Goal: Navigation & Orientation: Find specific page/section

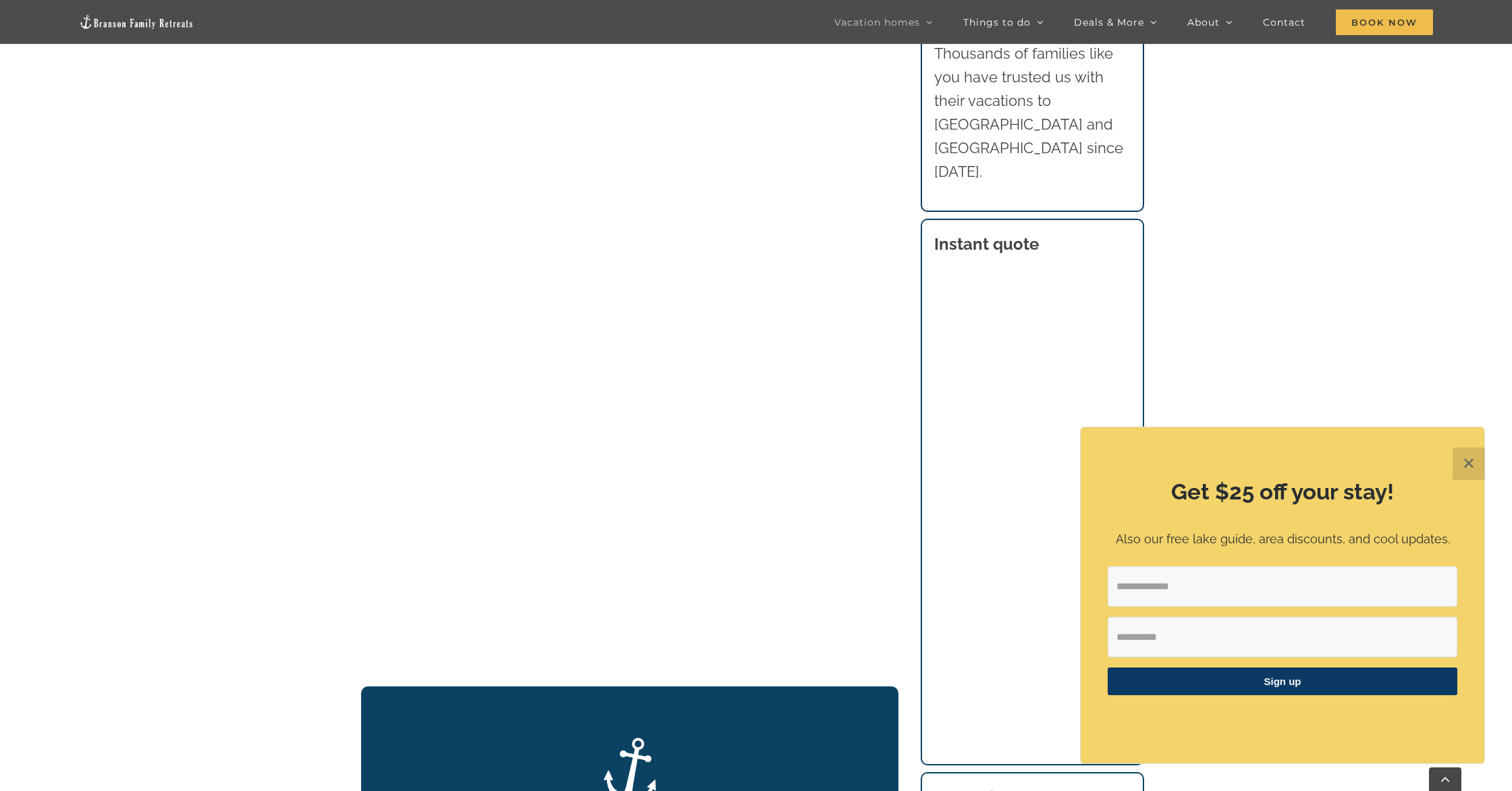
scroll to position [1567, 0]
click at [1474, 462] on button "✕" at bounding box center [1469, 463] width 32 height 32
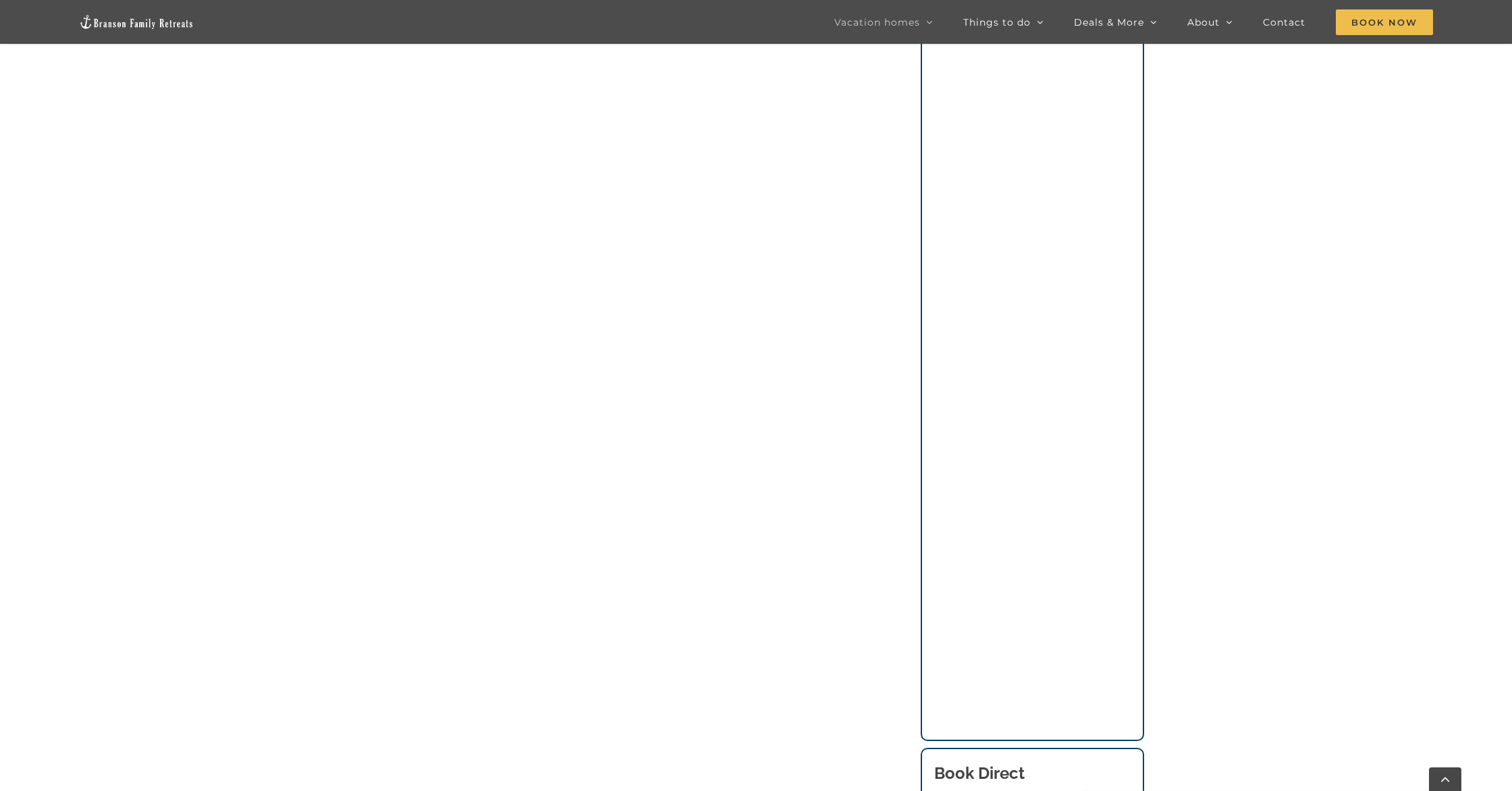
scroll to position [1189, 0]
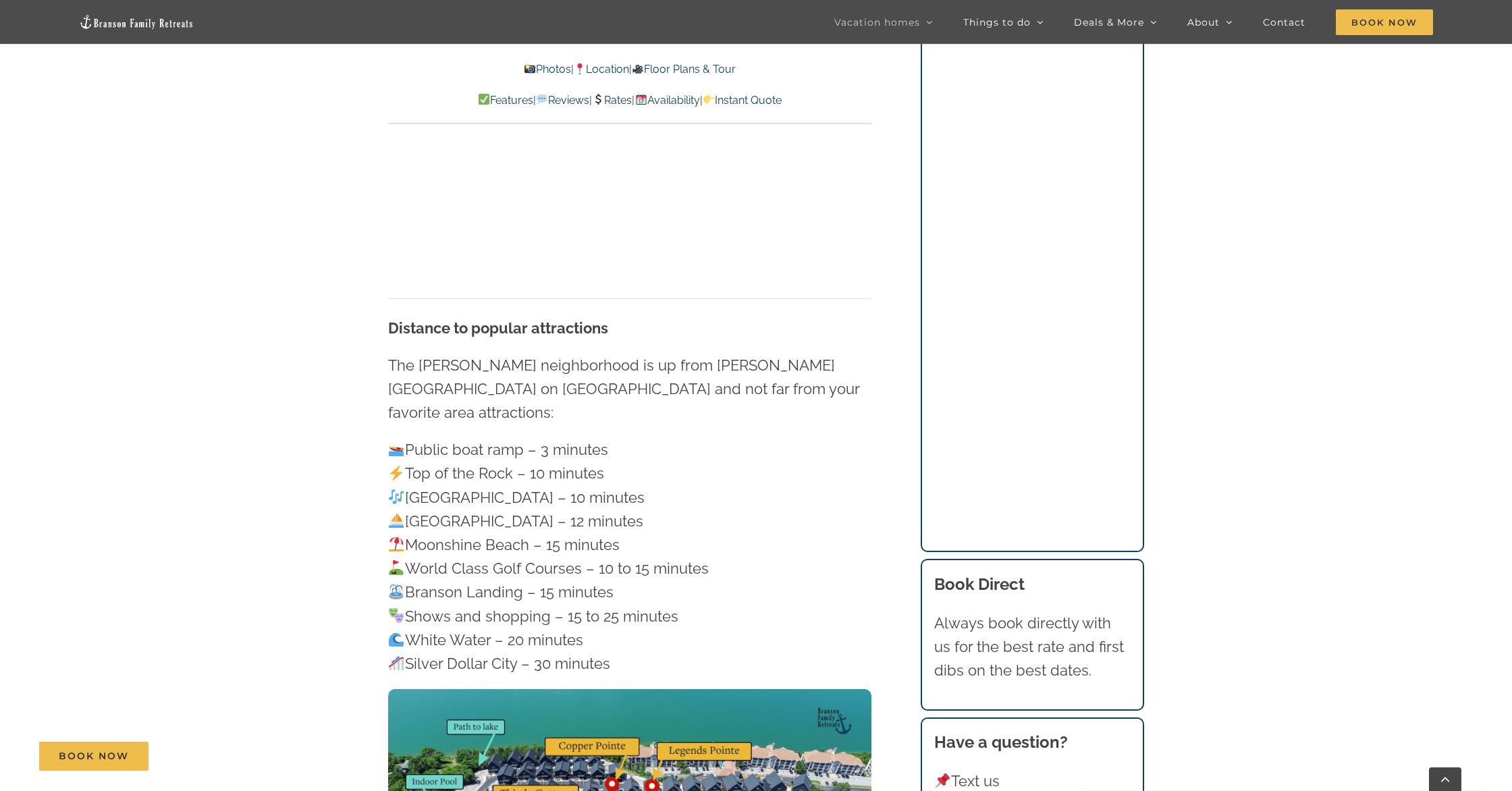
scroll to position [3894, 0]
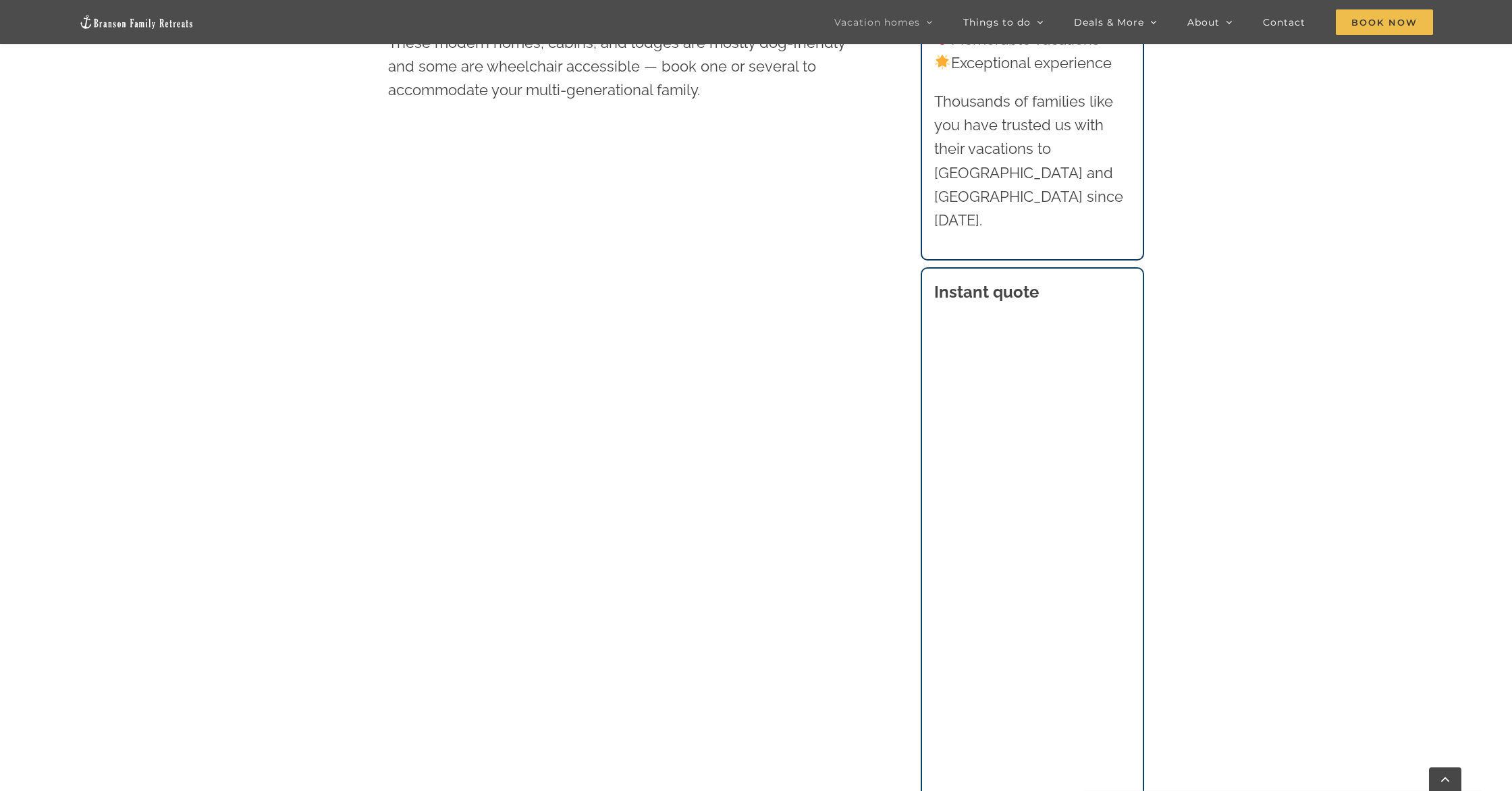
scroll to position [1002, 0]
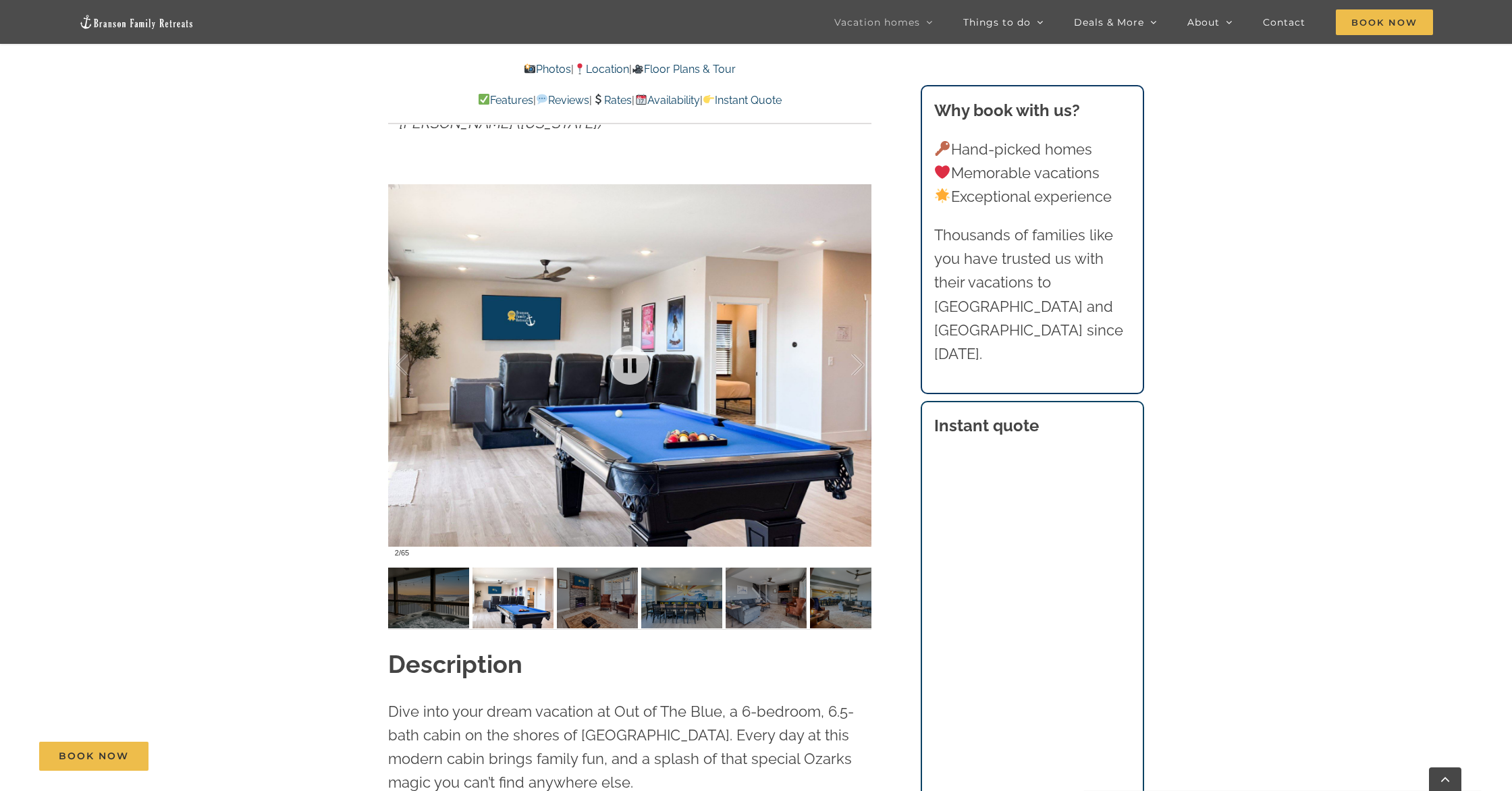
scroll to position [1103, 0]
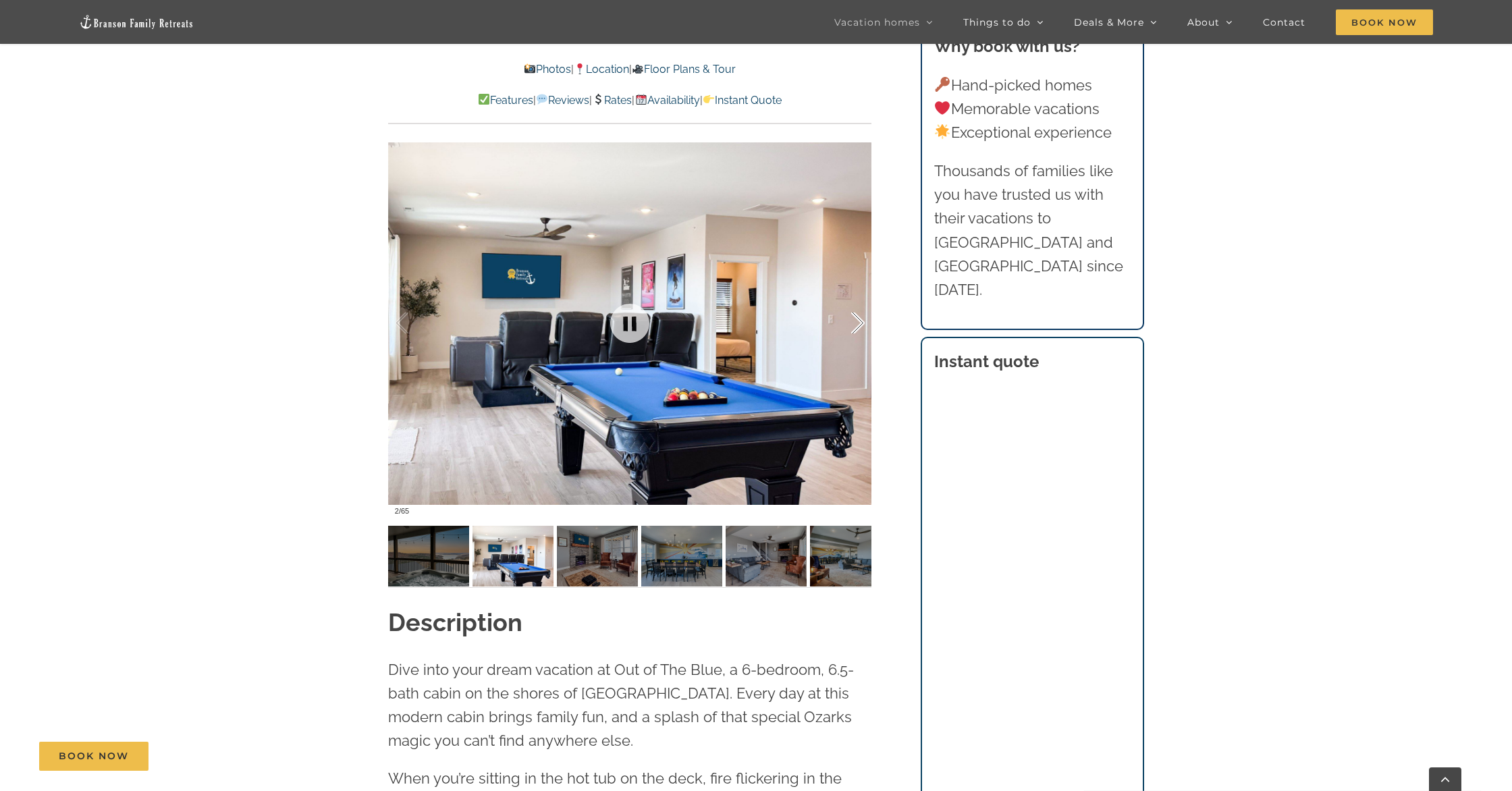
click at [849, 385] on div at bounding box center [630, 323] width 483 height 397
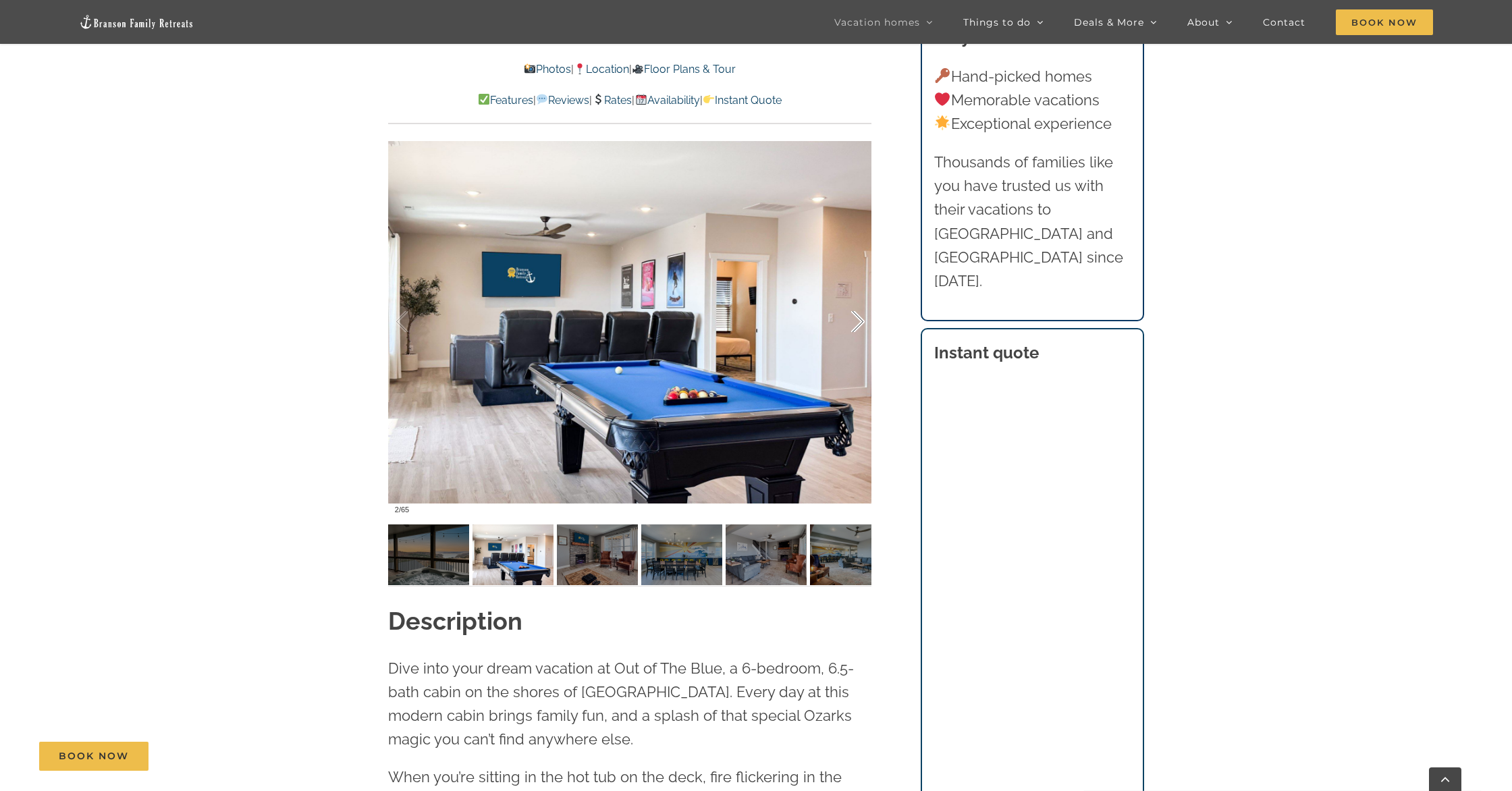
click at [859, 323] on div at bounding box center [844, 322] width 42 height 84
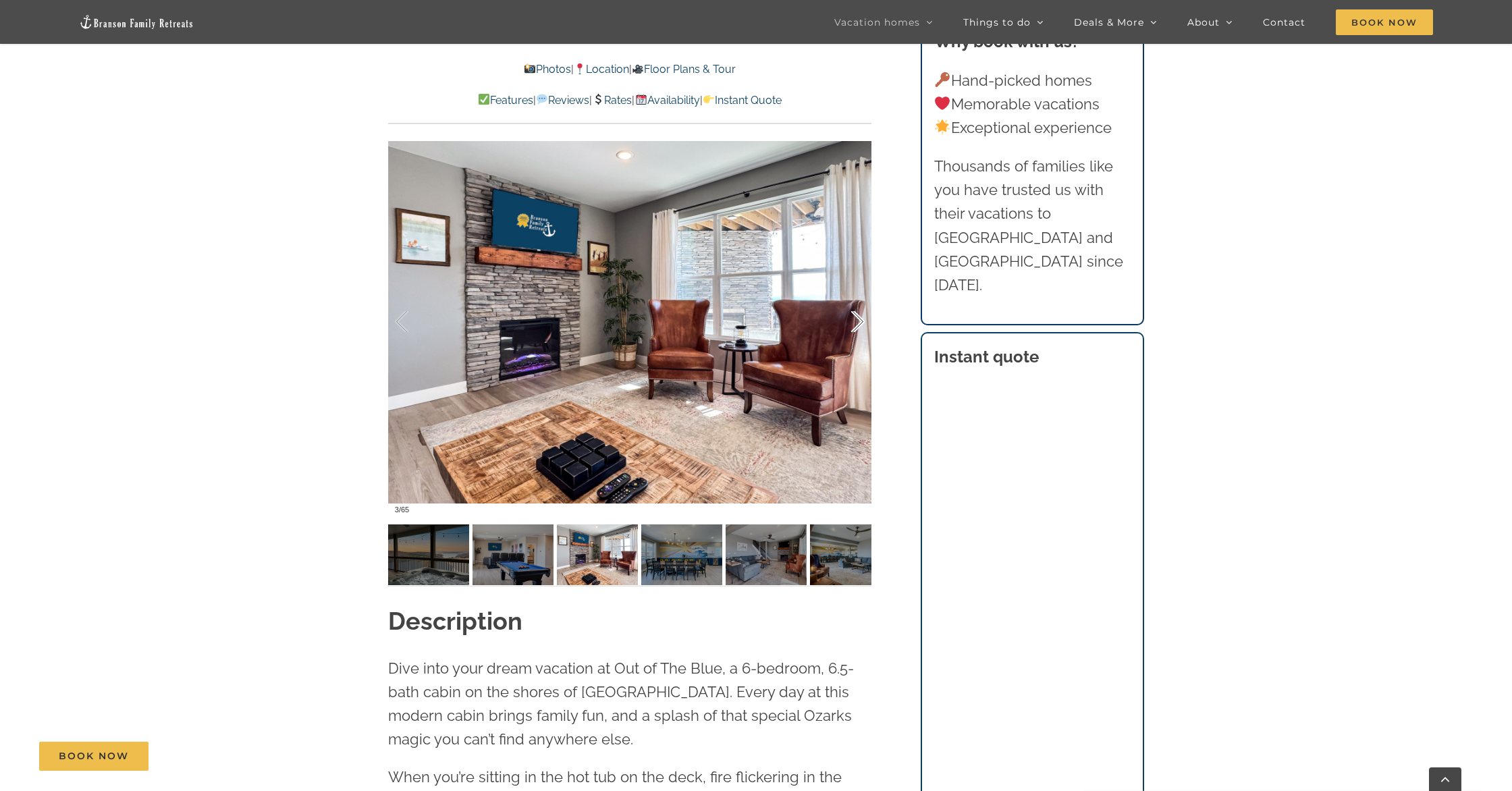
scroll to position [1133, 0]
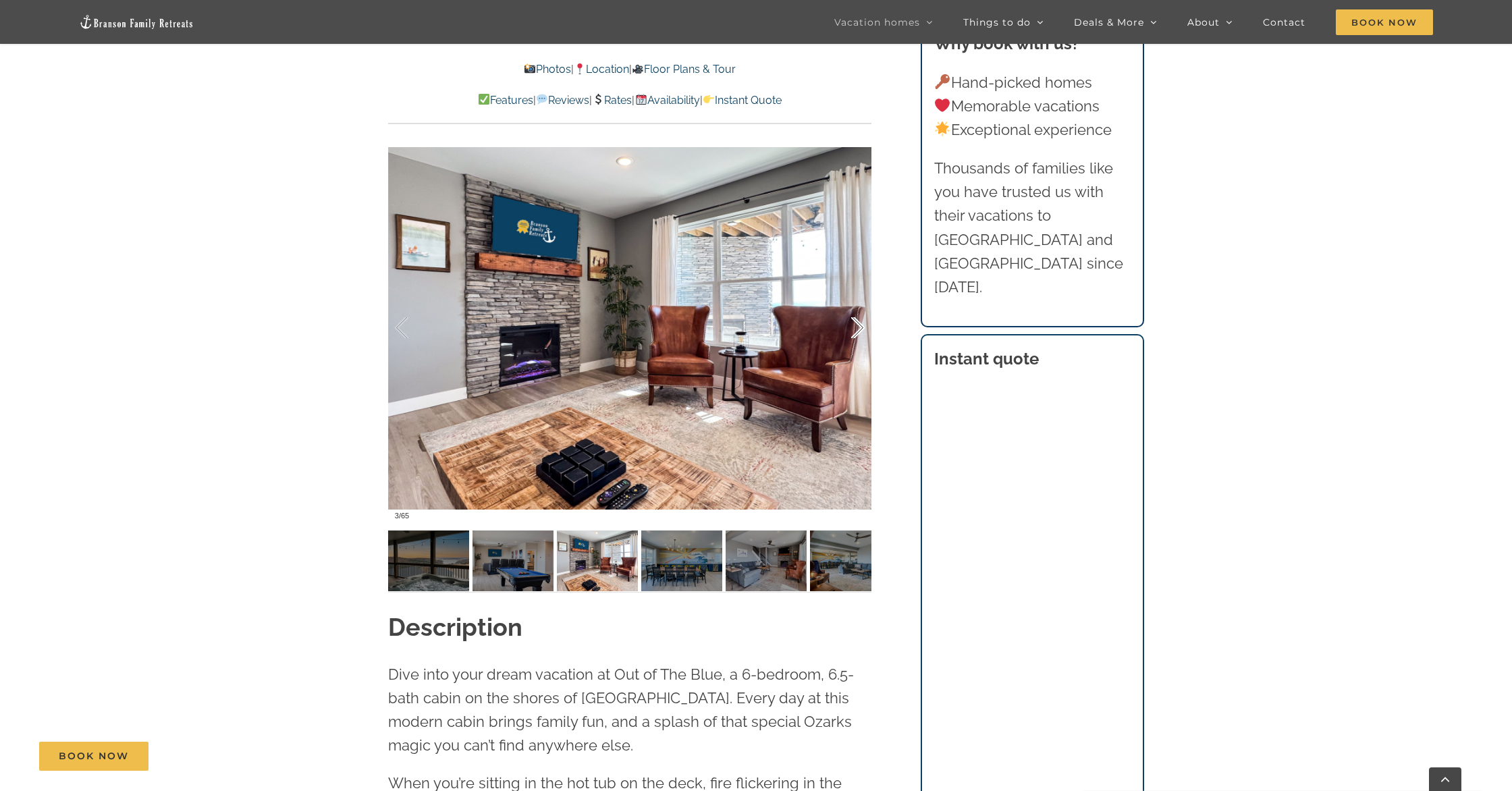
click at [859, 323] on div at bounding box center [844, 328] width 42 height 84
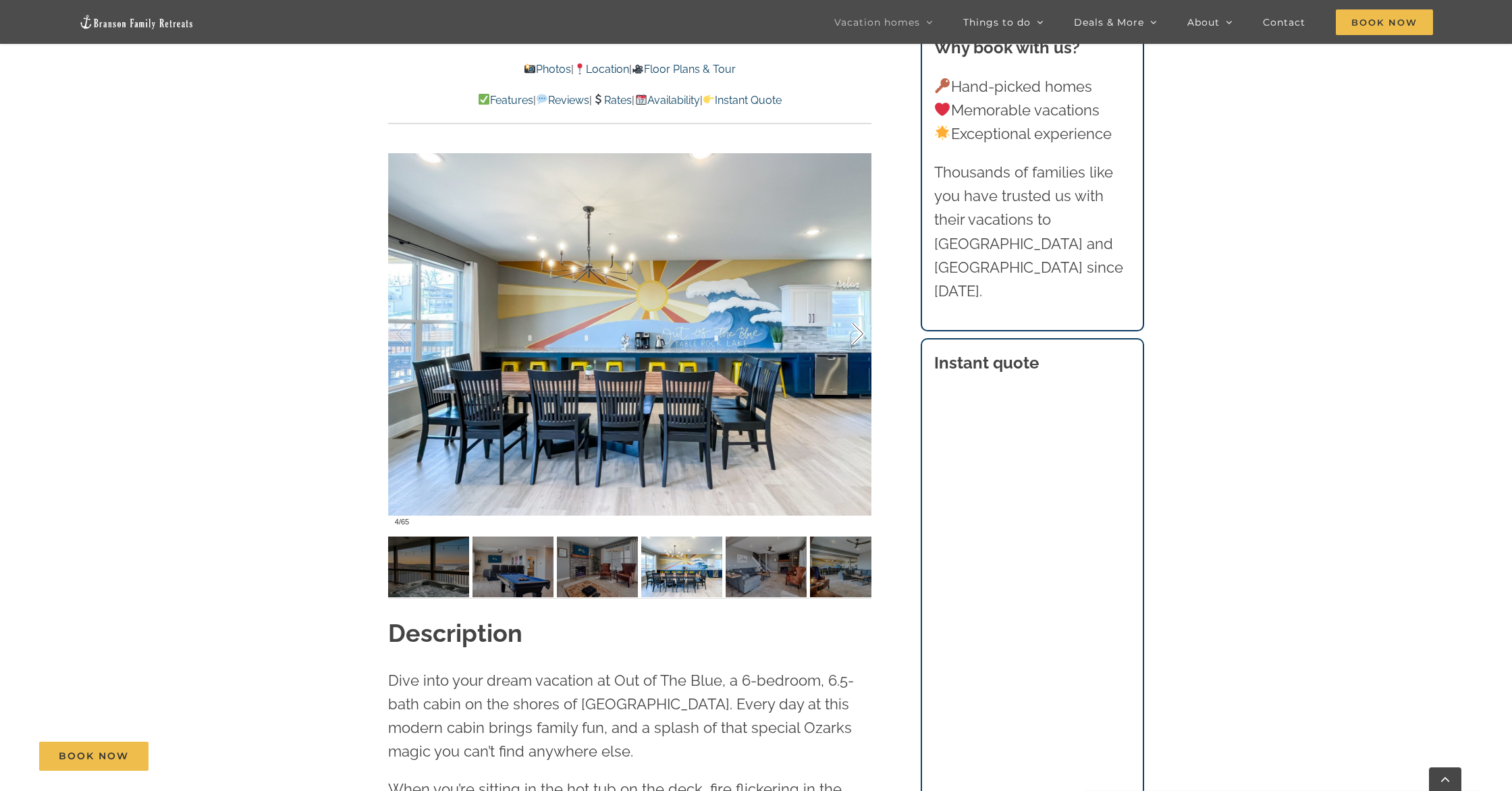
click at [859, 323] on div at bounding box center [844, 334] width 42 height 84
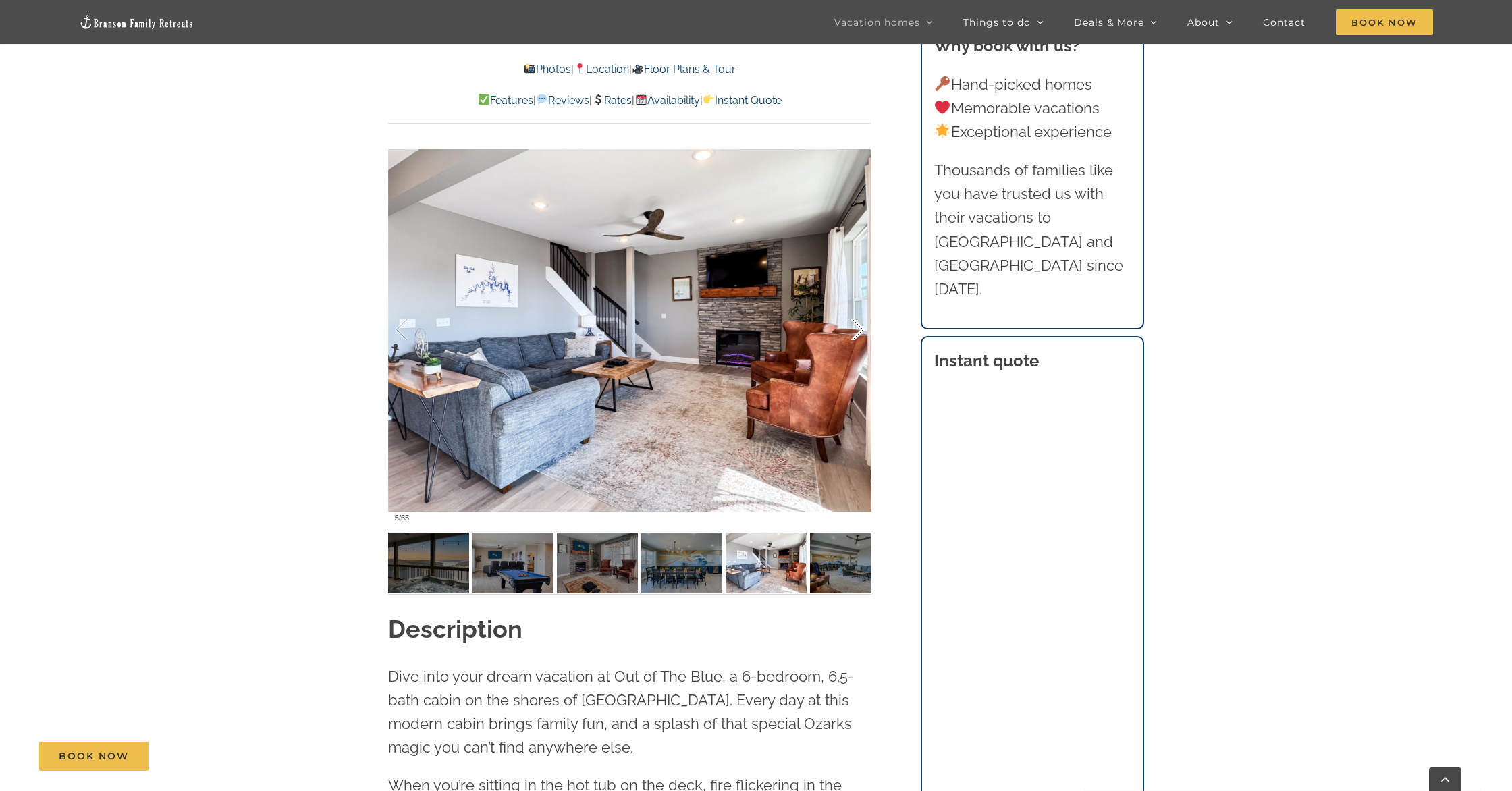
click at [859, 323] on div at bounding box center [844, 330] width 42 height 84
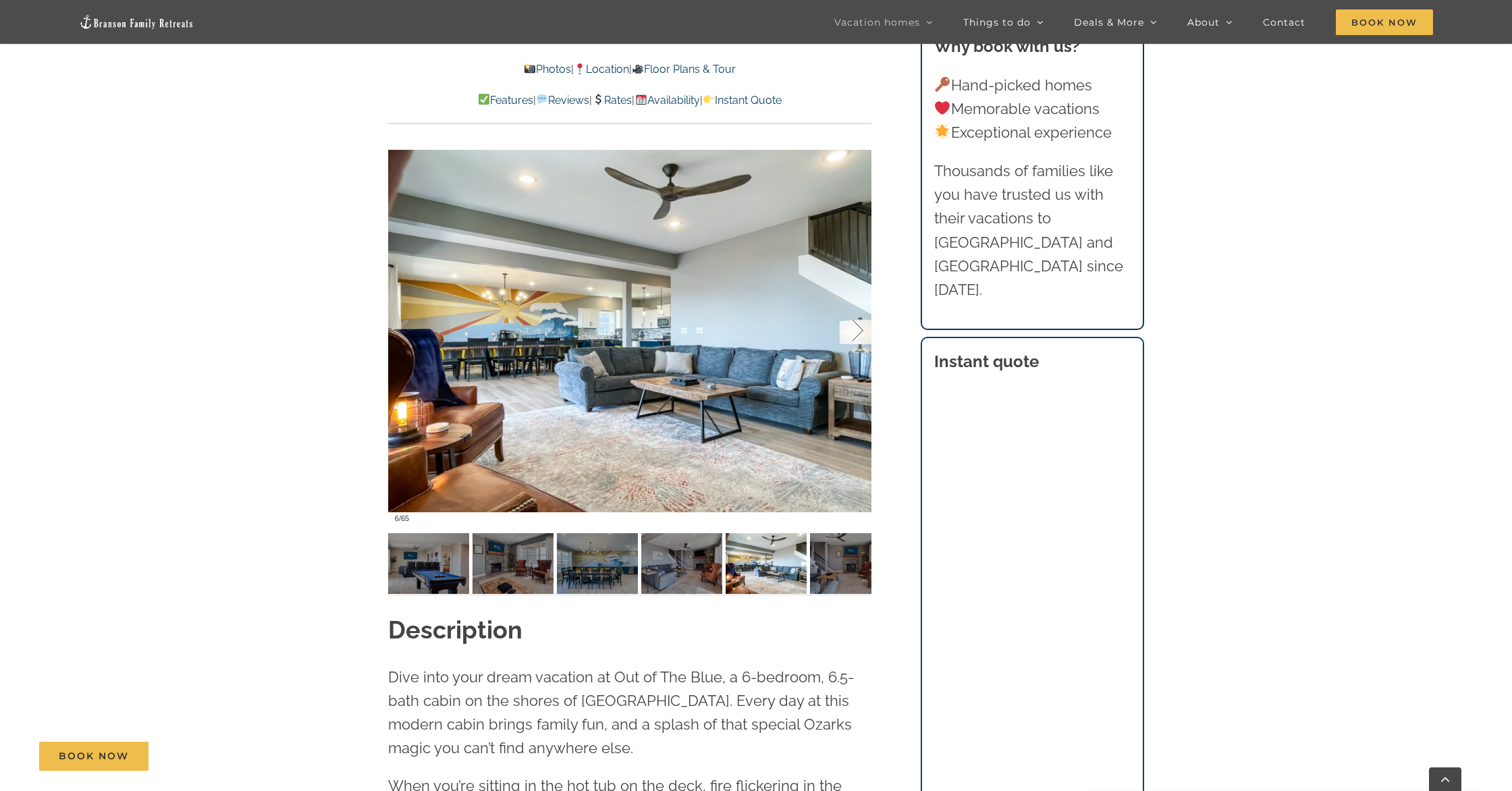
click at [859, 323] on div at bounding box center [844, 330] width 42 height 84
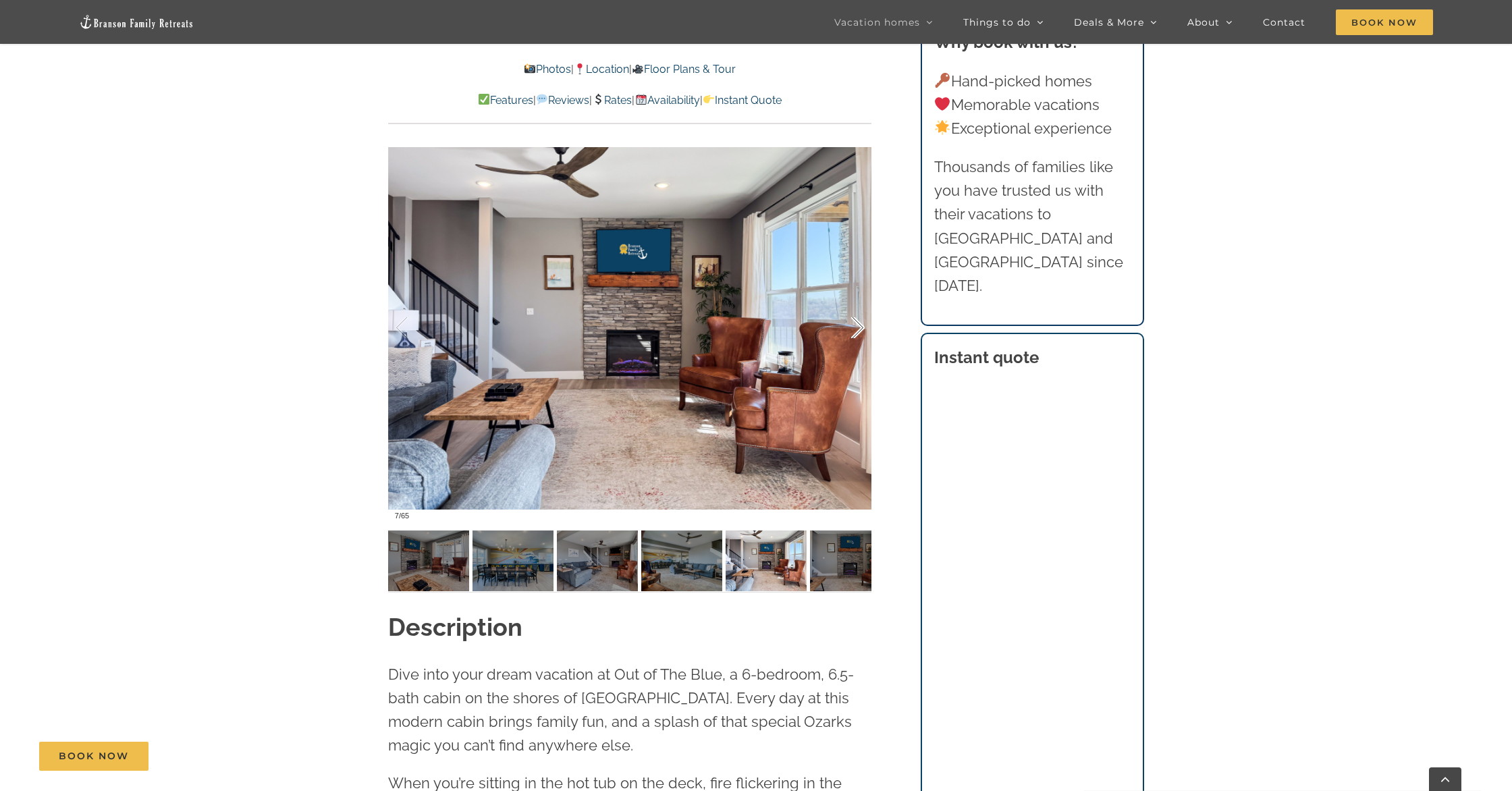
click at [859, 323] on div at bounding box center [844, 328] width 42 height 84
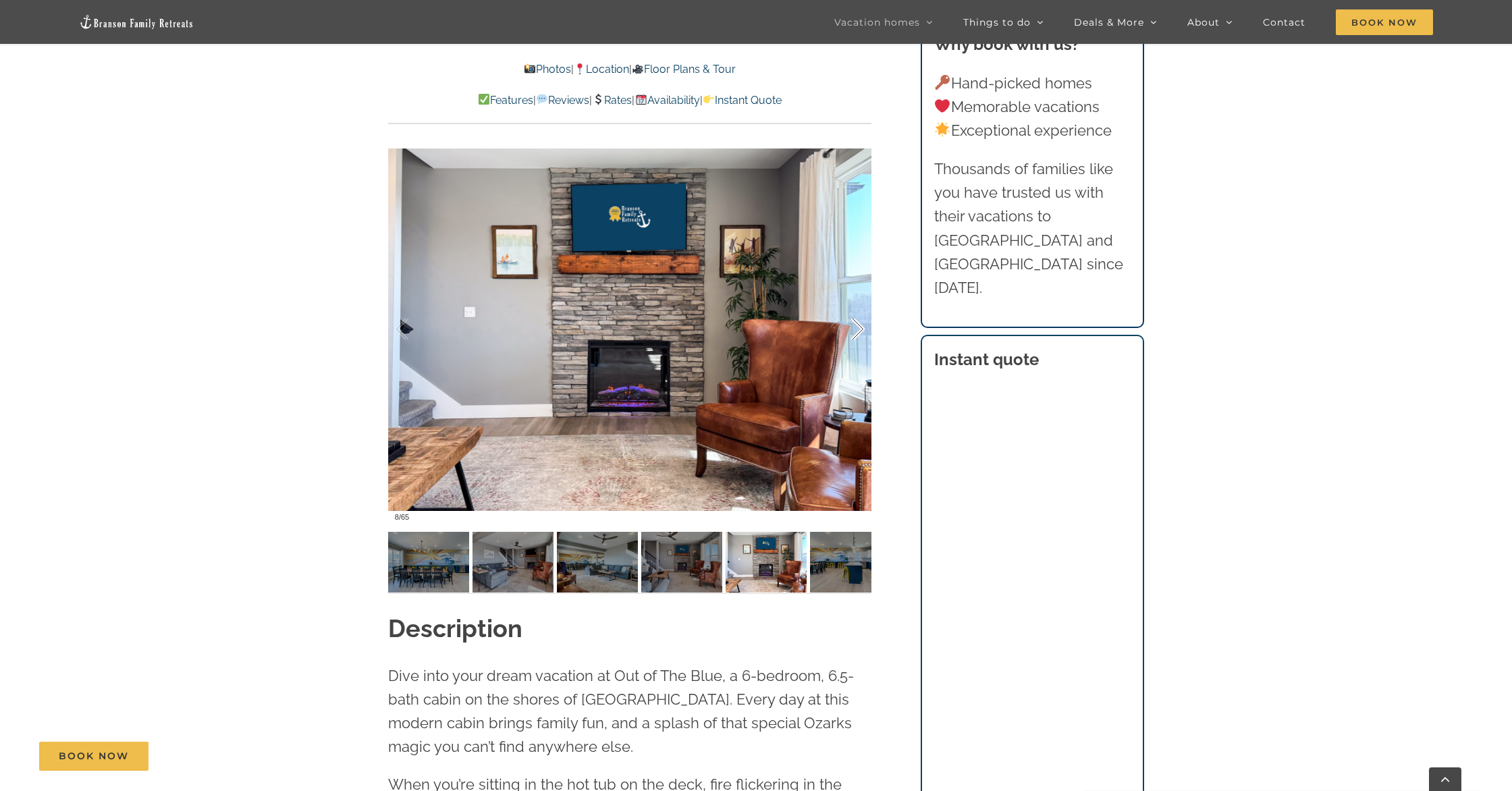
click at [859, 323] on div at bounding box center [844, 329] width 42 height 84
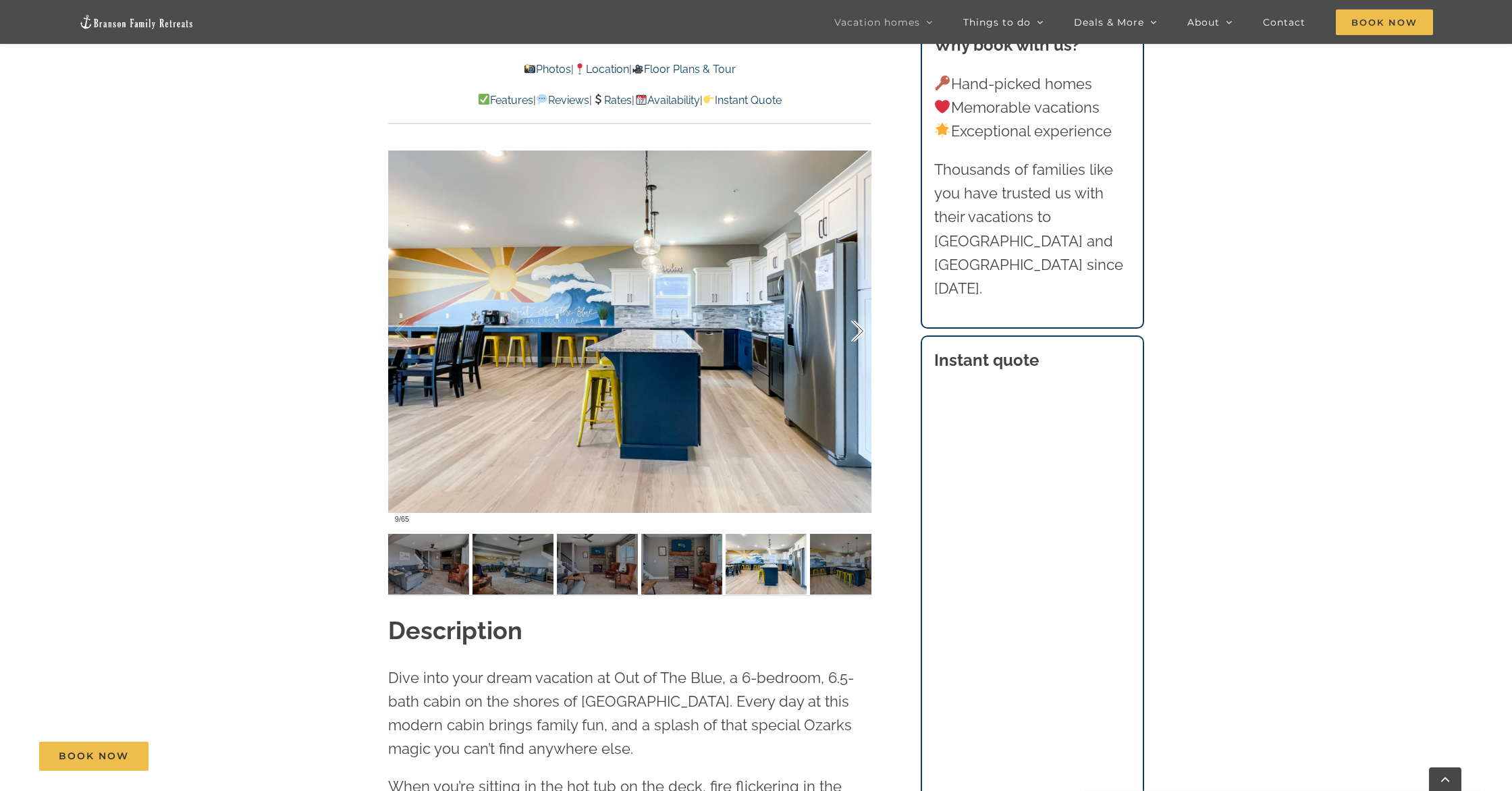
scroll to position [1130, 0]
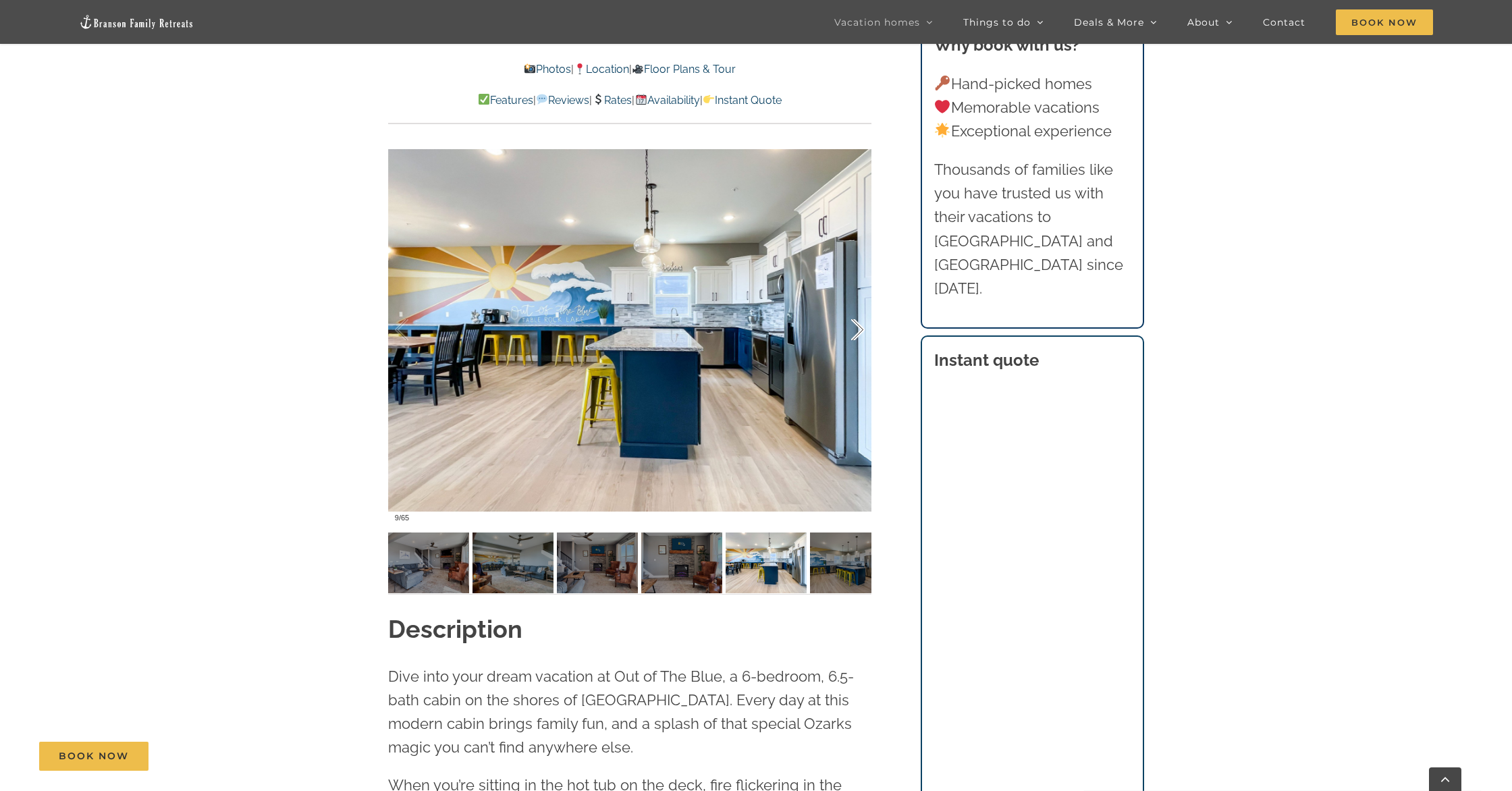
click at [859, 323] on div at bounding box center [844, 330] width 42 height 84
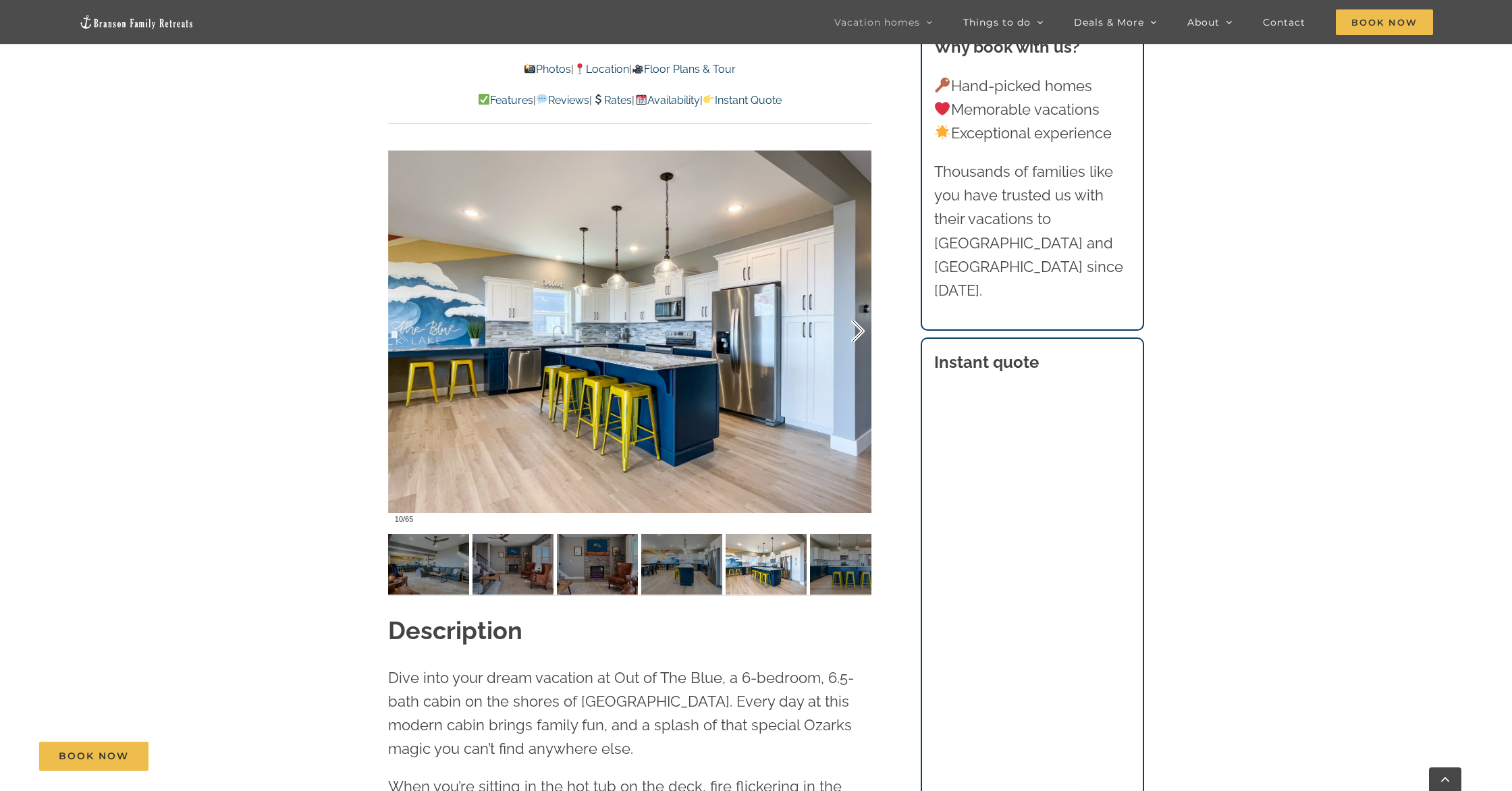
click at [859, 323] on div at bounding box center [844, 331] width 42 height 84
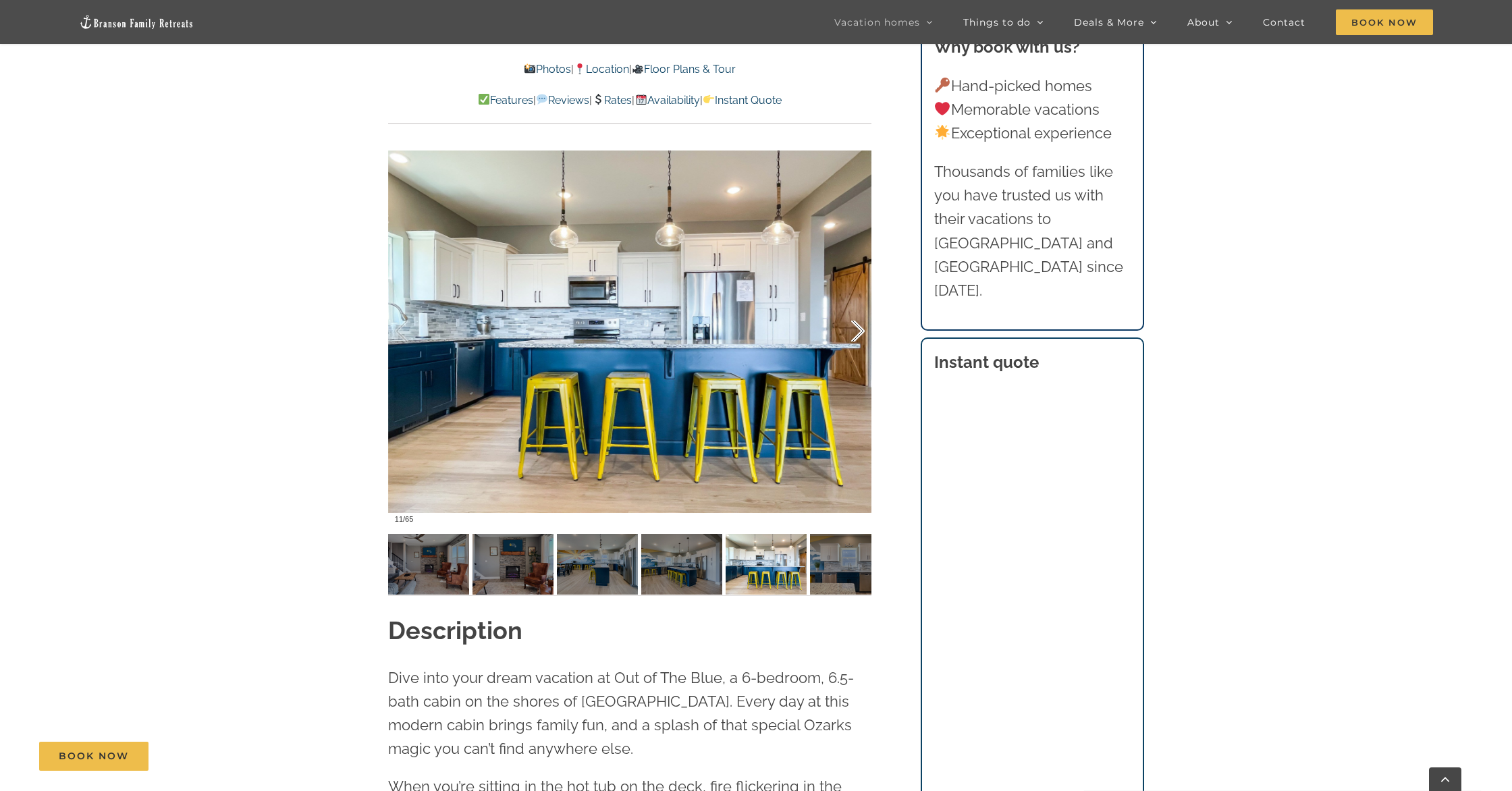
scroll to position [1131, 0]
click at [859, 323] on div at bounding box center [844, 330] width 42 height 84
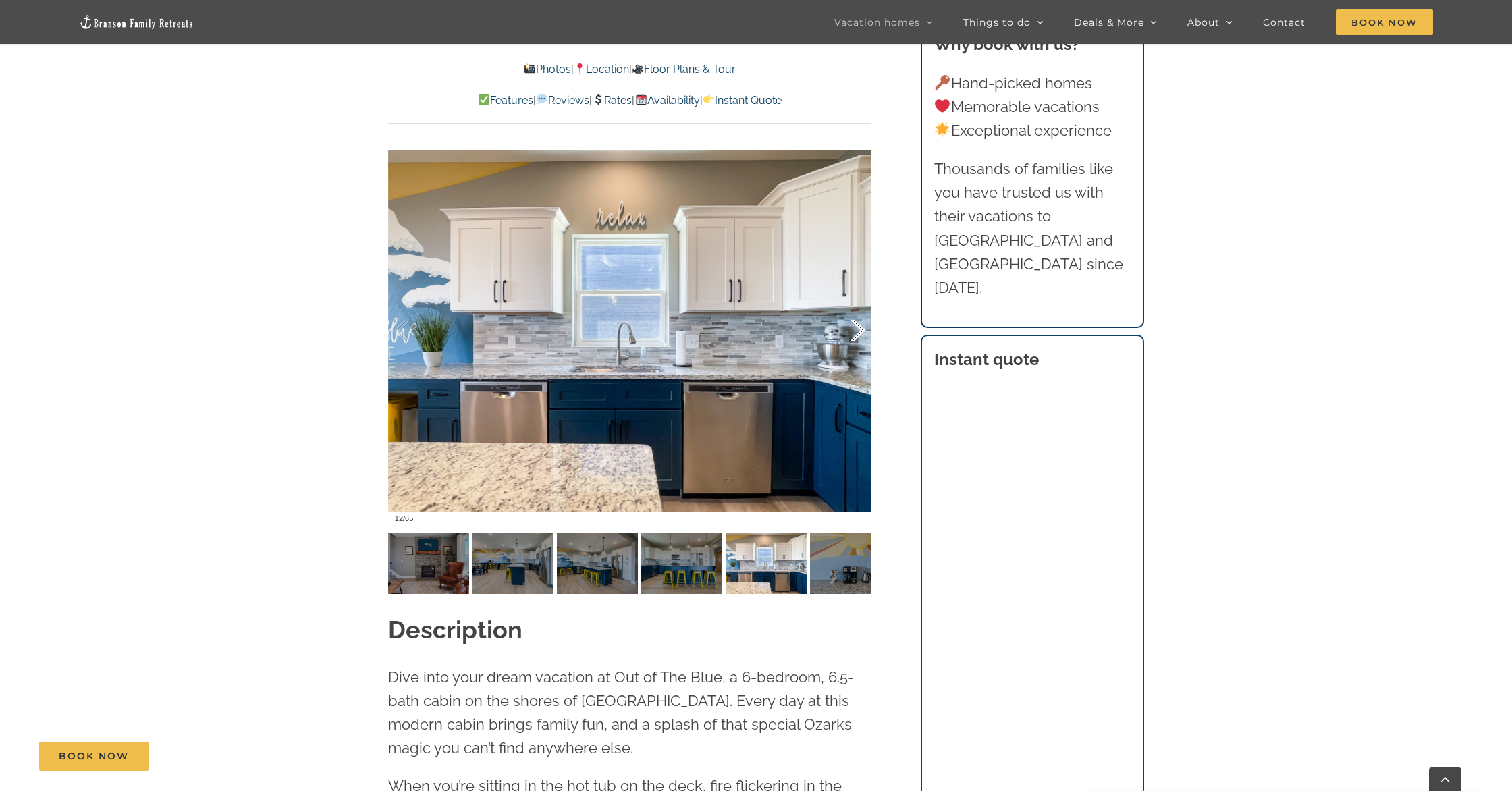
scroll to position [1131, 0]
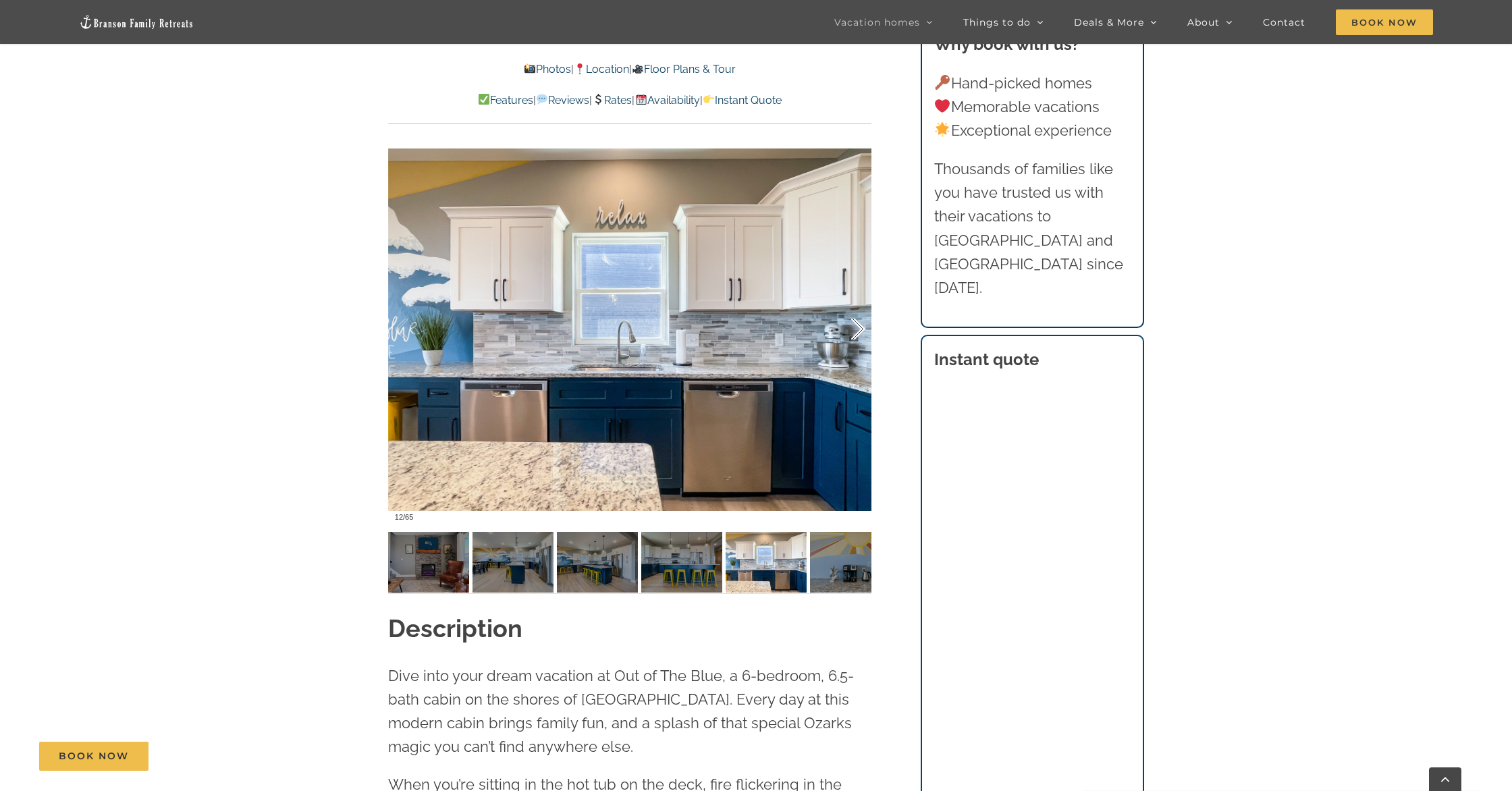
click at [859, 323] on div at bounding box center [844, 329] width 42 height 84
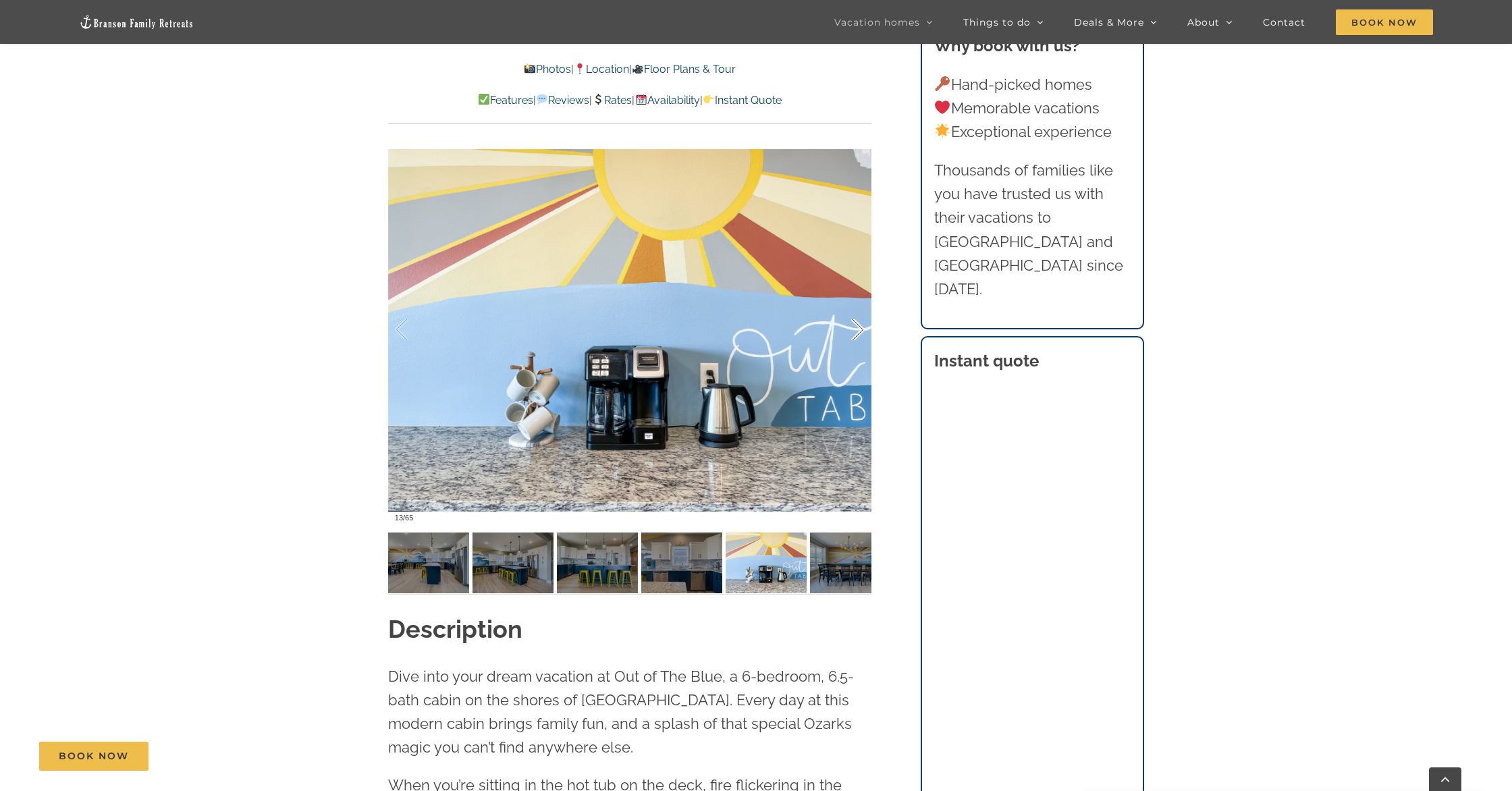
click at [859, 323] on div at bounding box center [844, 330] width 42 height 84
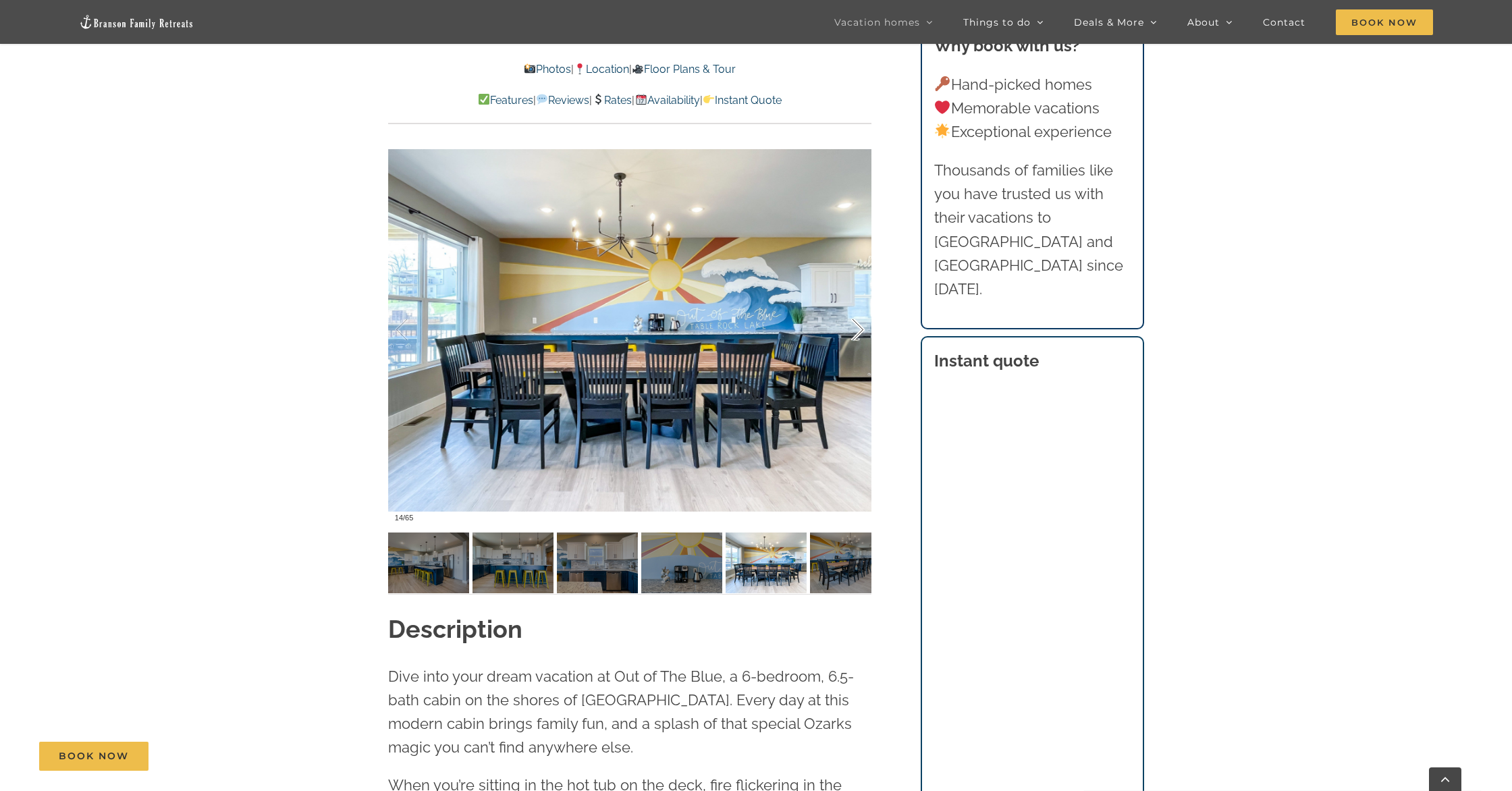
click at [859, 323] on div at bounding box center [844, 330] width 42 height 84
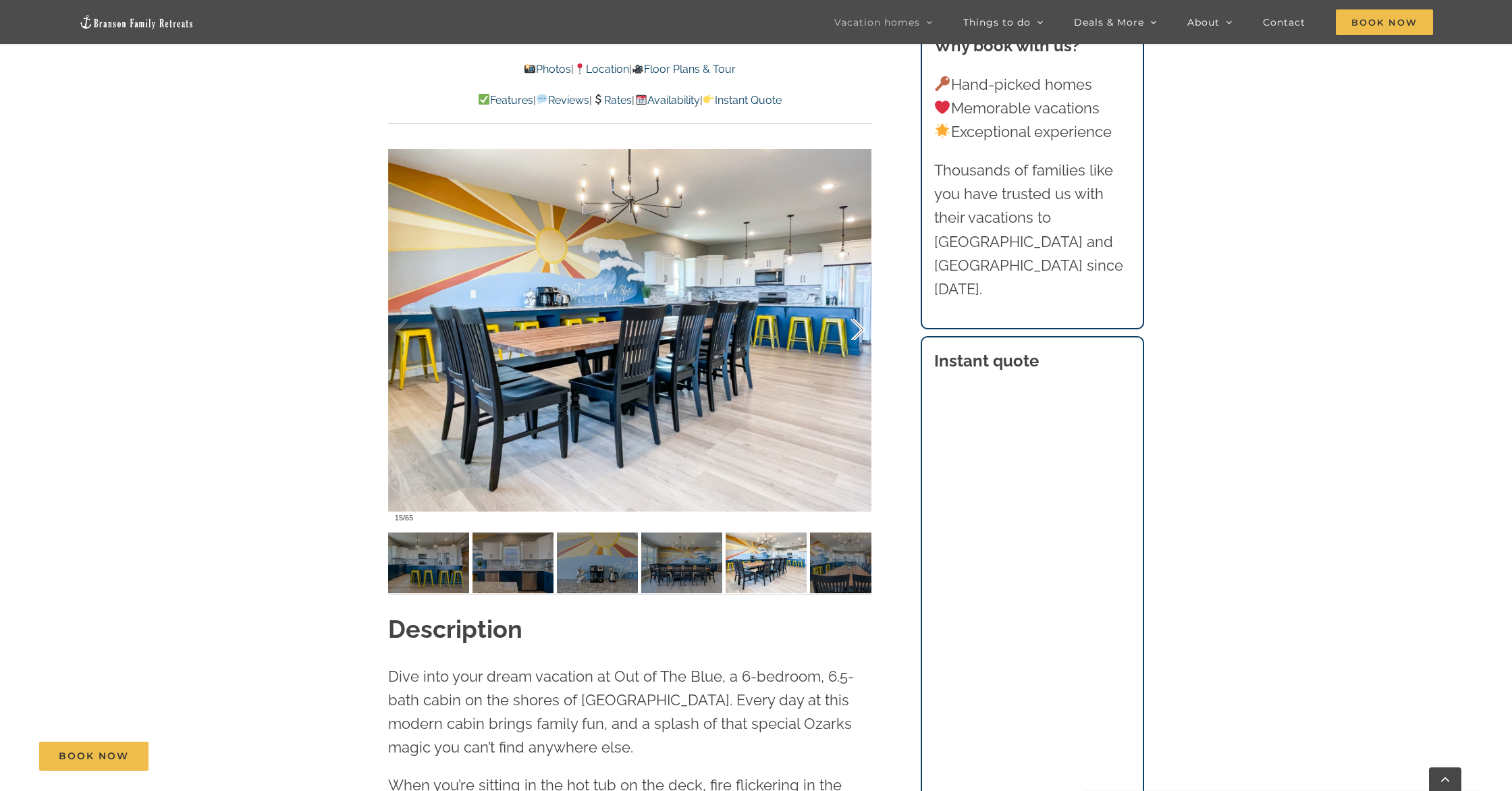
click at [859, 323] on div at bounding box center [844, 330] width 42 height 84
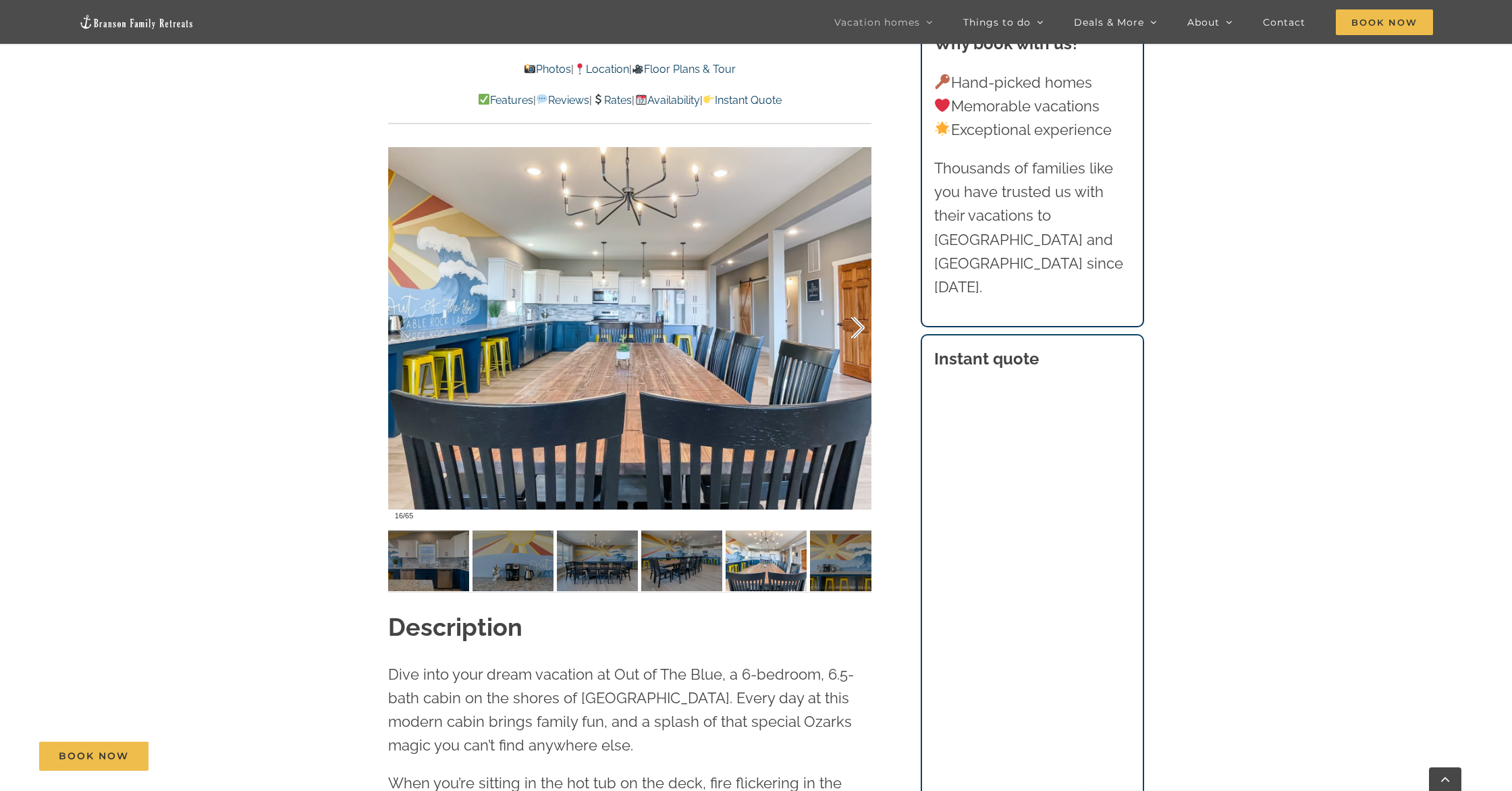
click at [859, 323] on div at bounding box center [844, 328] width 42 height 84
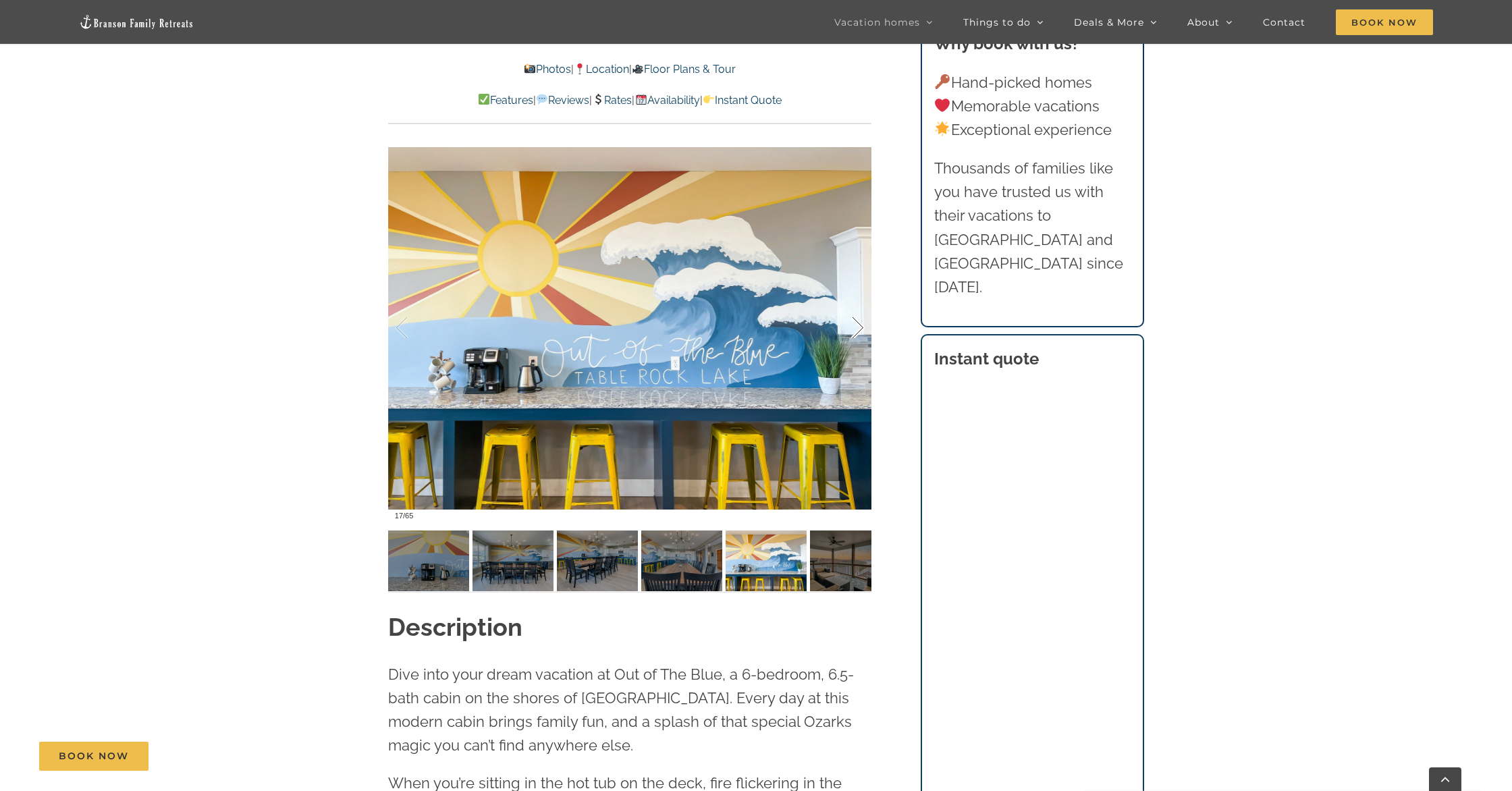
click at [859, 323] on div at bounding box center [844, 328] width 42 height 84
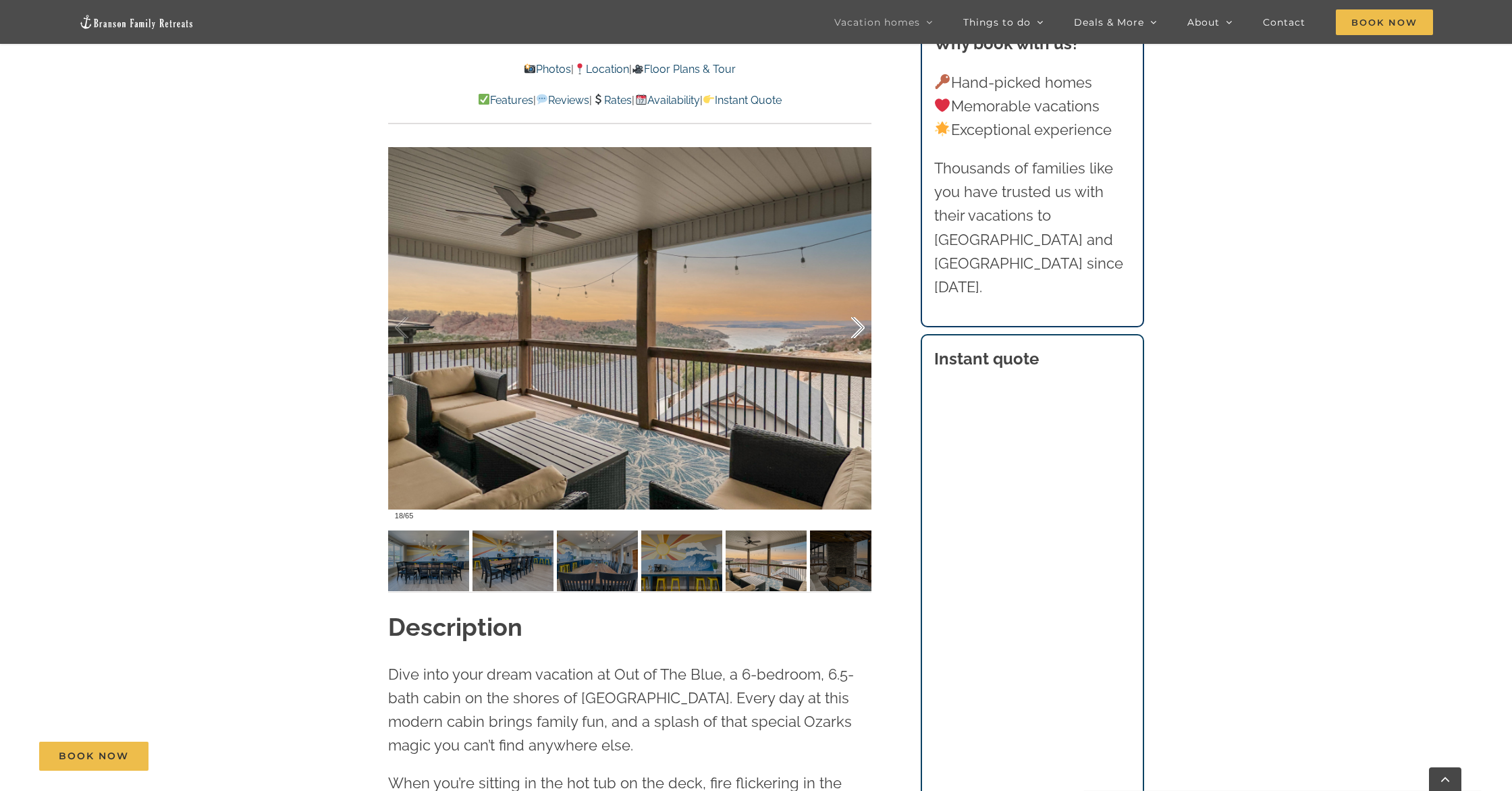
click at [859, 323] on div at bounding box center [844, 328] width 42 height 84
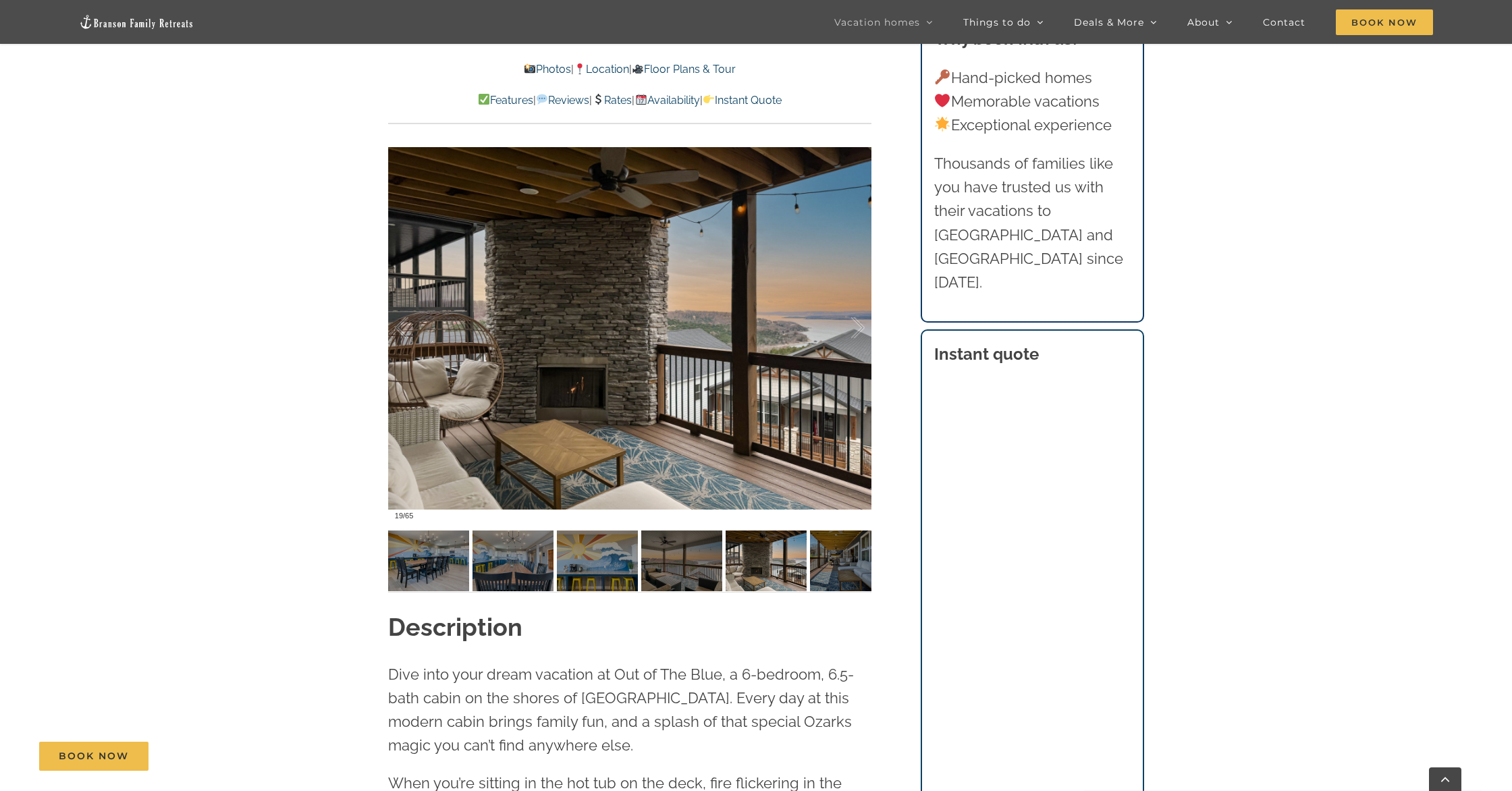
scroll to position [1145, 0]
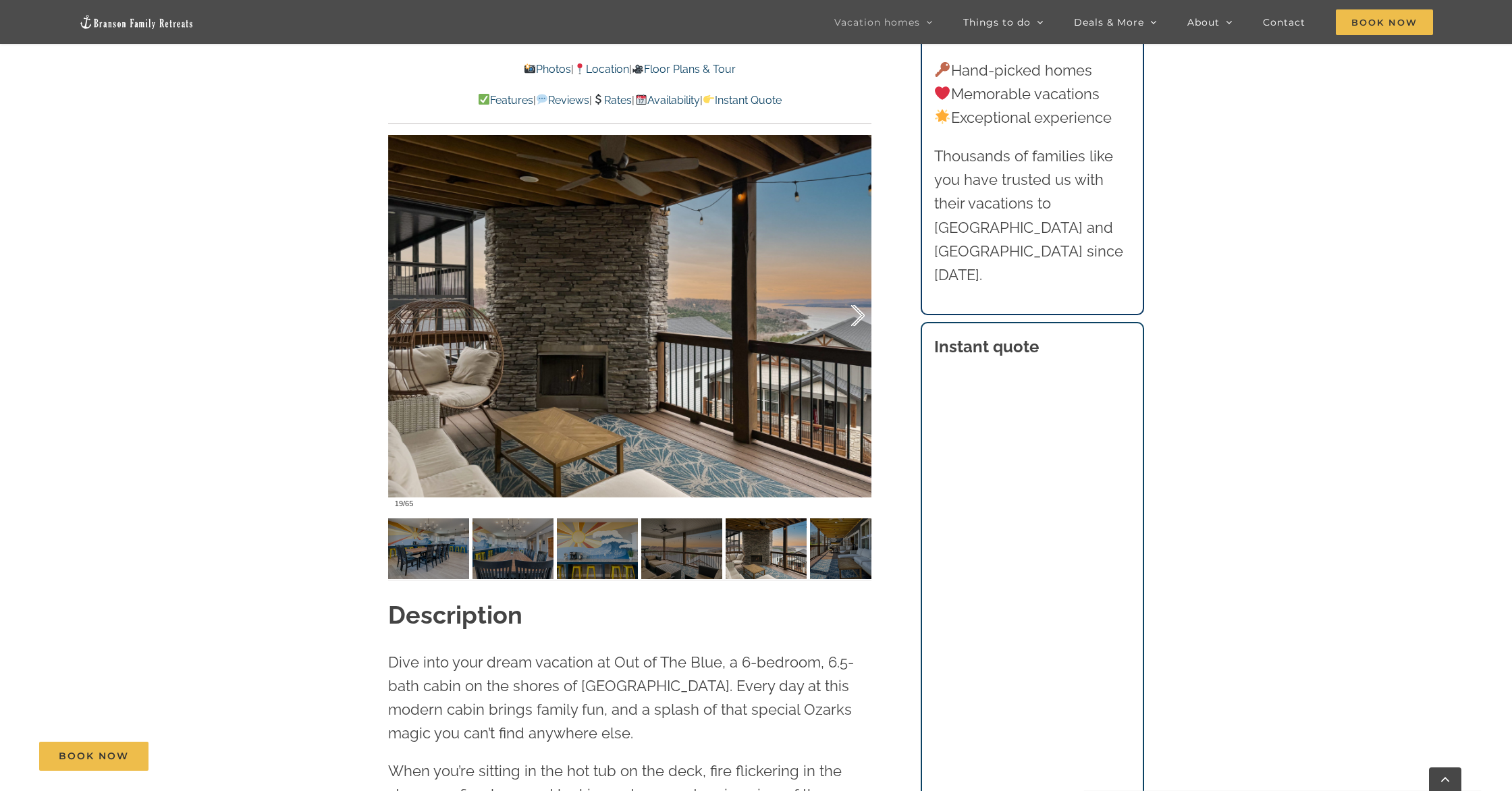
click at [857, 305] on div at bounding box center [844, 316] width 42 height 84
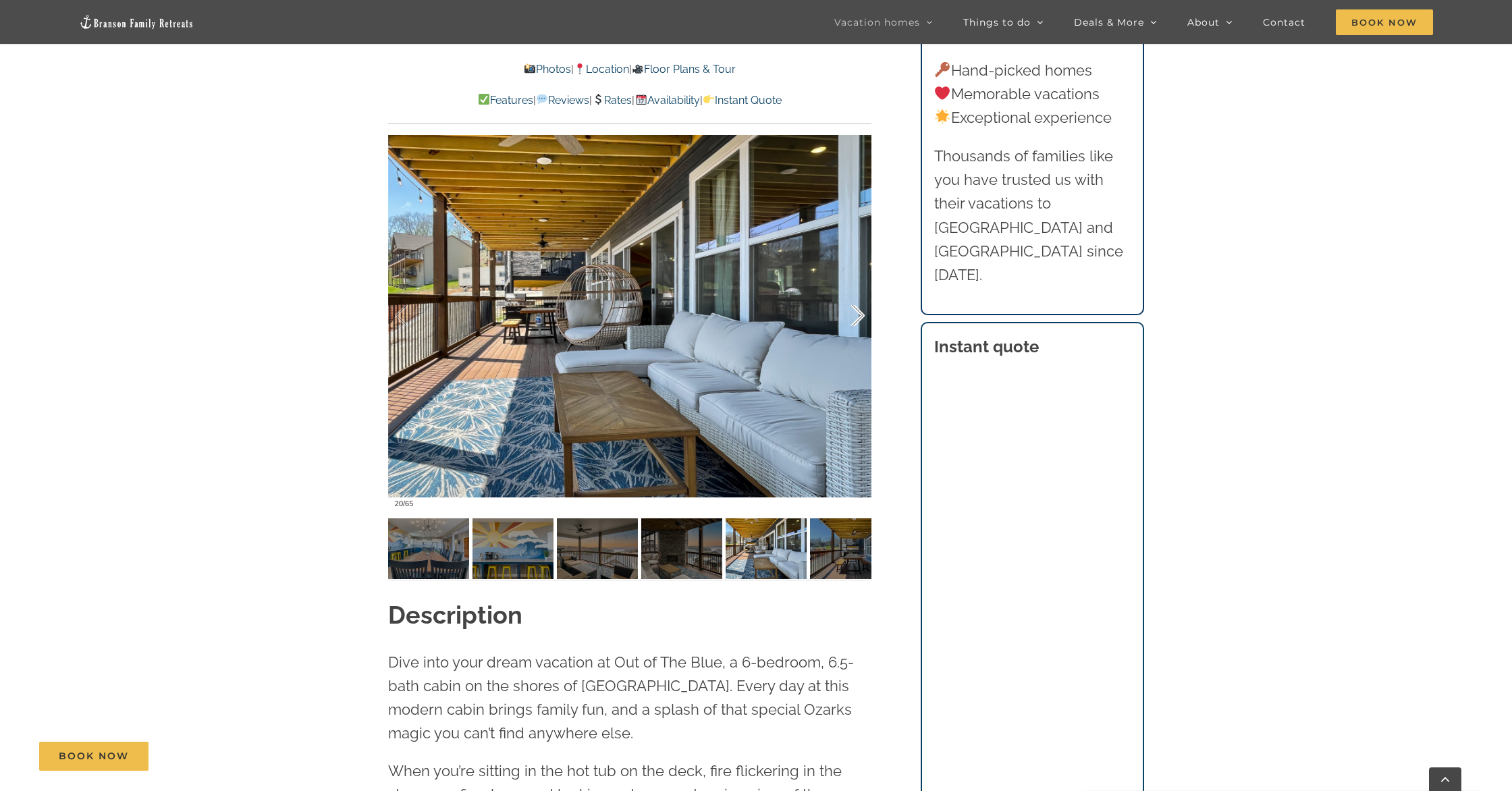
click at [857, 305] on div at bounding box center [844, 316] width 42 height 84
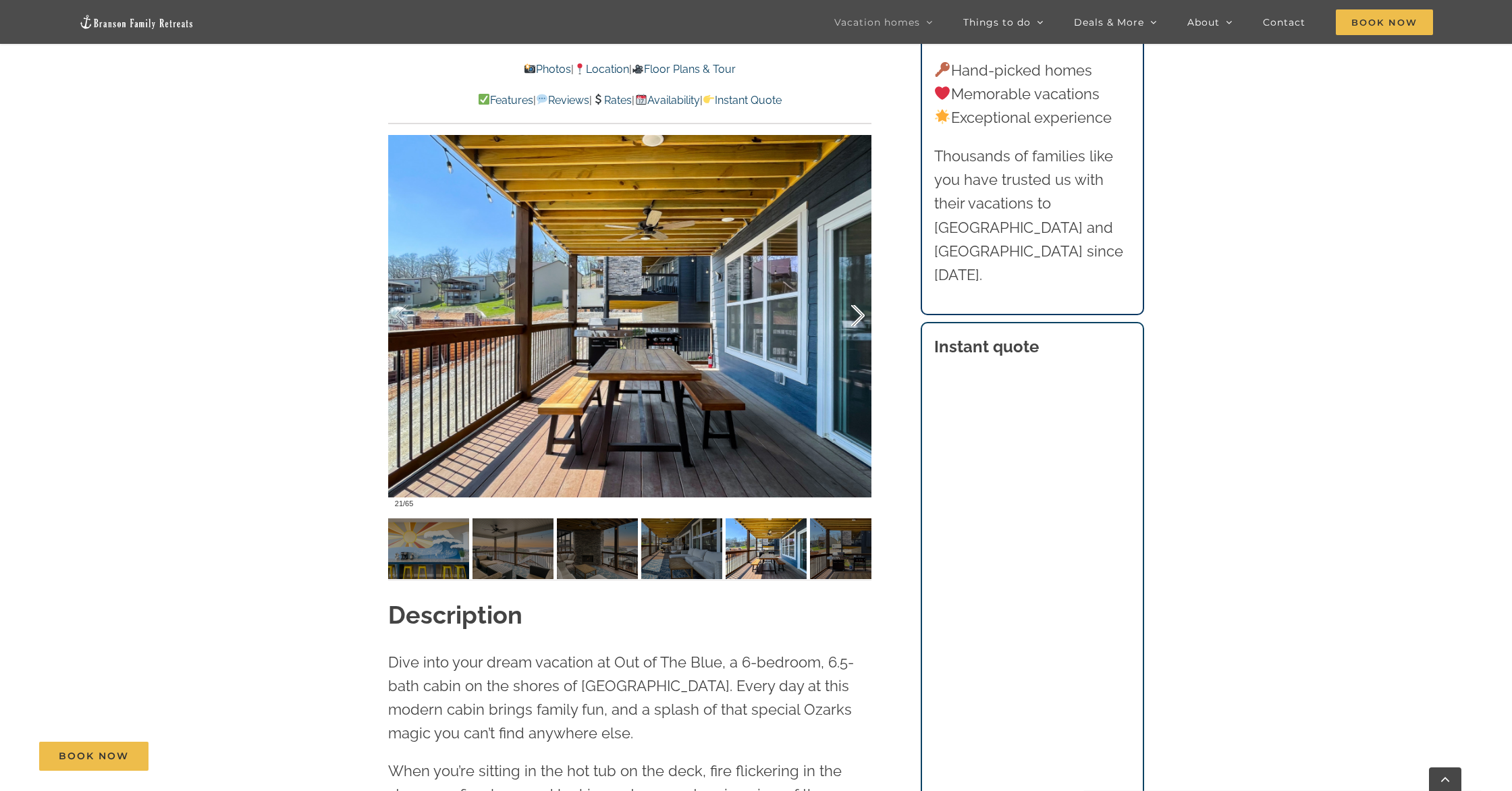
click at [857, 305] on div at bounding box center [844, 316] width 42 height 84
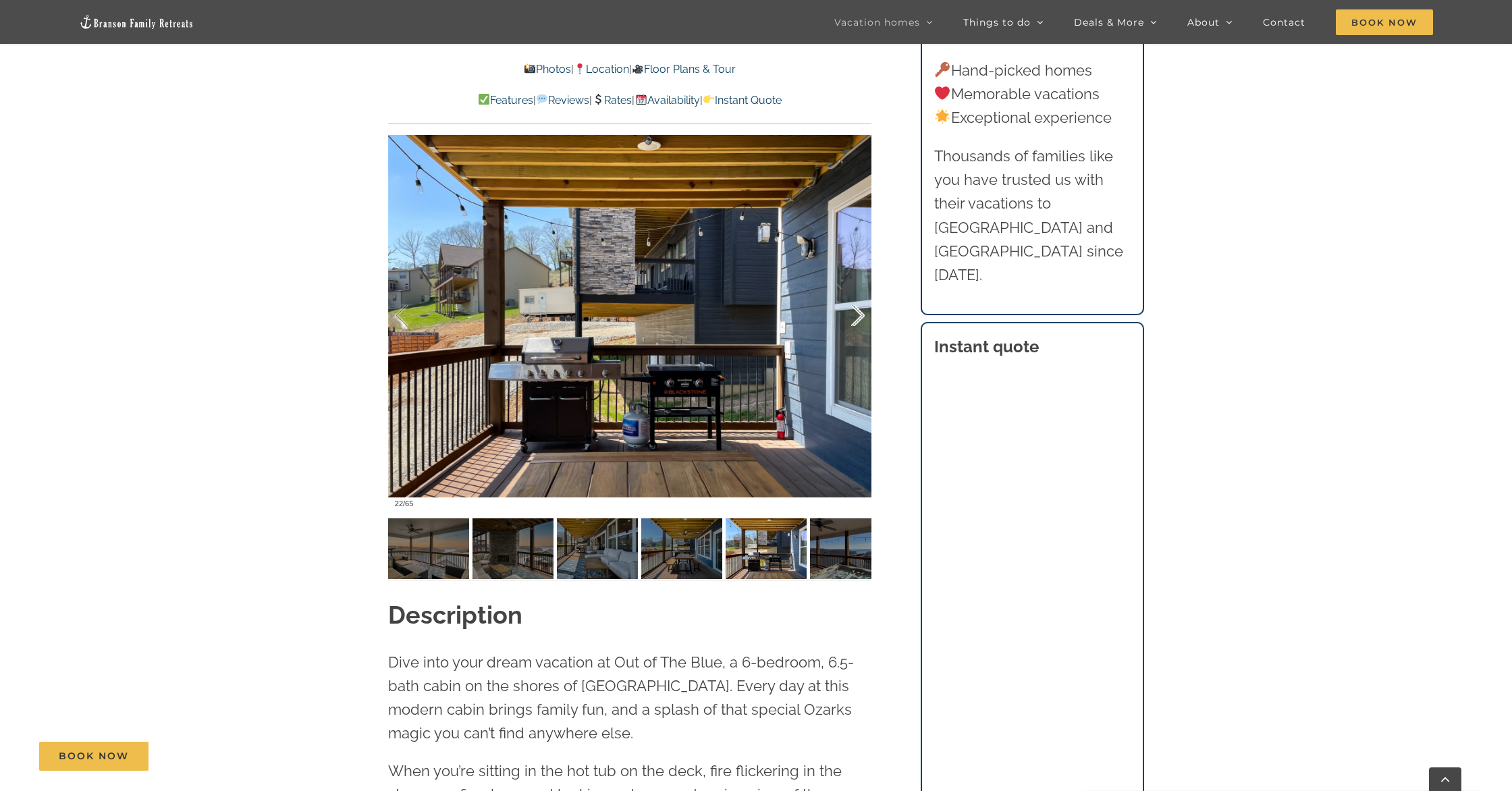
click at [857, 305] on div at bounding box center [844, 316] width 42 height 84
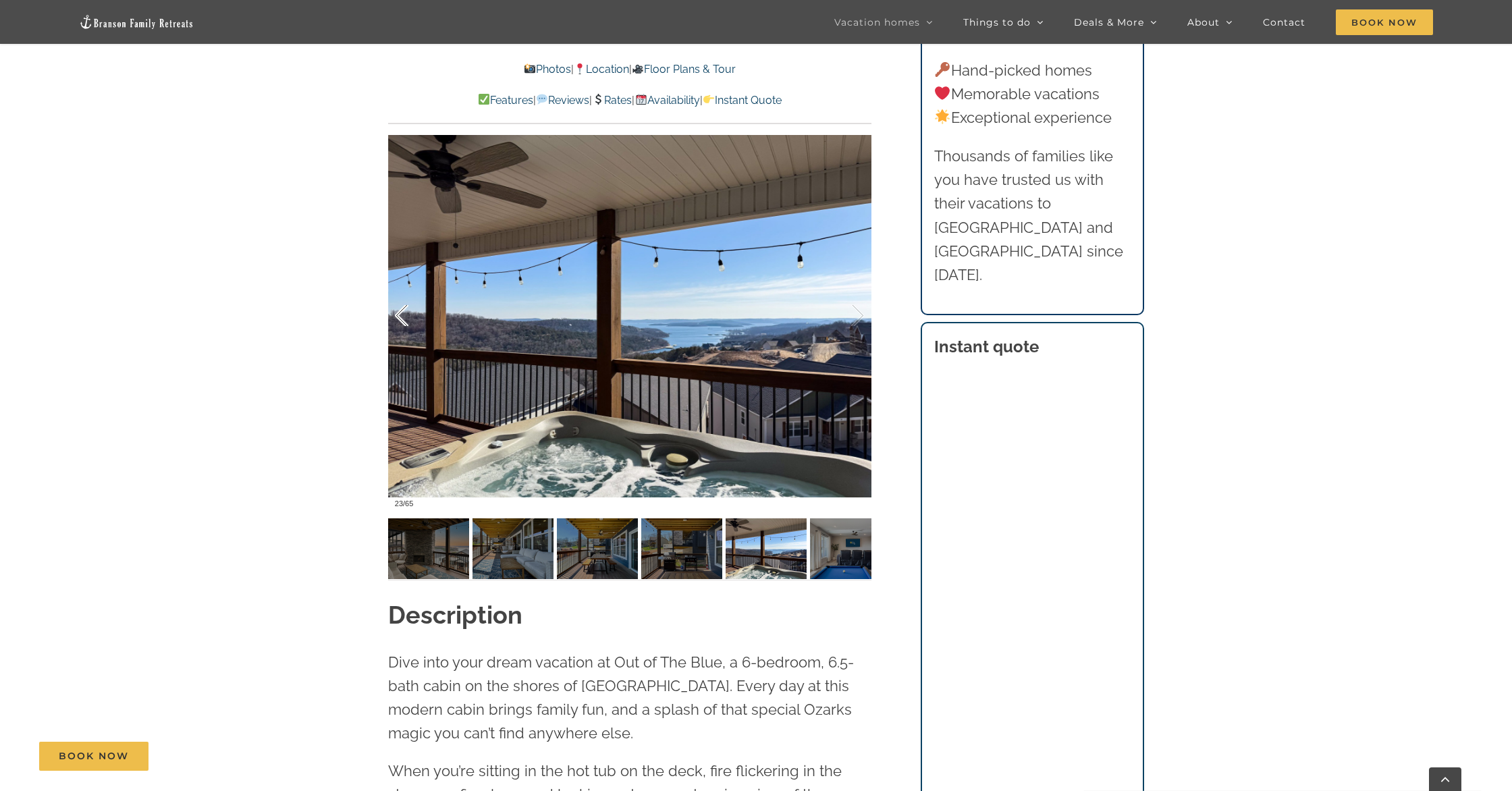
click at [402, 317] on div at bounding box center [416, 316] width 42 height 84
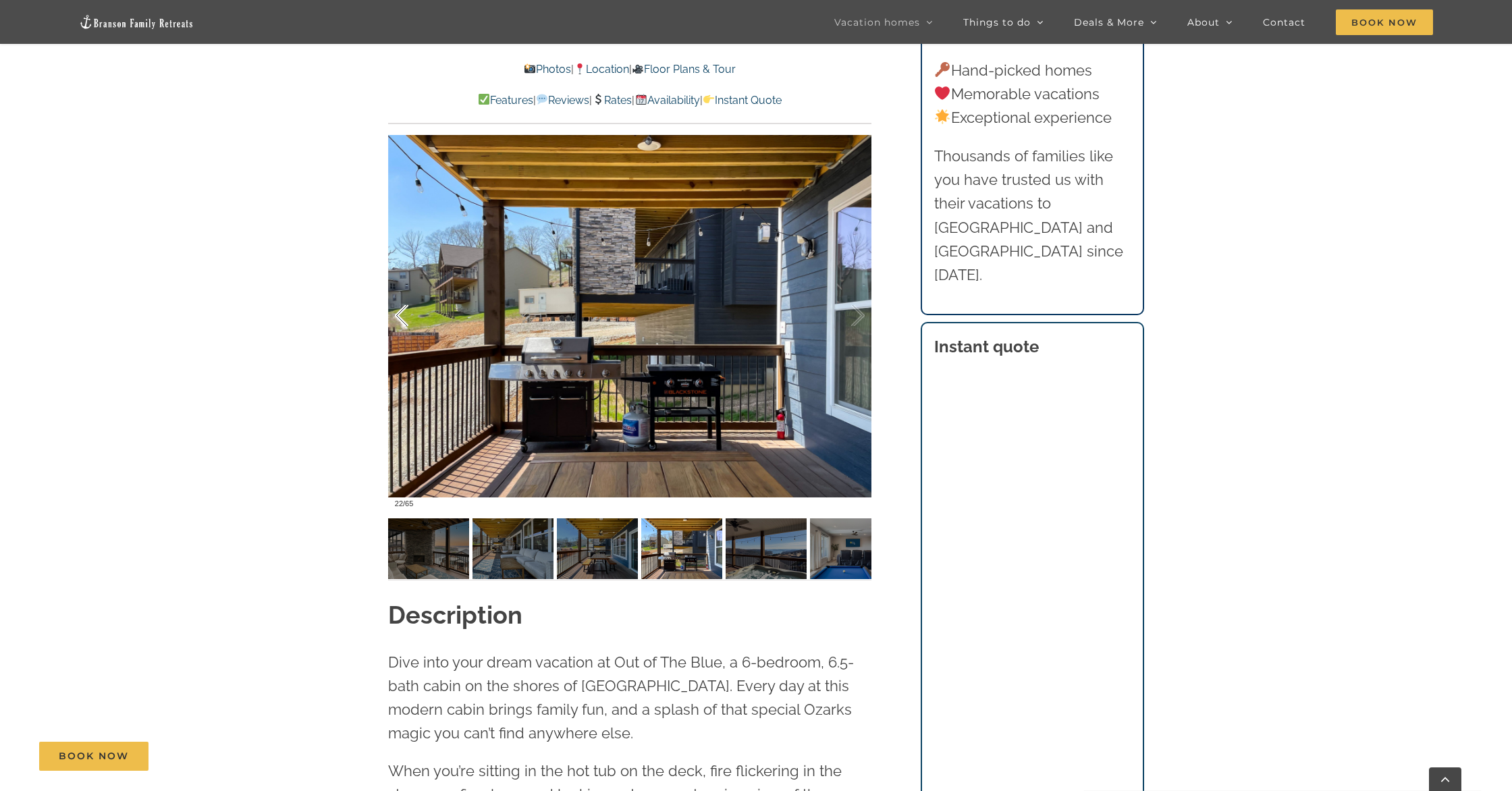
click at [402, 317] on div at bounding box center [416, 316] width 42 height 84
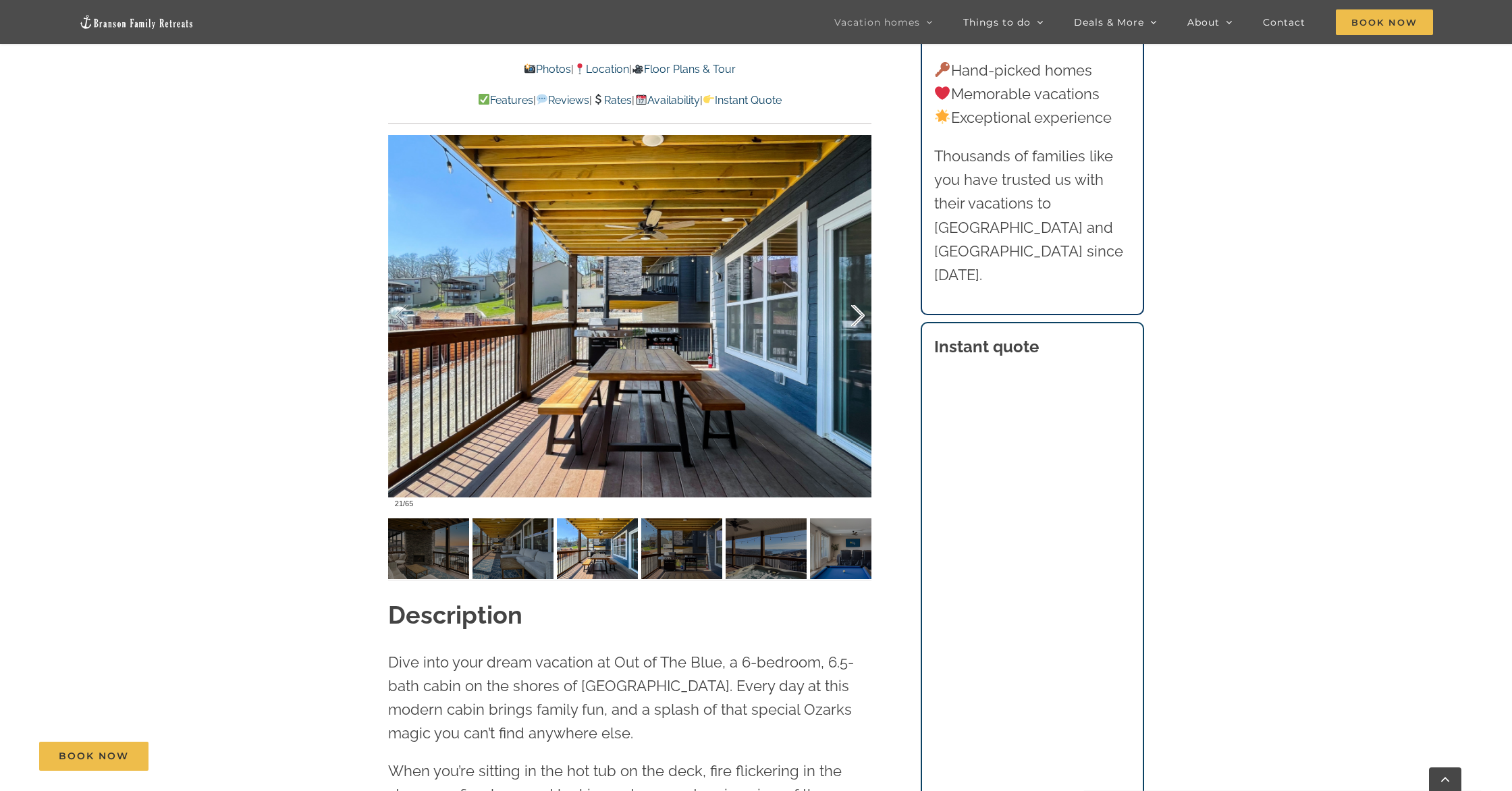
click at [853, 321] on div at bounding box center [844, 316] width 42 height 84
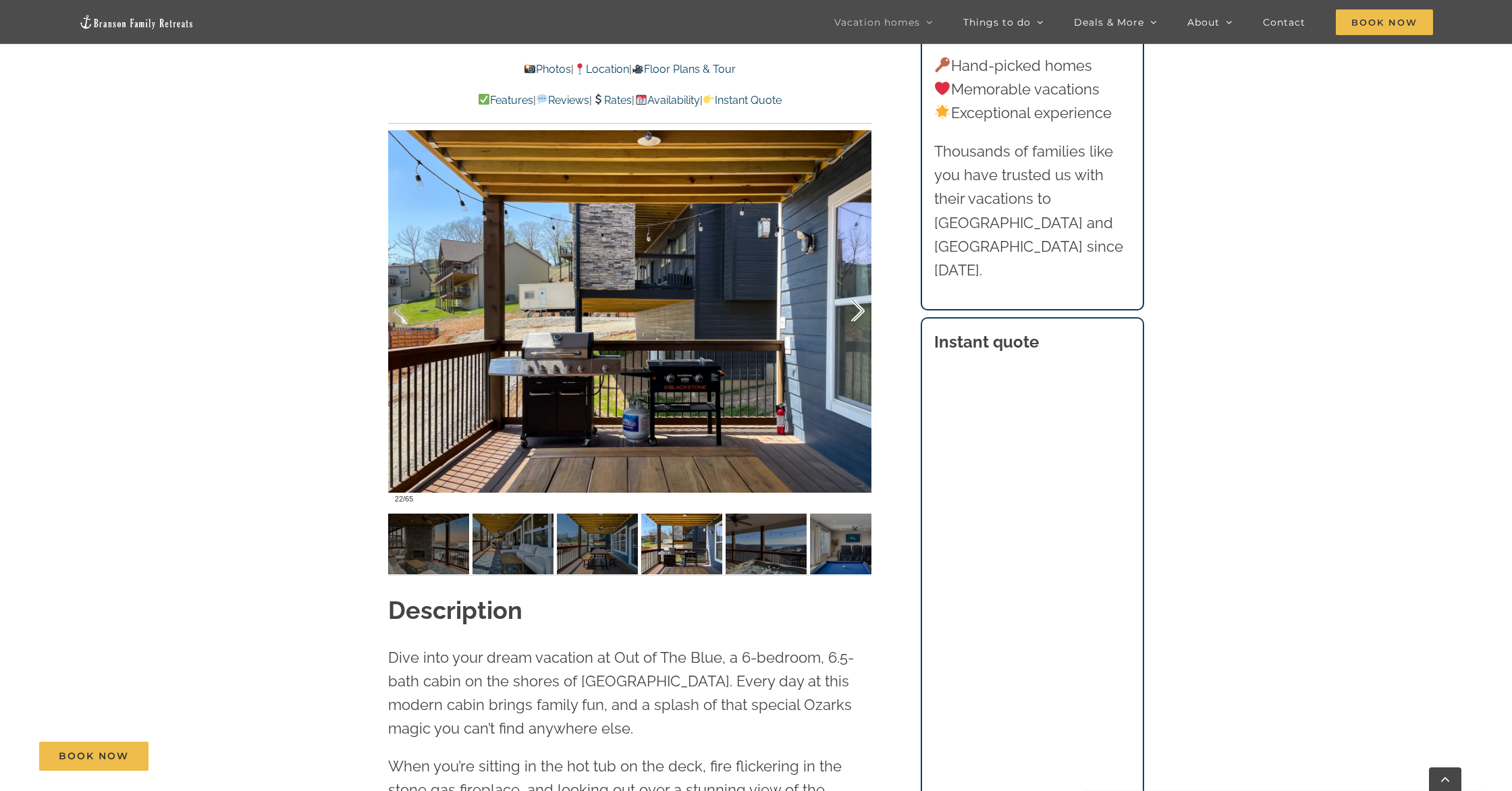
click at [853, 321] on div at bounding box center [844, 311] width 42 height 84
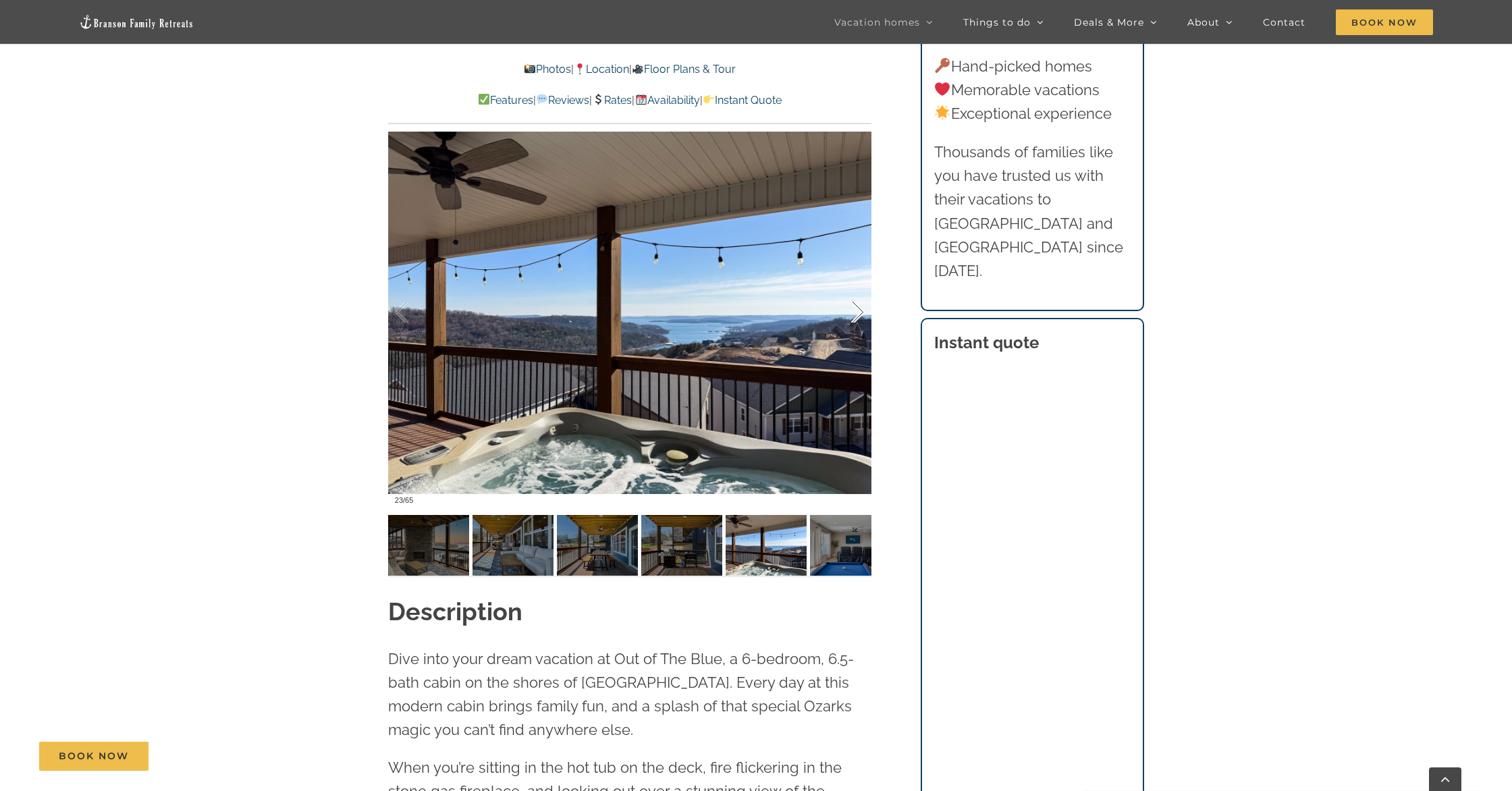
scroll to position [1149, 0]
click at [853, 321] on div at bounding box center [844, 311] width 42 height 84
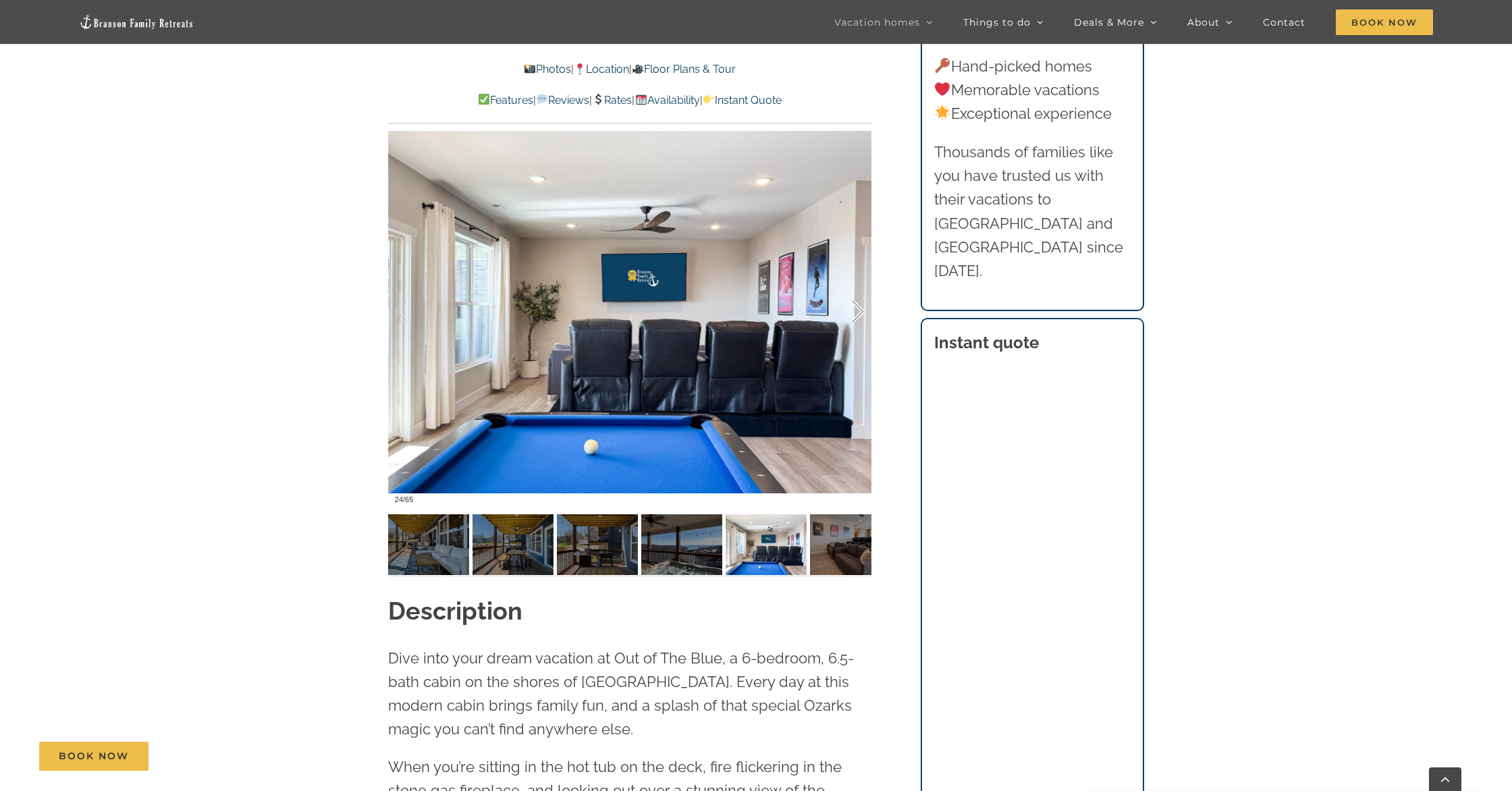
click at [853, 321] on div at bounding box center [844, 311] width 42 height 84
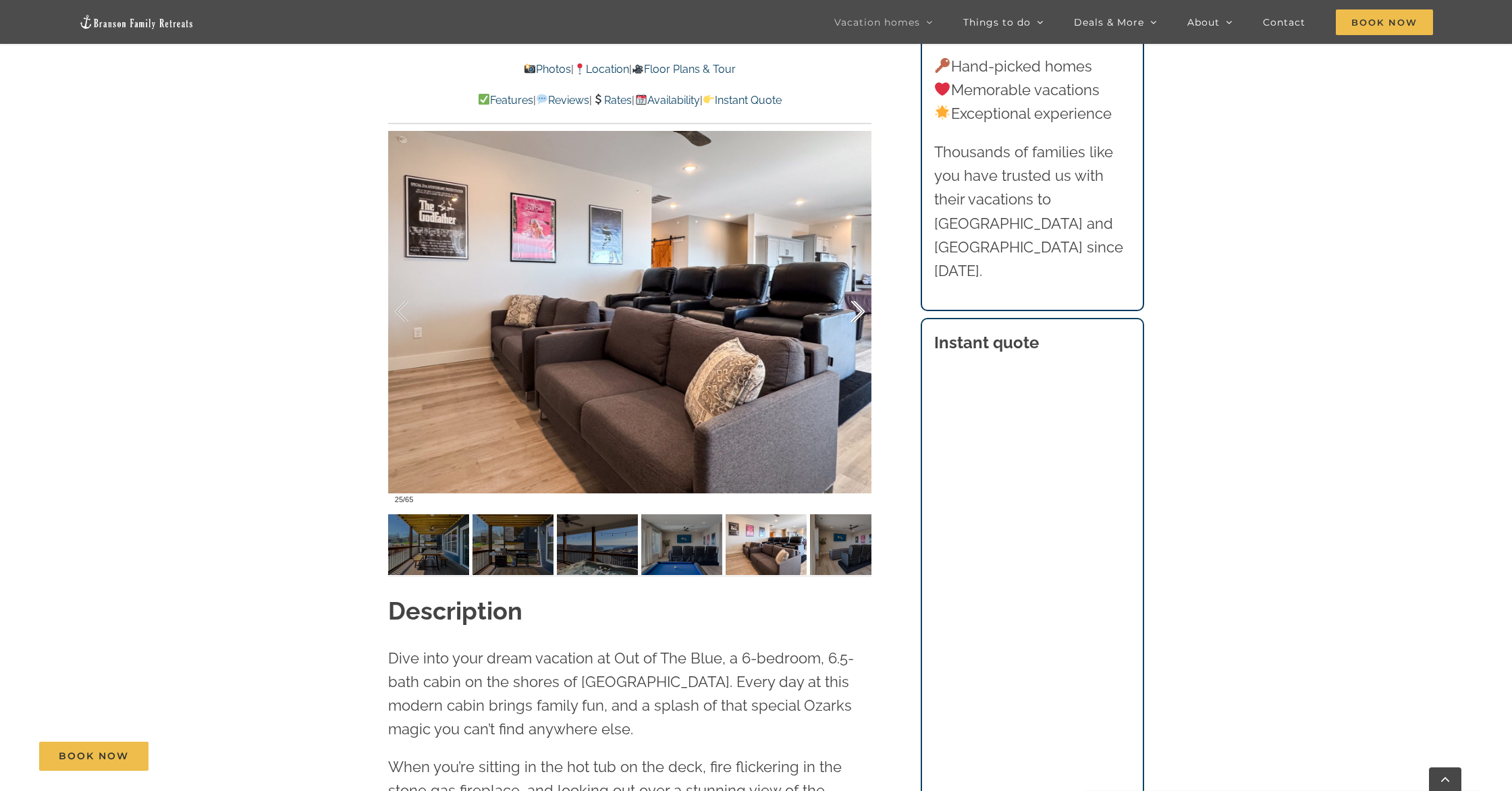
scroll to position [1150, 0]
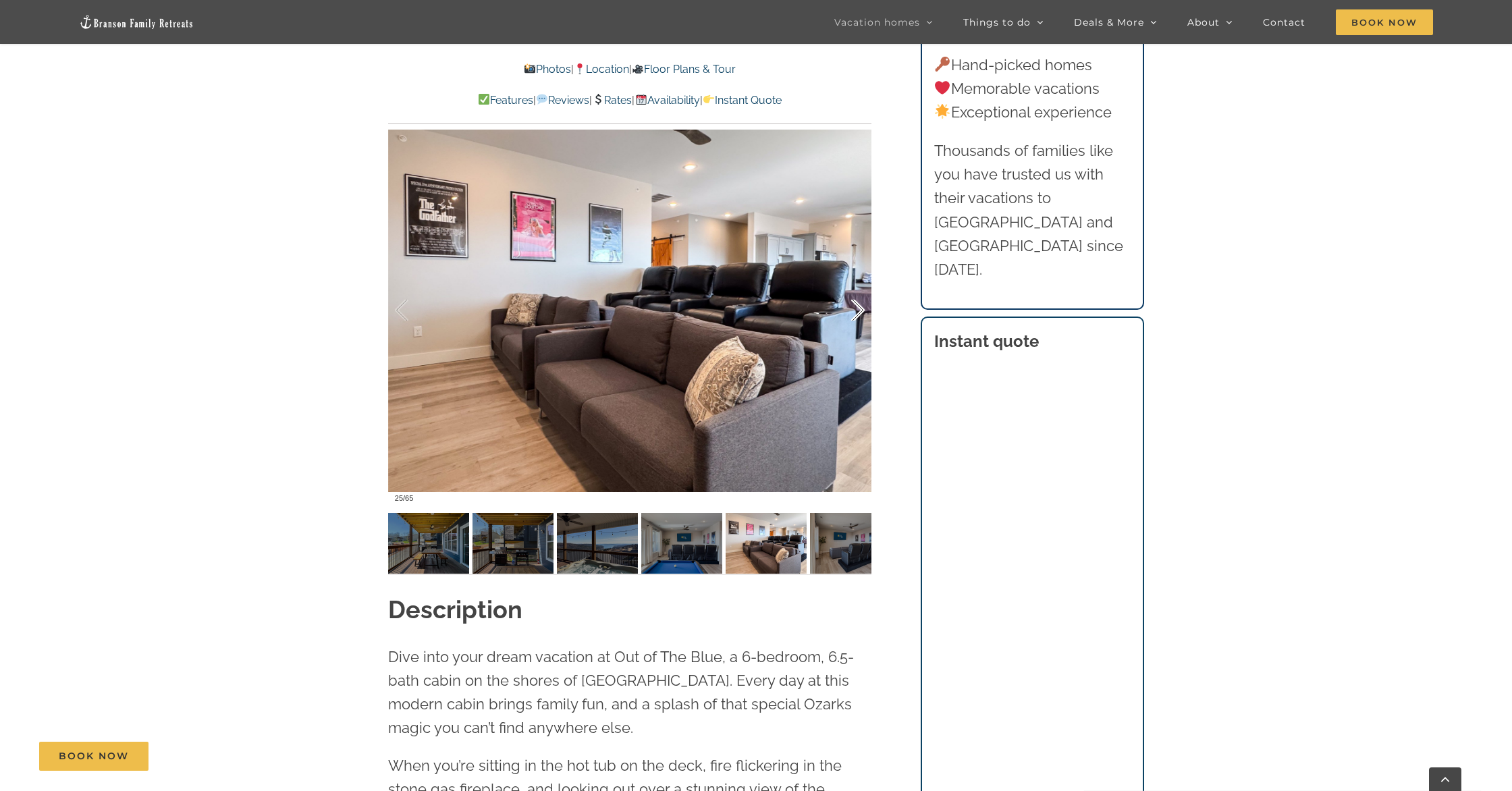
click at [853, 321] on div at bounding box center [844, 311] width 42 height 84
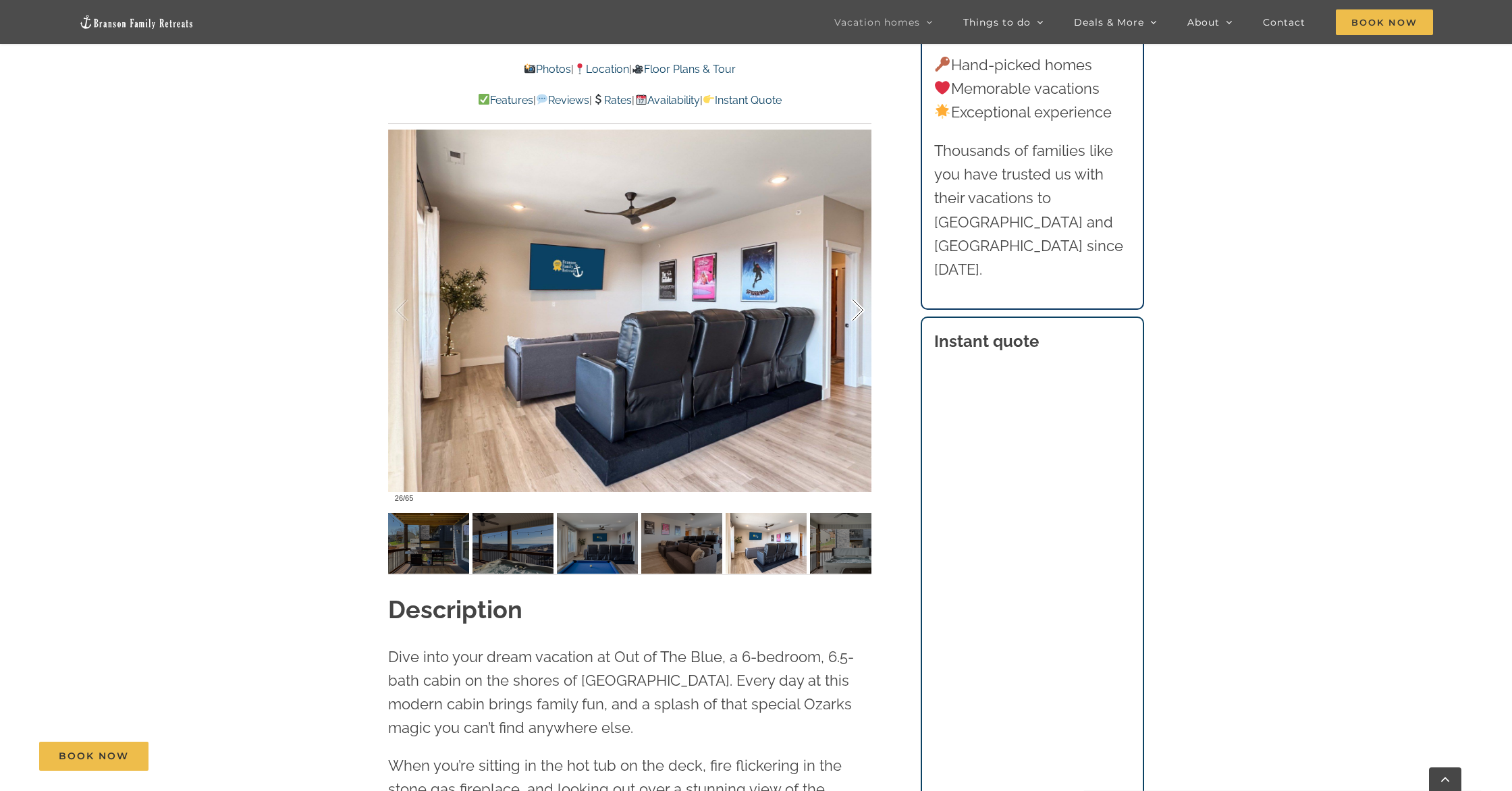
click at [853, 321] on div at bounding box center [844, 311] width 42 height 84
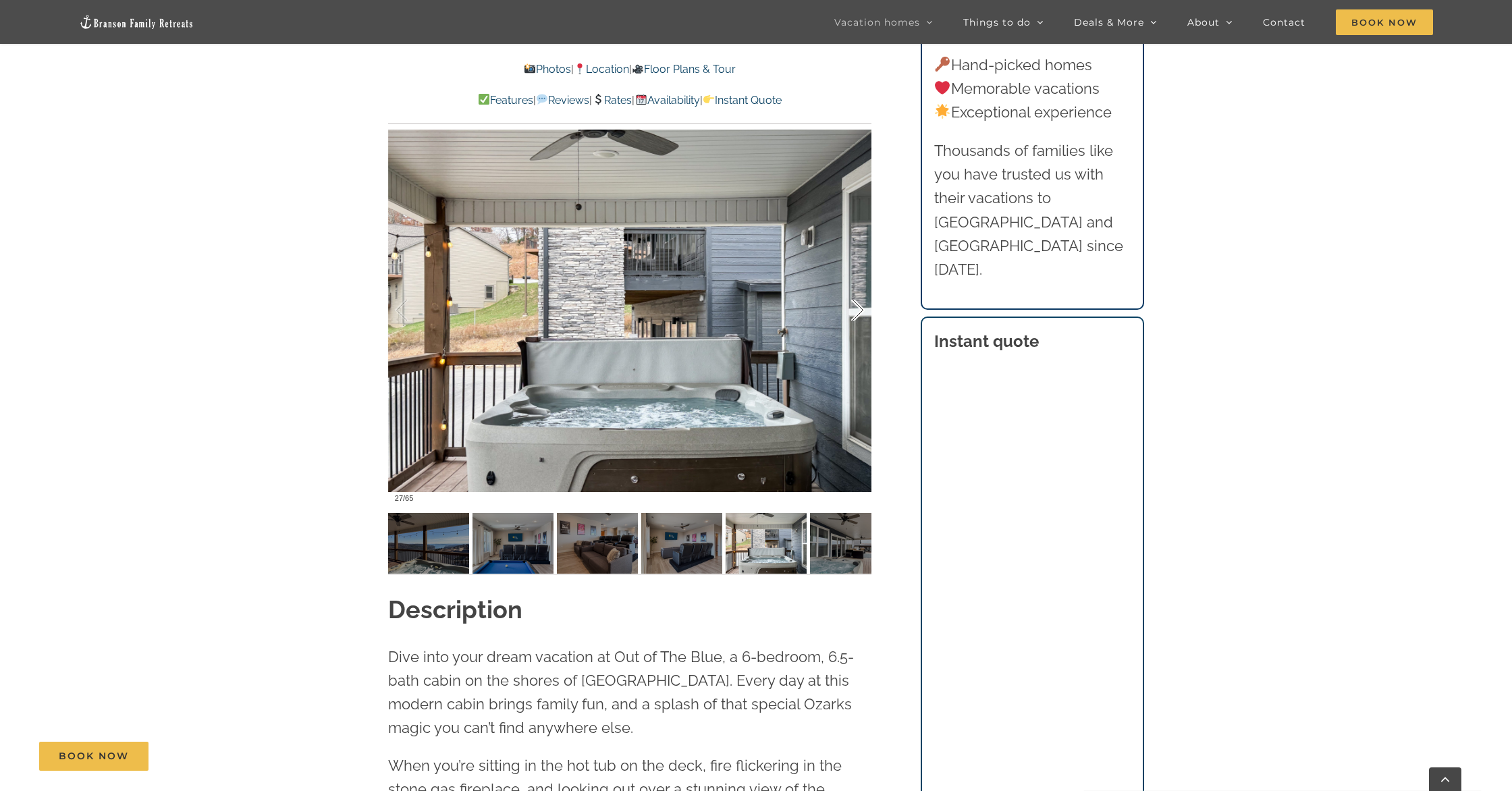
click at [853, 321] on div at bounding box center [844, 311] width 42 height 84
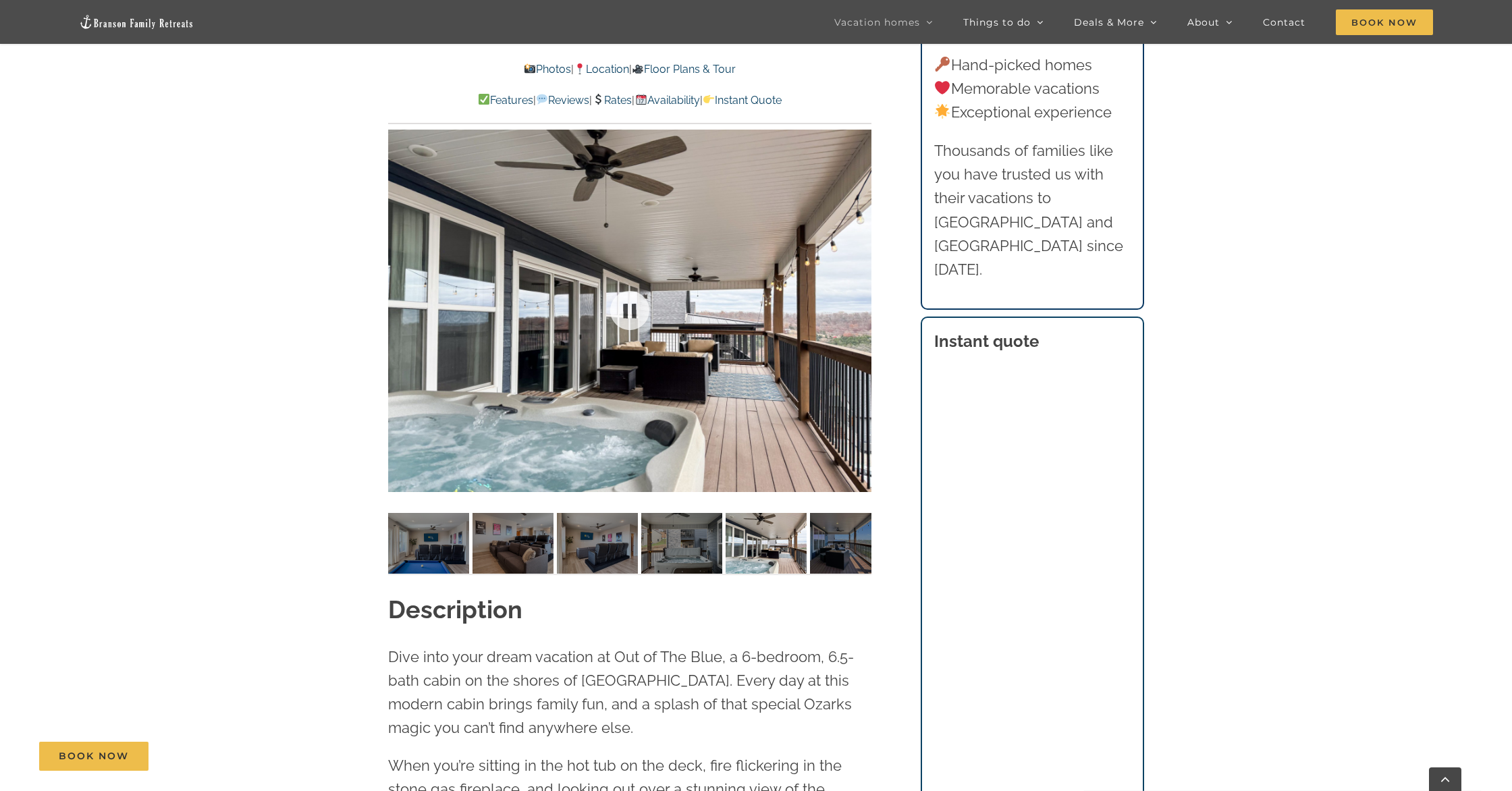
click at [853, 321] on div at bounding box center [630, 310] width 483 height 397
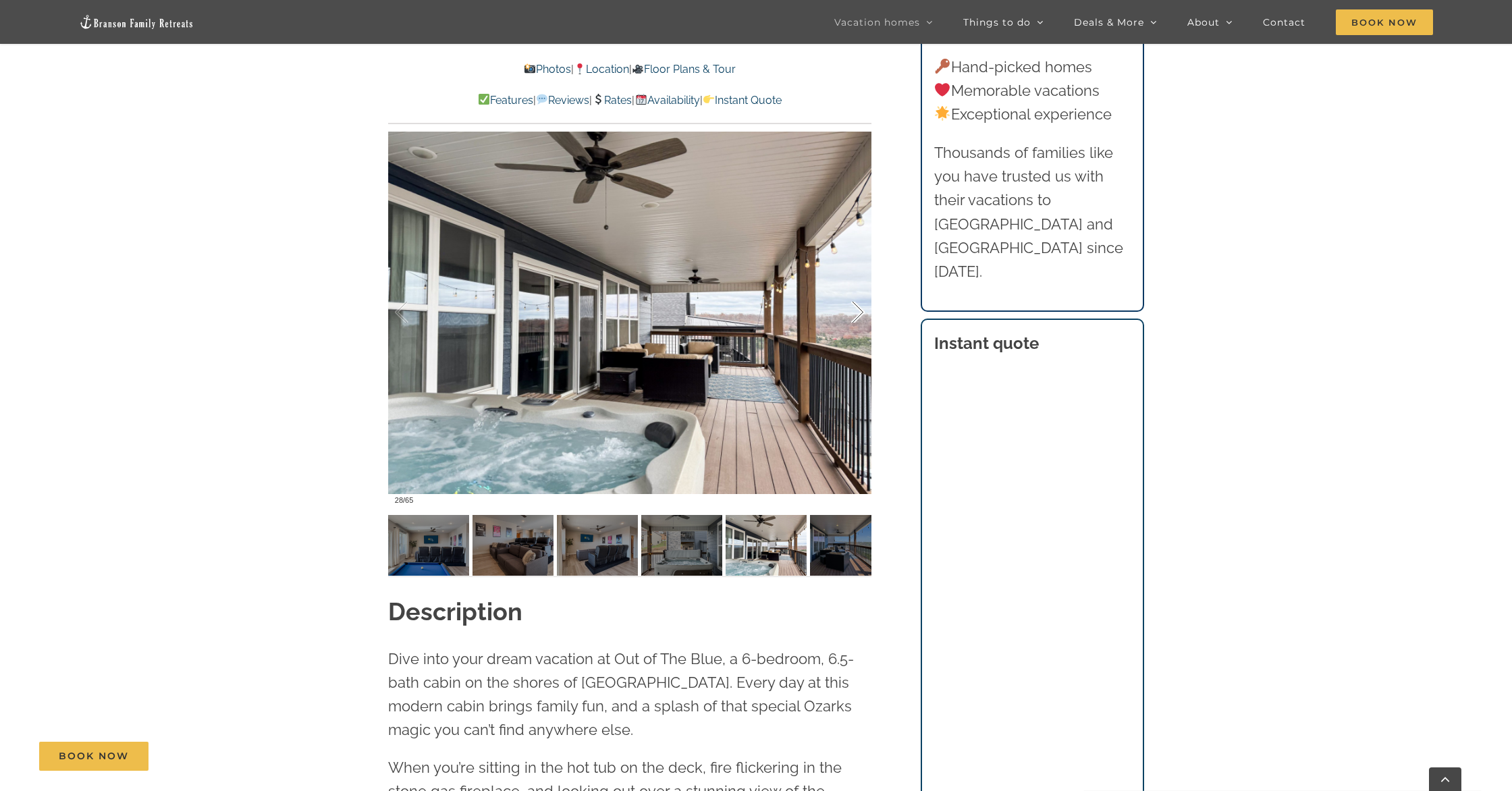
click at [856, 312] on div at bounding box center [844, 312] width 42 height 84
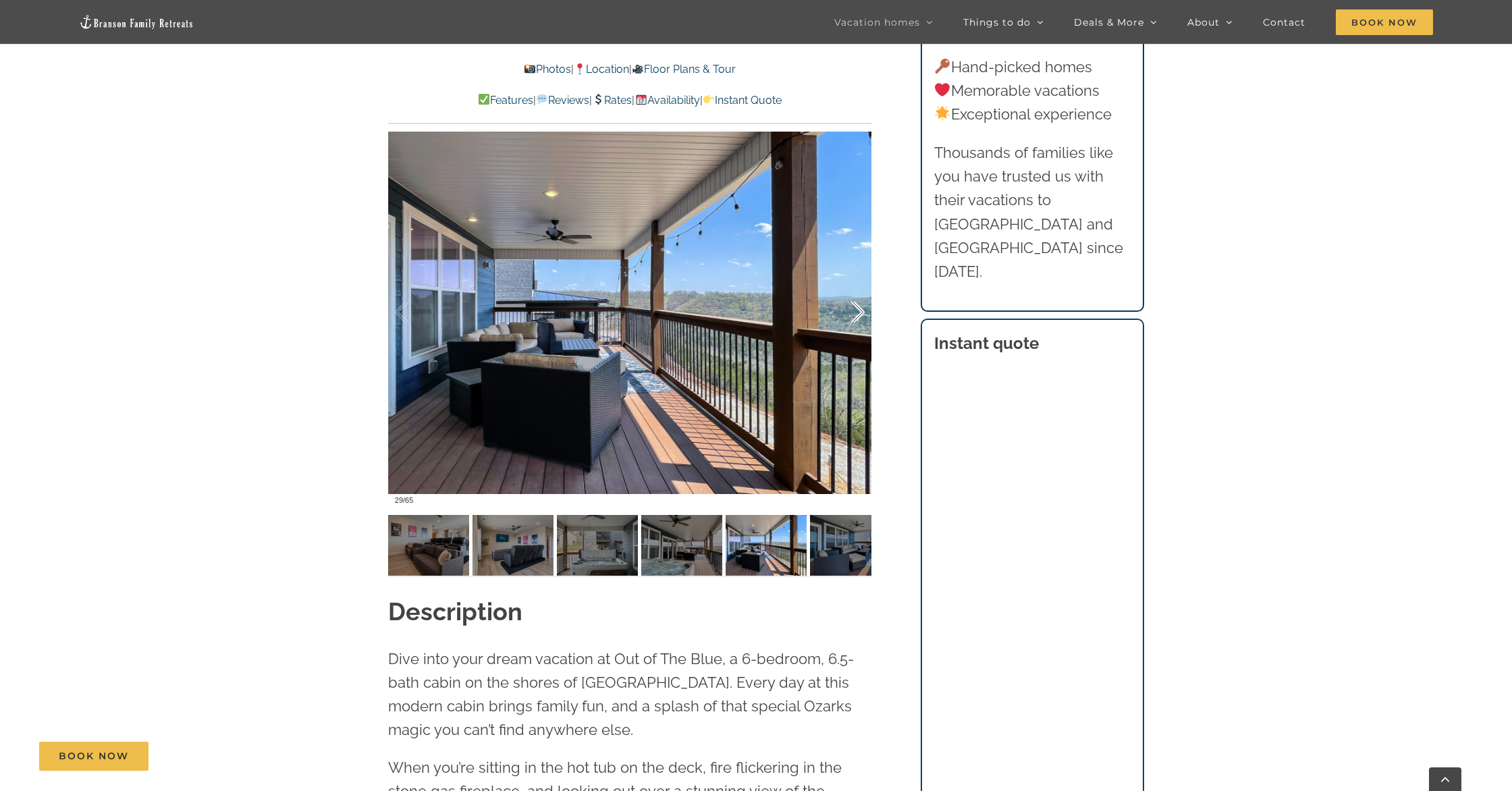
click at [856, 312] on div at bounding box center [844, 312] width 42 height 84
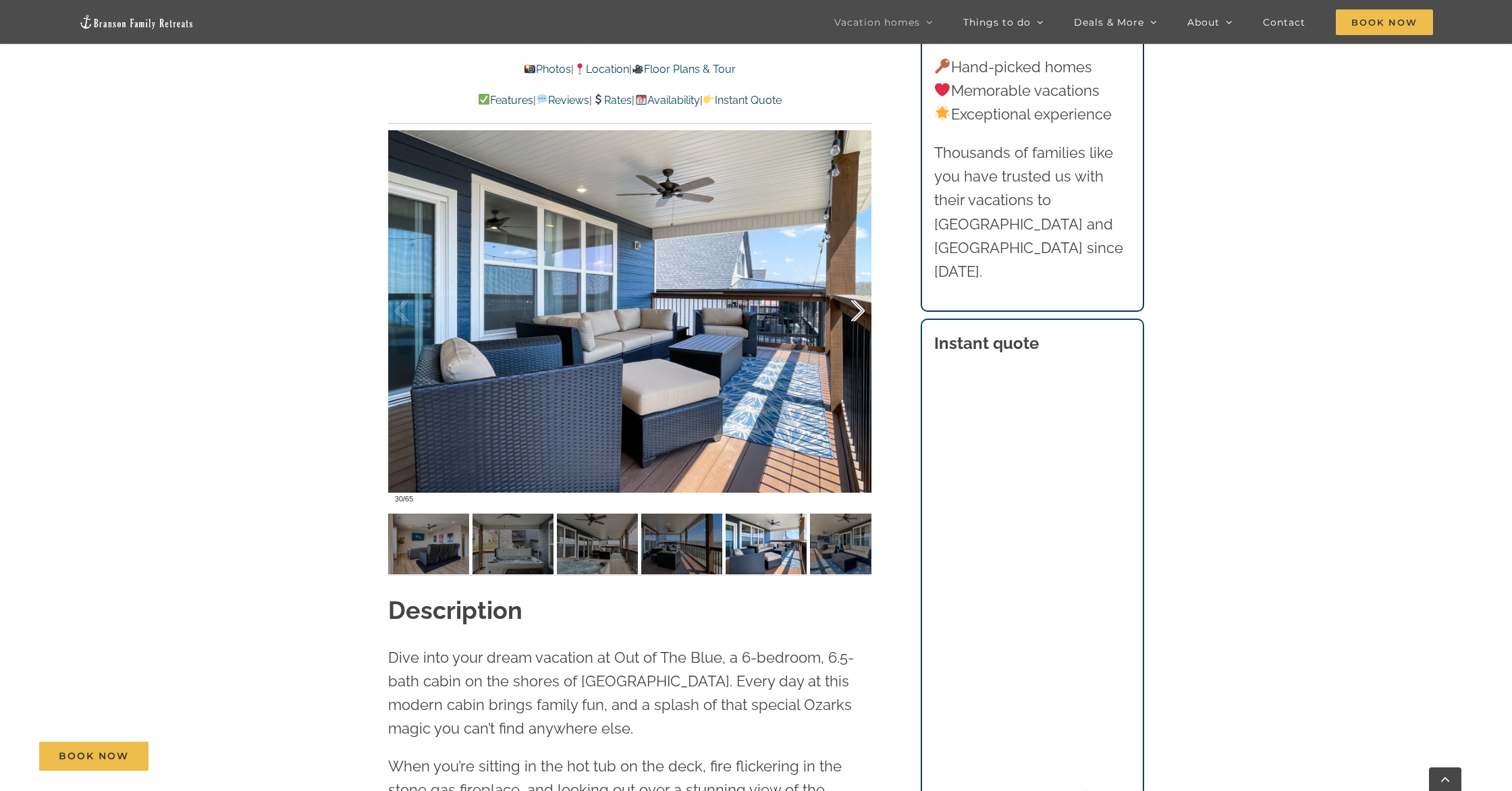
click at [856, 312] on div at bounding box center [844, 311] width 42 height 84
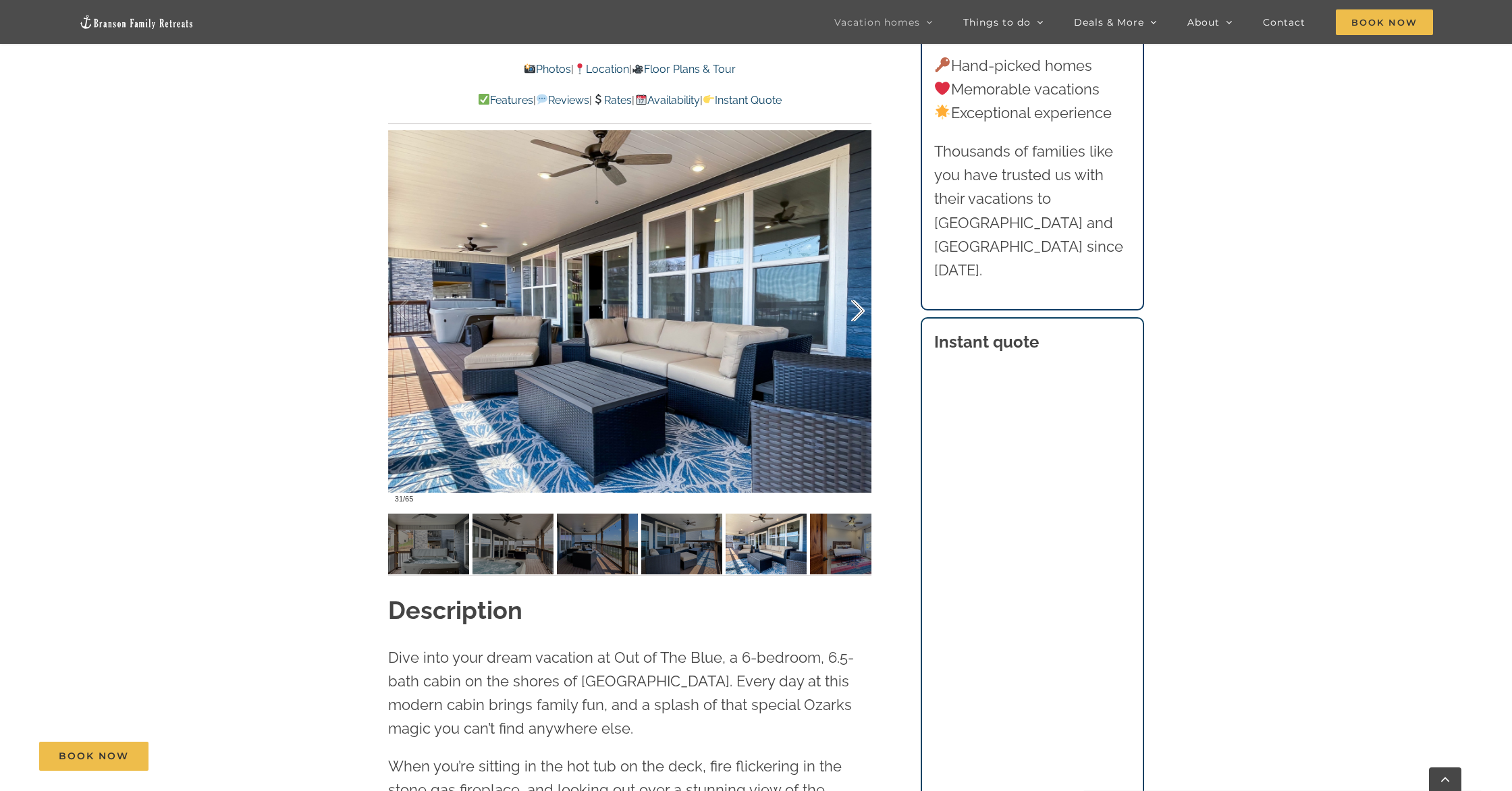
scroll to position [1152, 0]
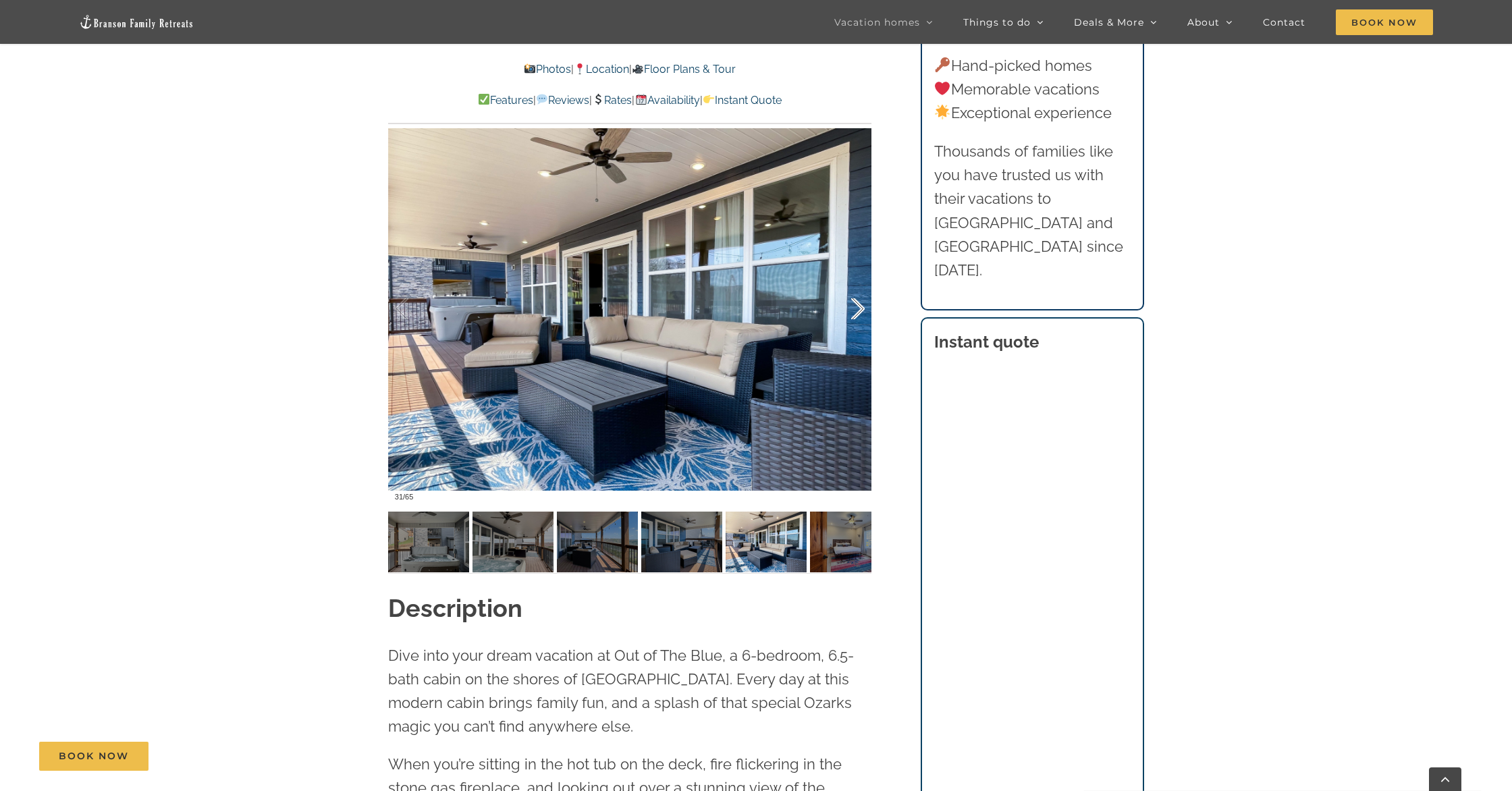
click at [856, 312] on div at bounding box center [844, 309] width 42 height 84
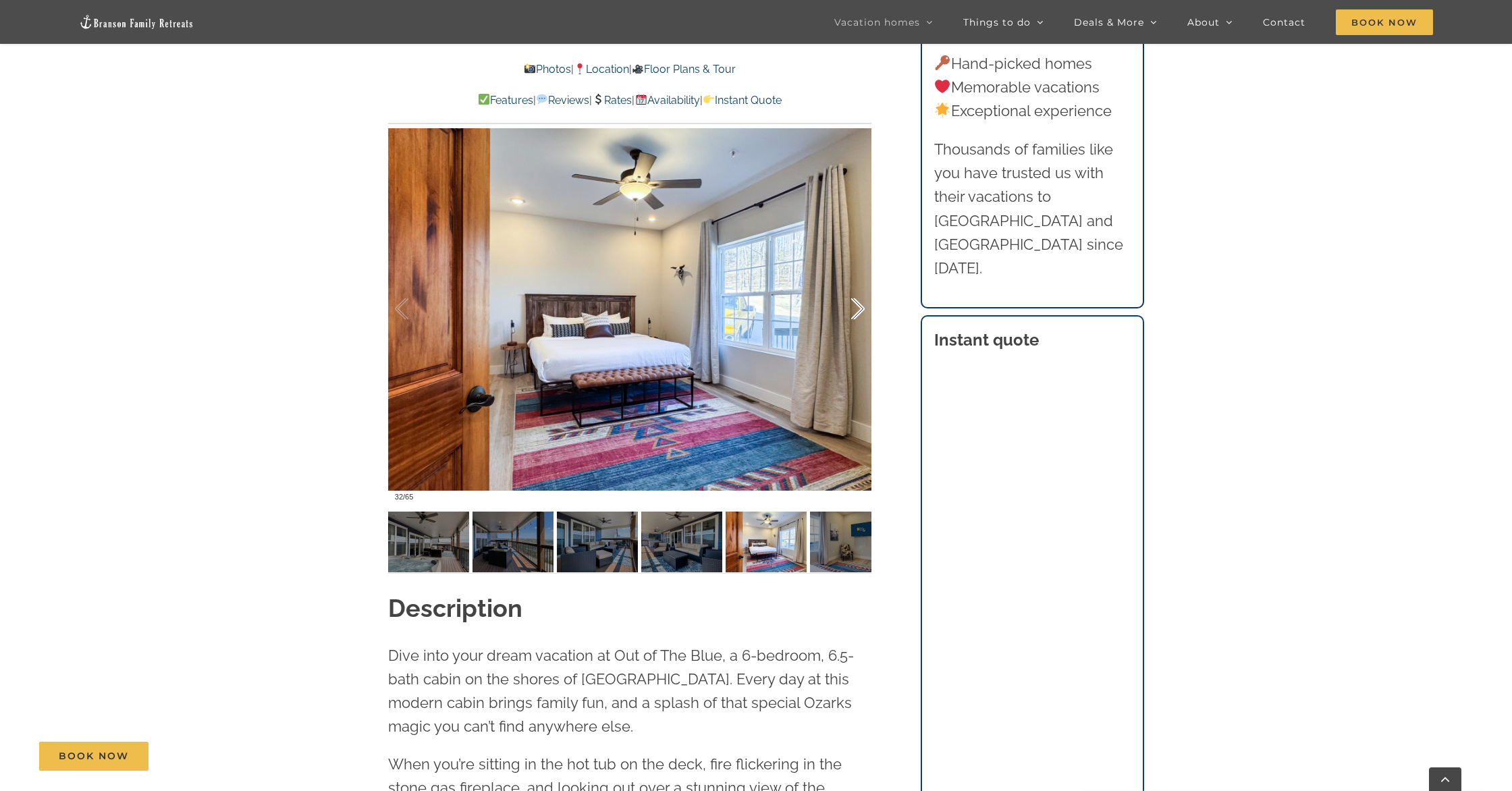
click at [856, 312] on div at bounding box center [844, 309] width 42 height 84
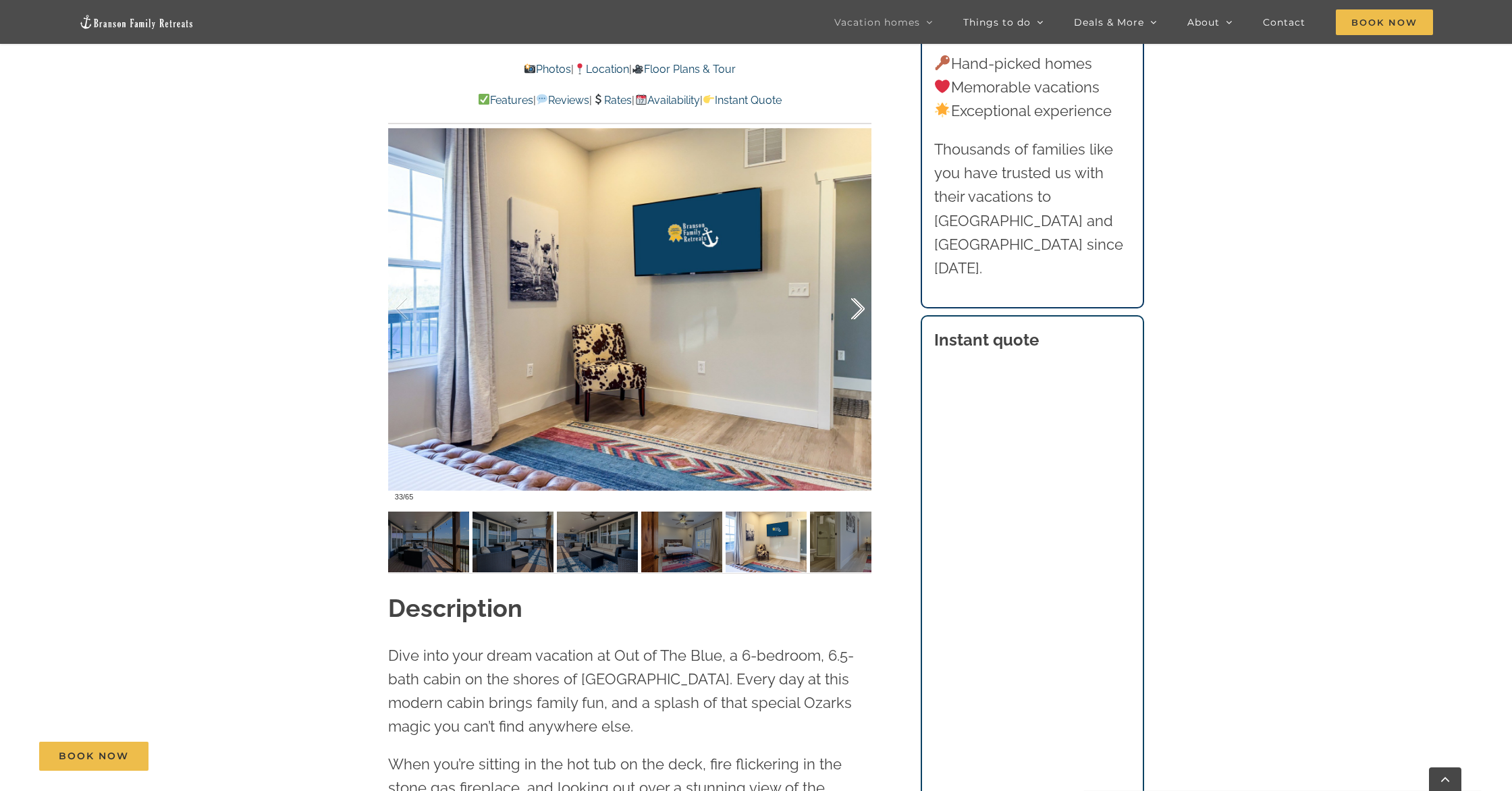
click at [856, 312] on div at bounding box center [844, 309] width 42 height 84
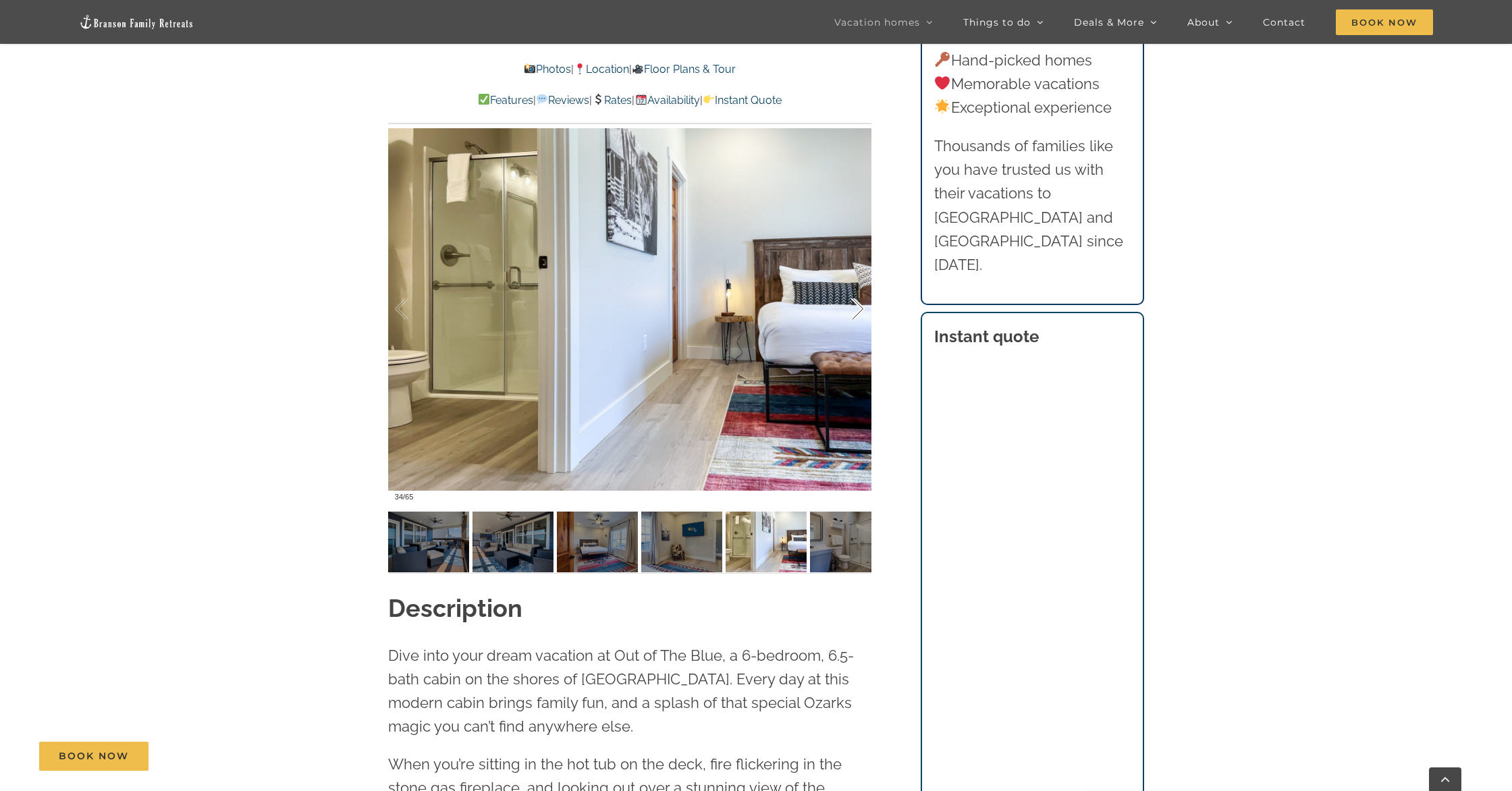
scroll to position [1155, 0]
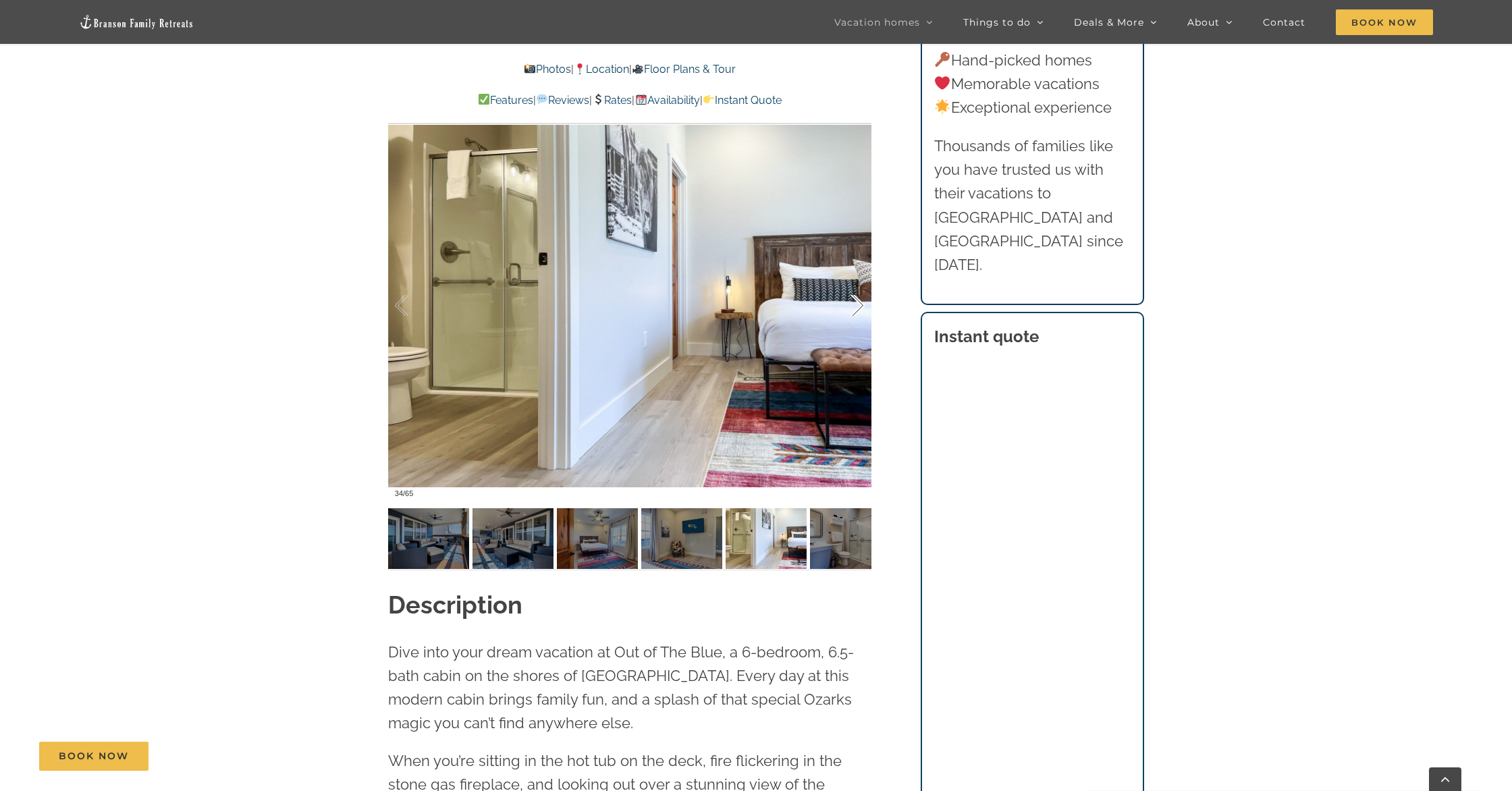
click at [856, 312] on div at bounding box center [844, 305] width 42 height 84
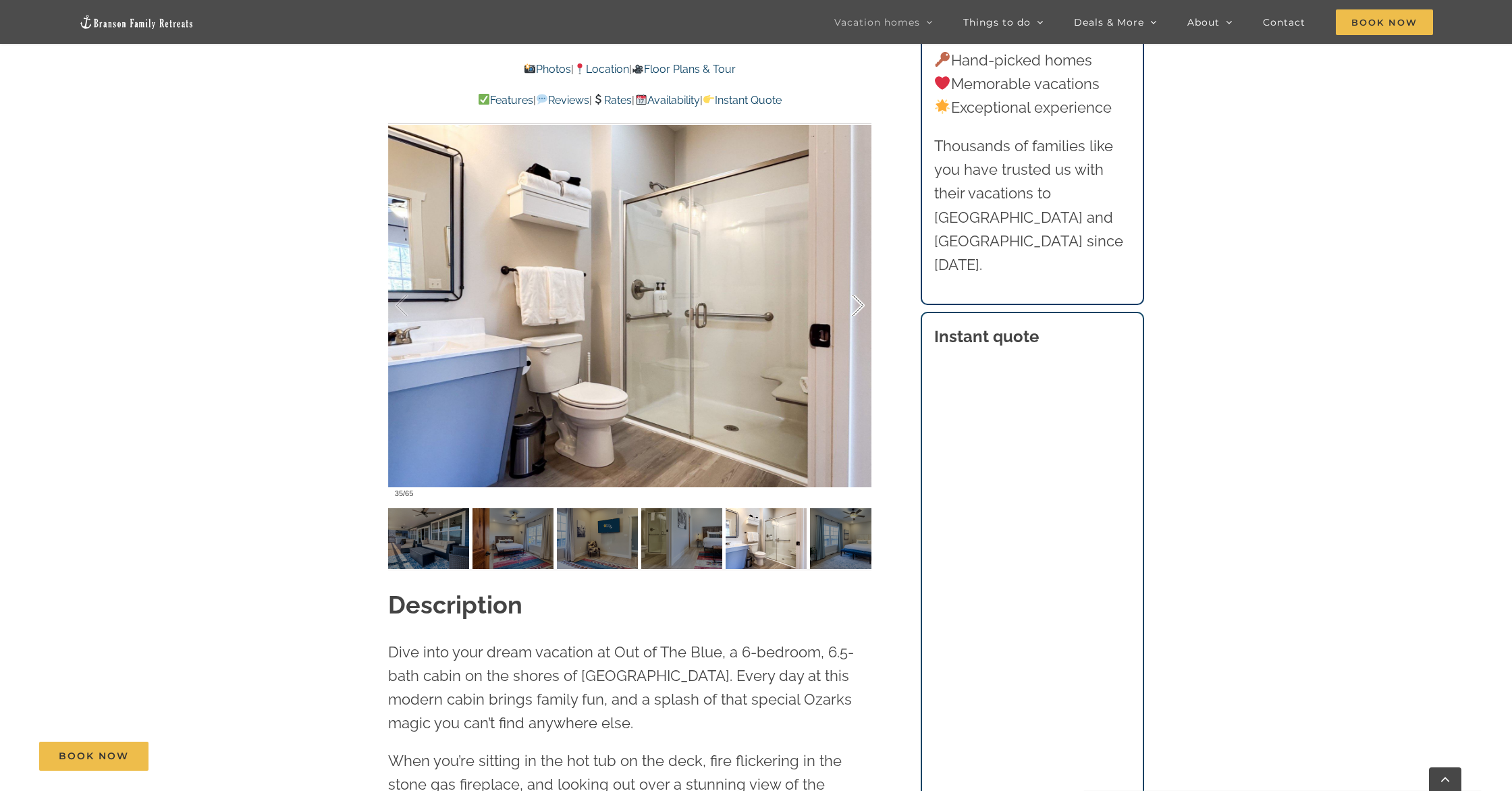
click at [855, 306] on div at bounding box center [844, 305] width 42 height 84
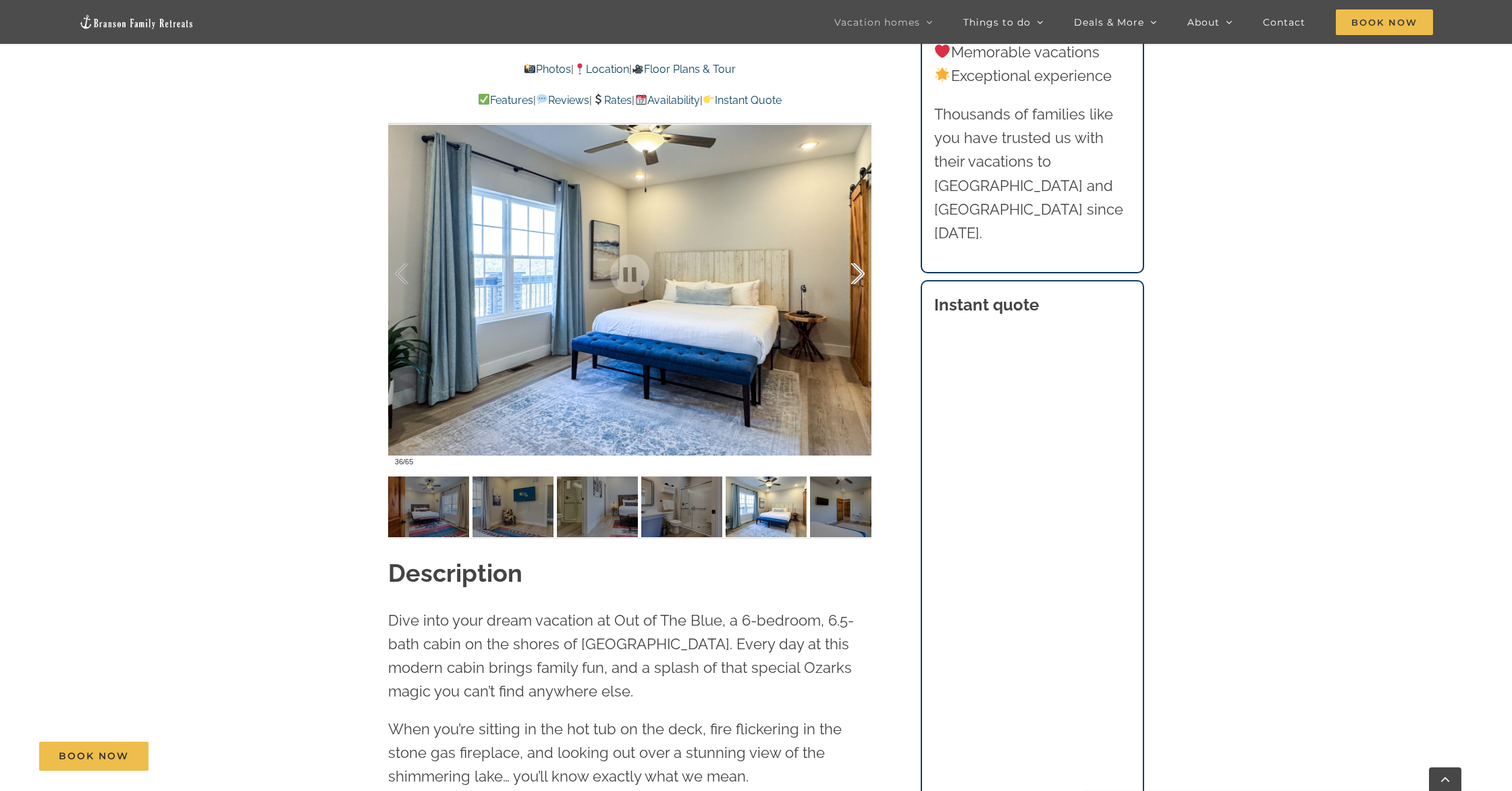
click at [857, 275] on div at bounding box center [844, 274] width 42 height 84
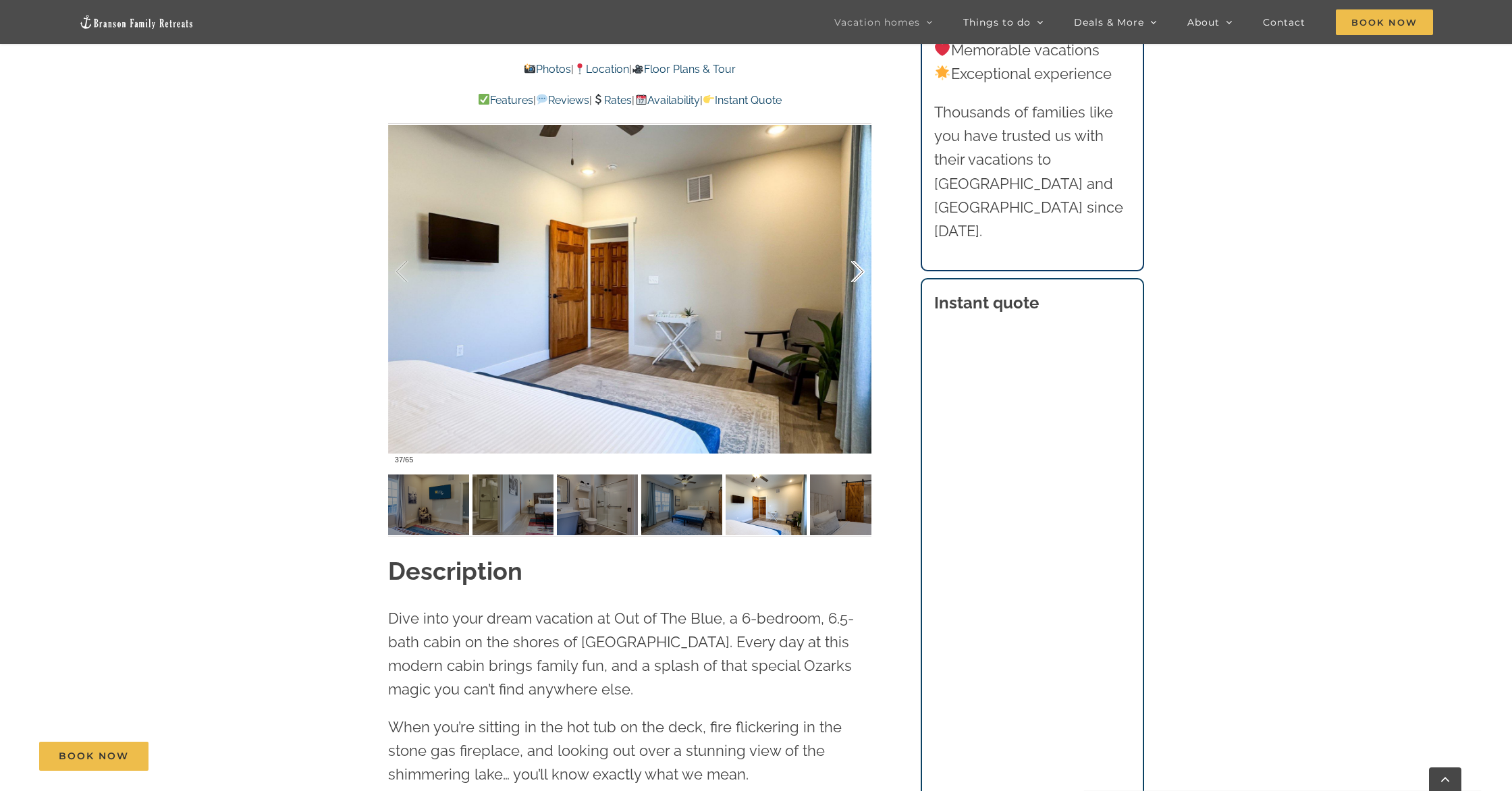
click at [857, 274] on div at bounding box center [844, 272] width 42 height 84
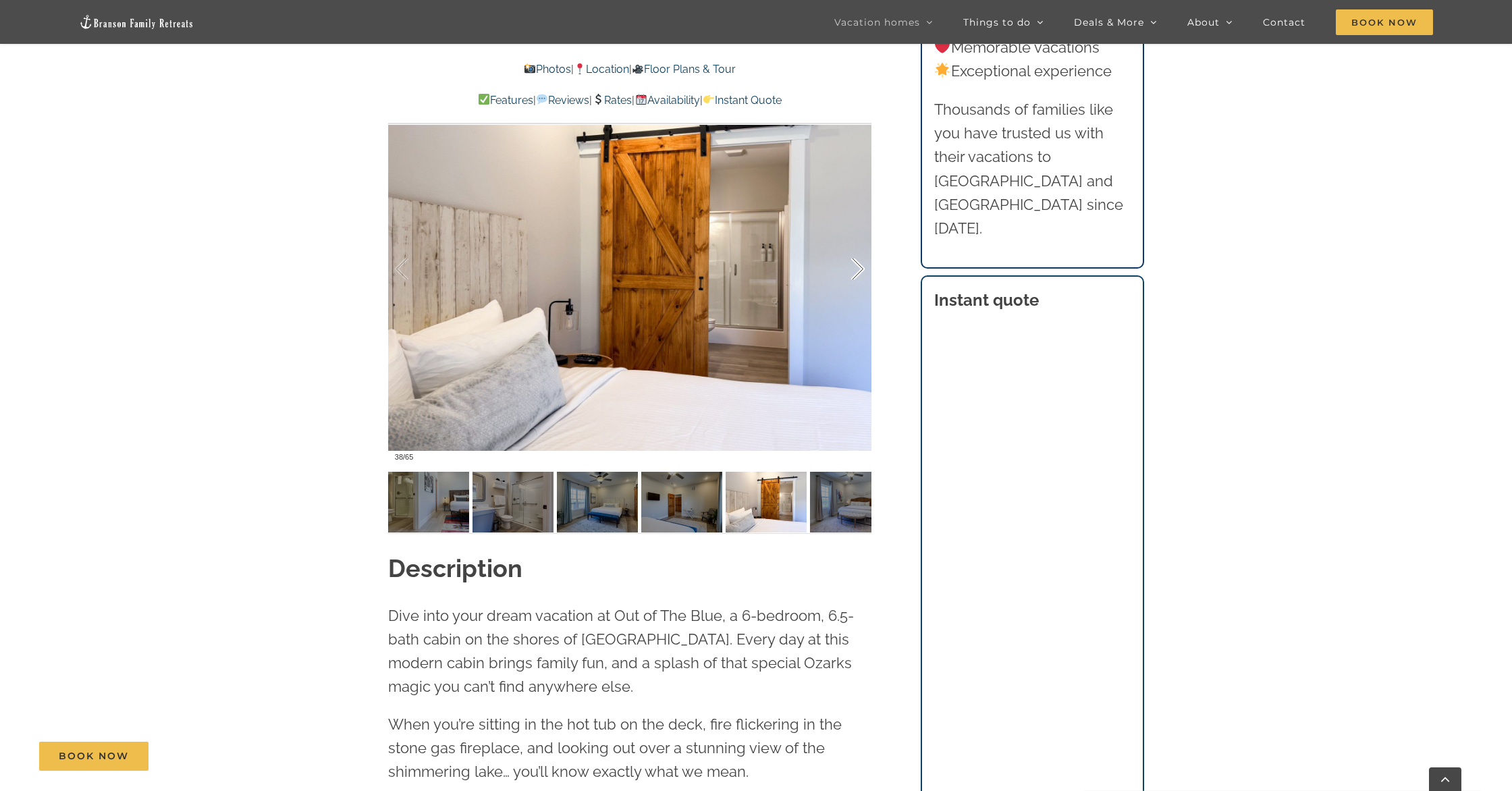
click at [857, 273] on div at bounding box center [844, 269] width 42 height 84
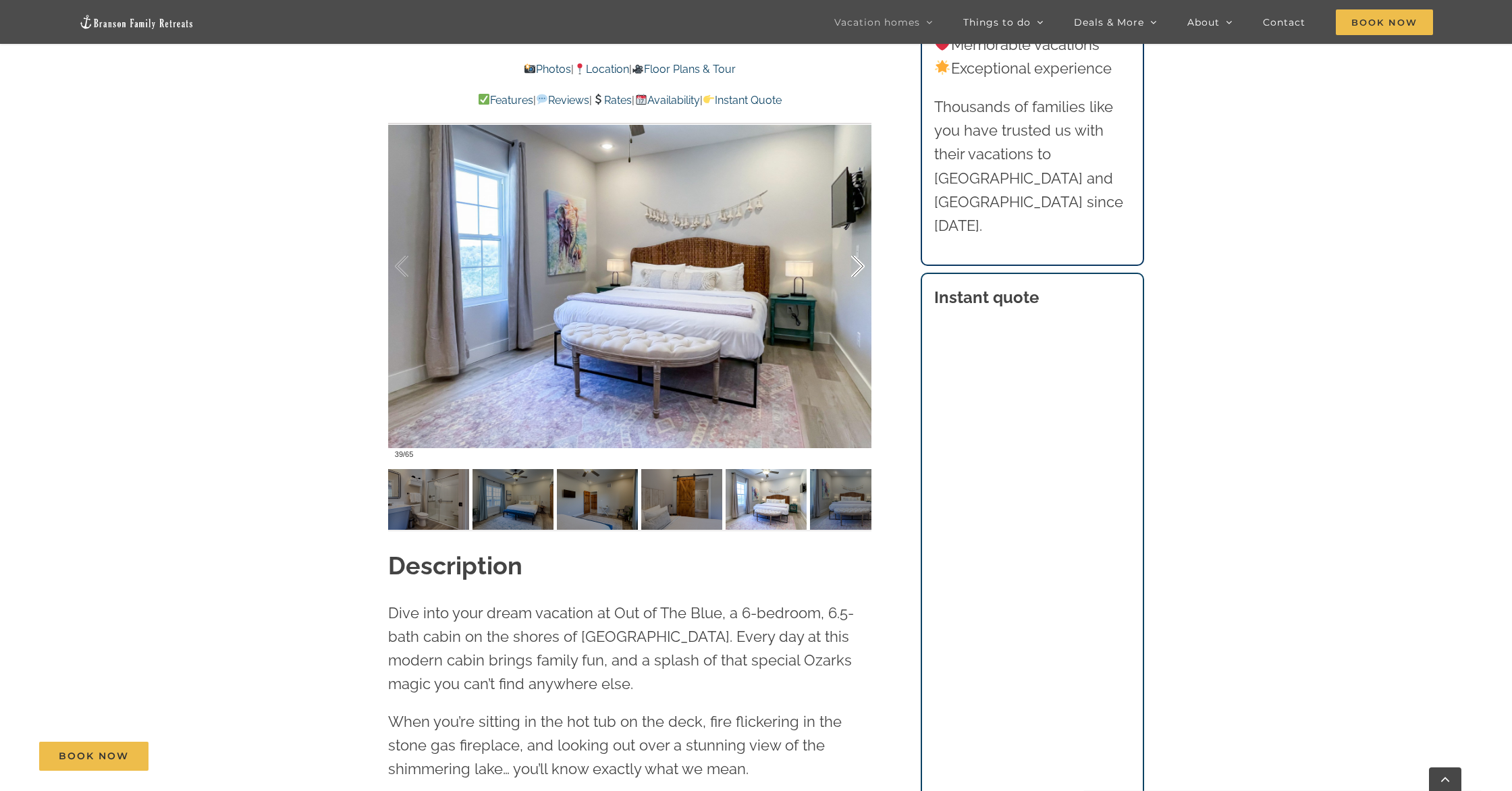
click at [857, 273] on div at bounding box center [844, 266] width 42 height 84
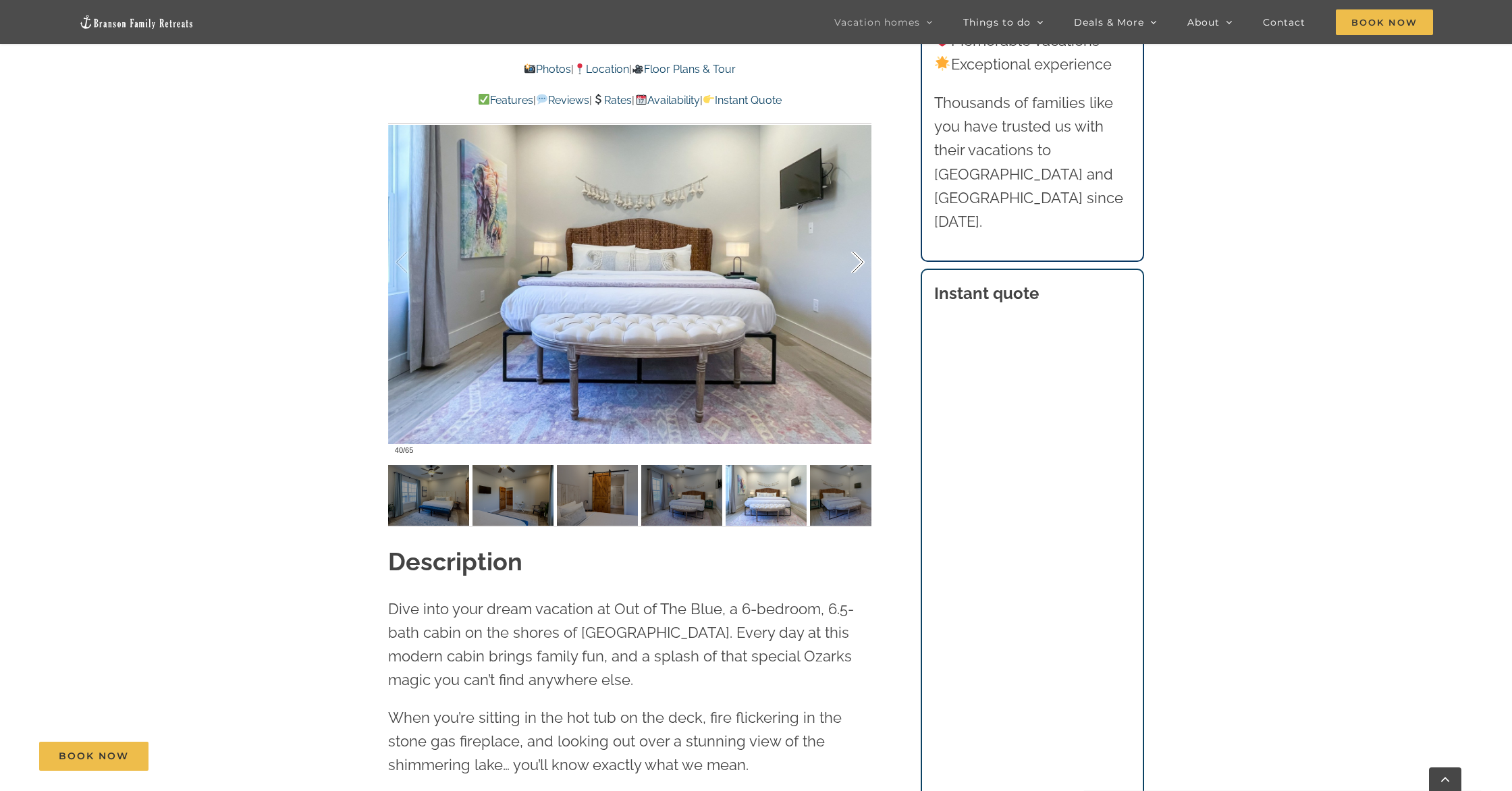
click at [857, 273] on div at bounding box center [844, 263] width 42 height 84
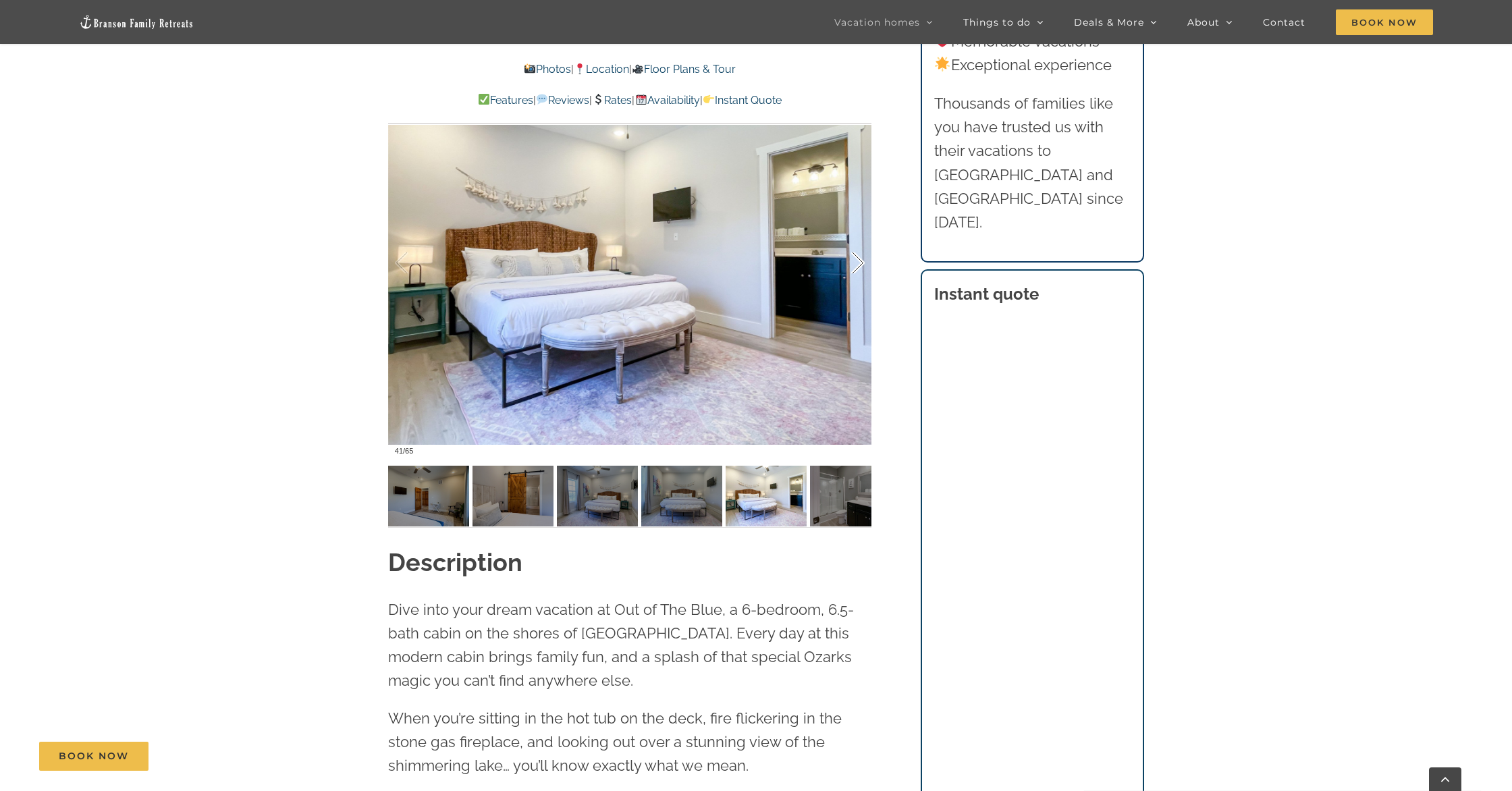
scroll to position [1201, 0]
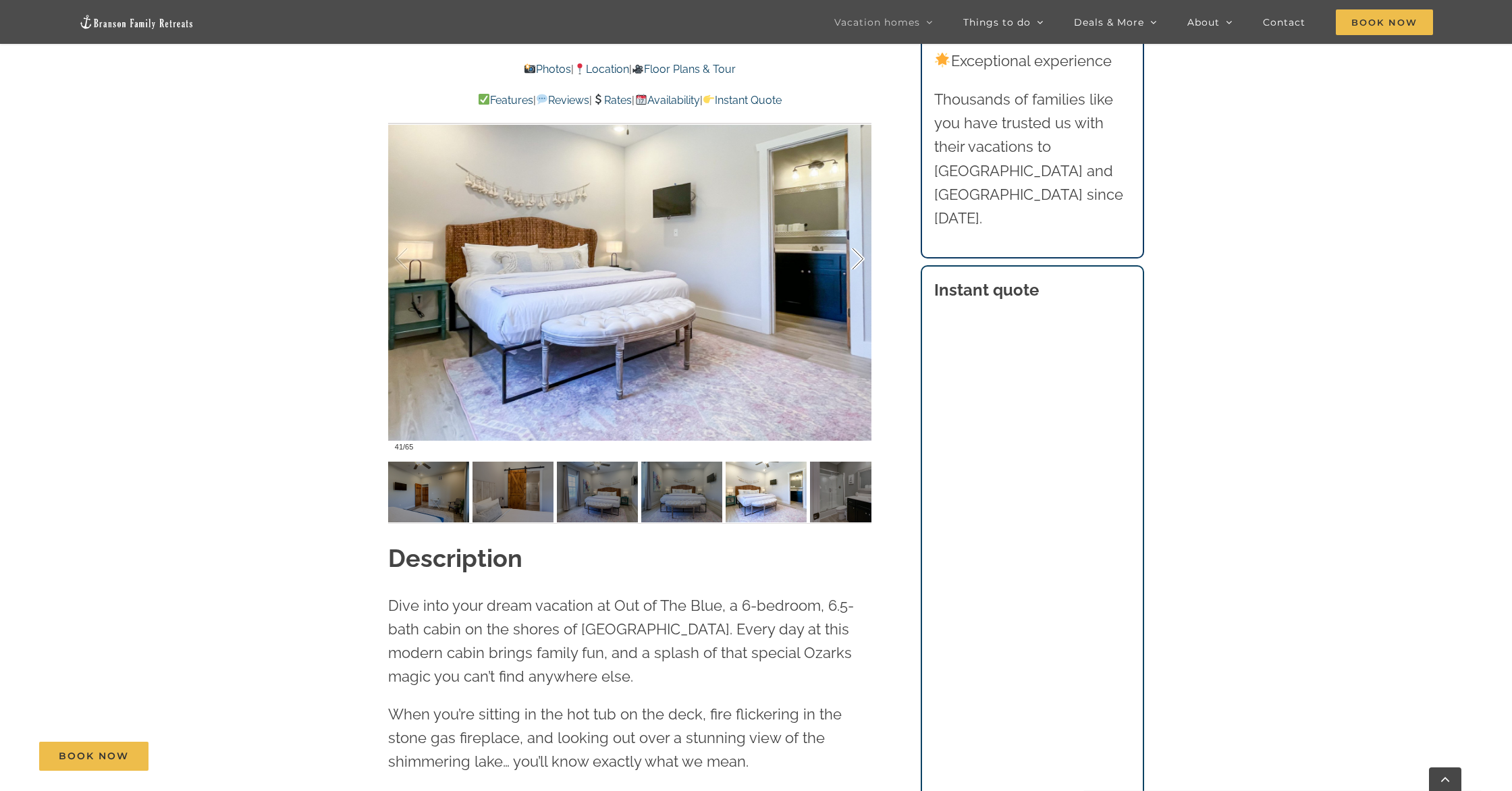
click at [857, 273] on div at bounding box center [844, 259] width 42 height 84
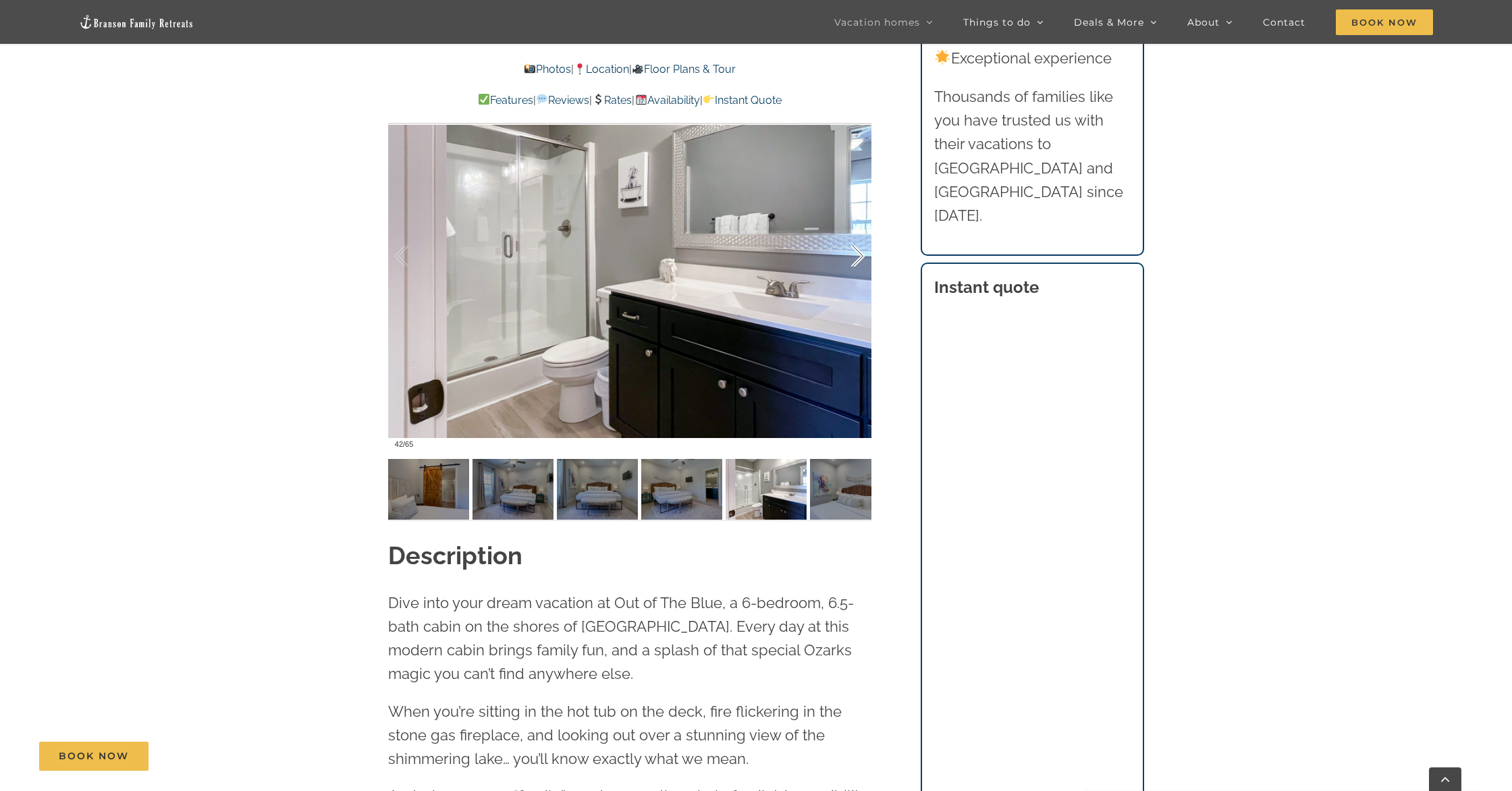
click at [857, 273] on div at bounding box center [844, 256] width 42 height 84
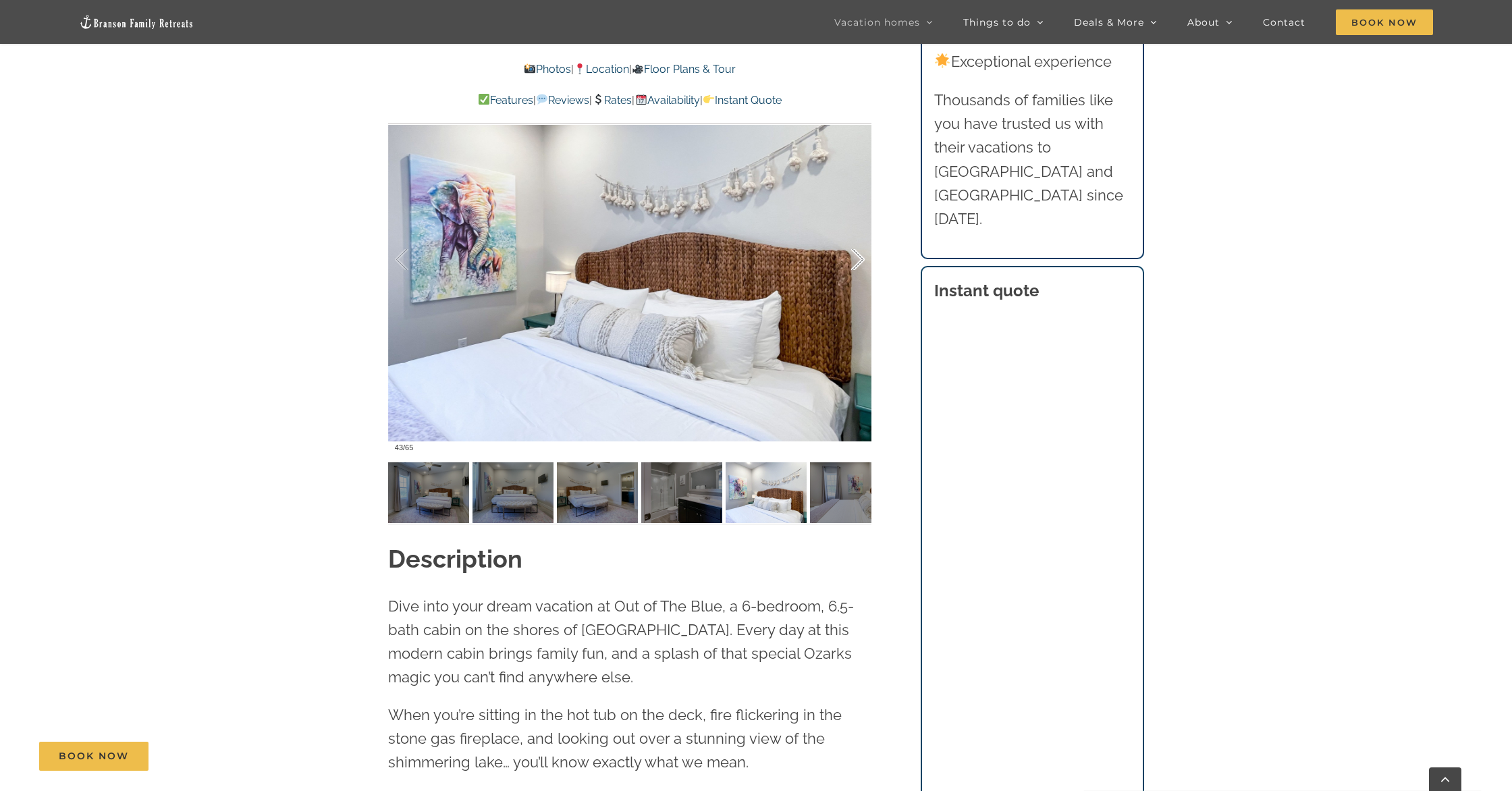
scroll to position [1206, 0]
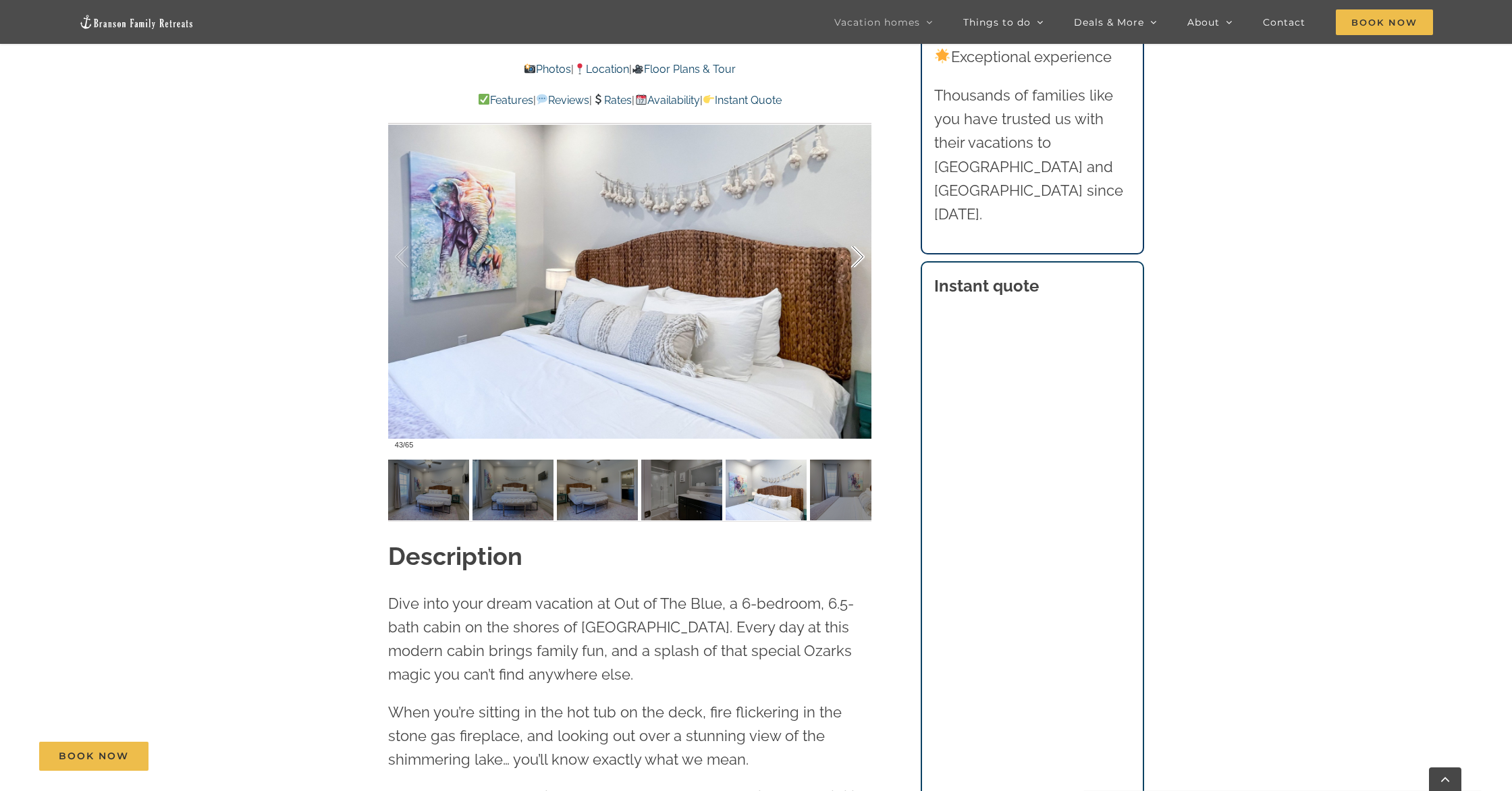
click at [857, 273] on div at bounding box center [844, 257] width 42 height 84
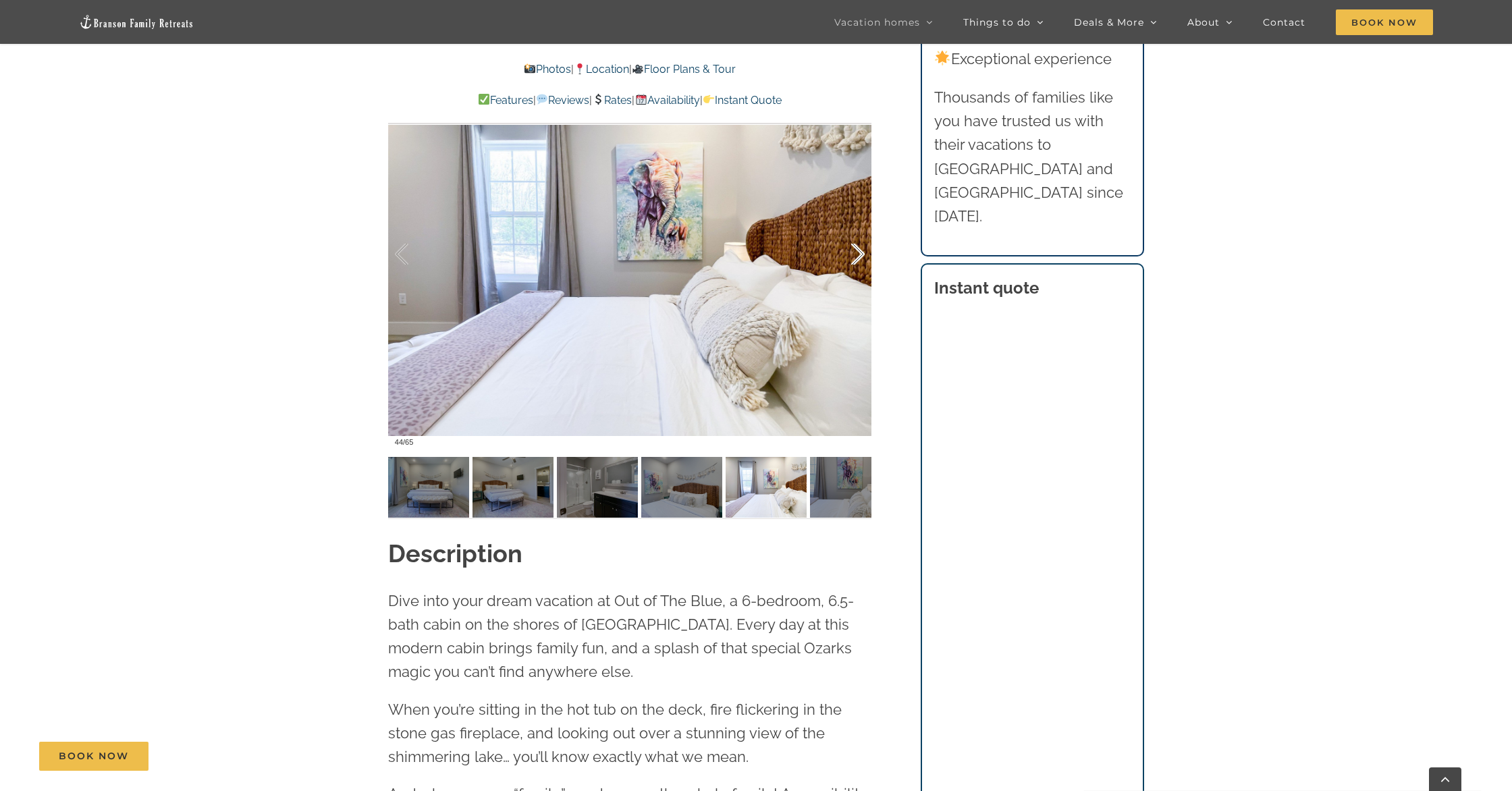
click at [857, 273] on div at bounding box center [844, 254] width 42 height 84
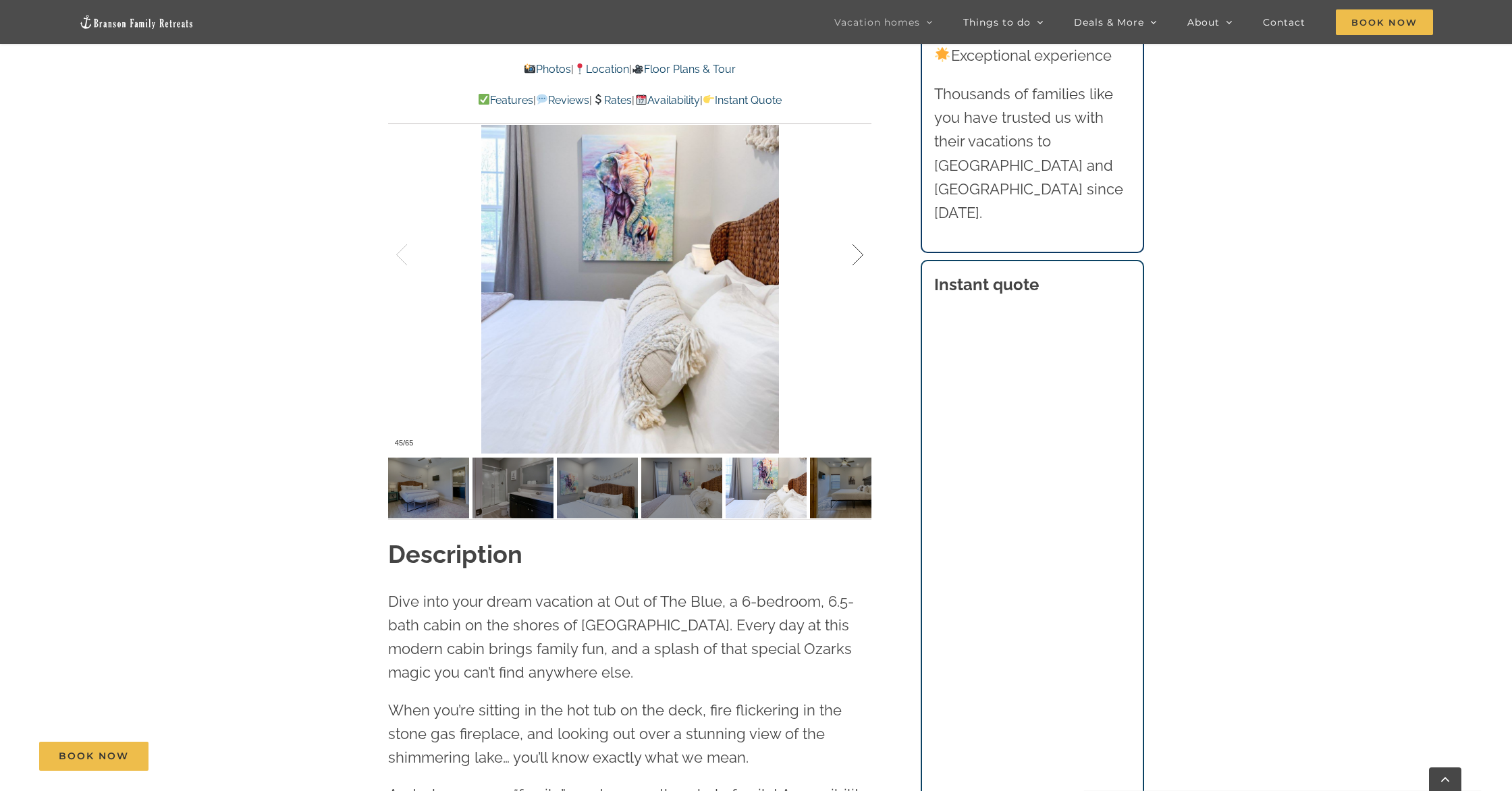
click at [857, 273] on div at bounding box center [844, 255] width 42 height 84
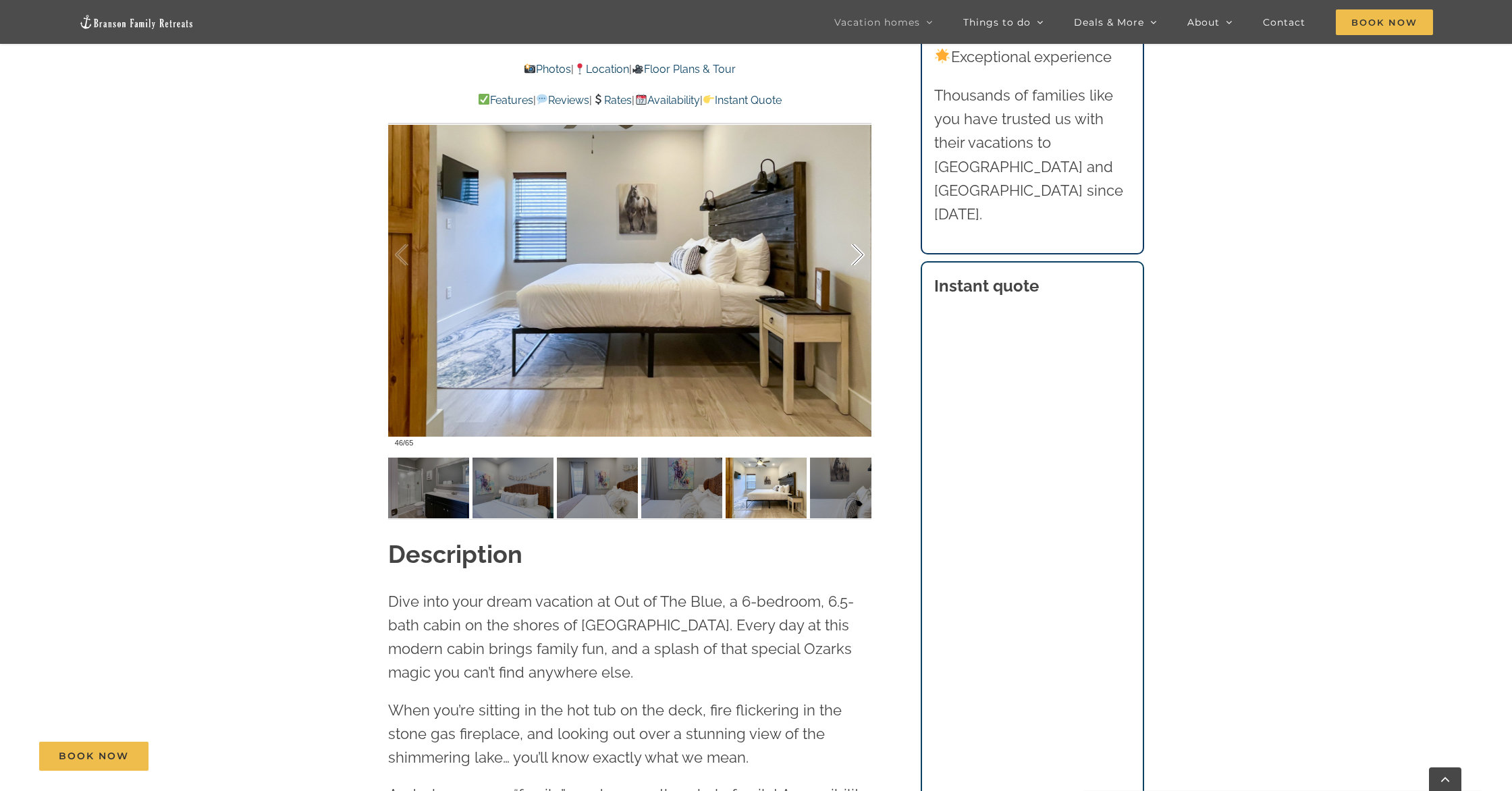
scroll to position [1208, 0]
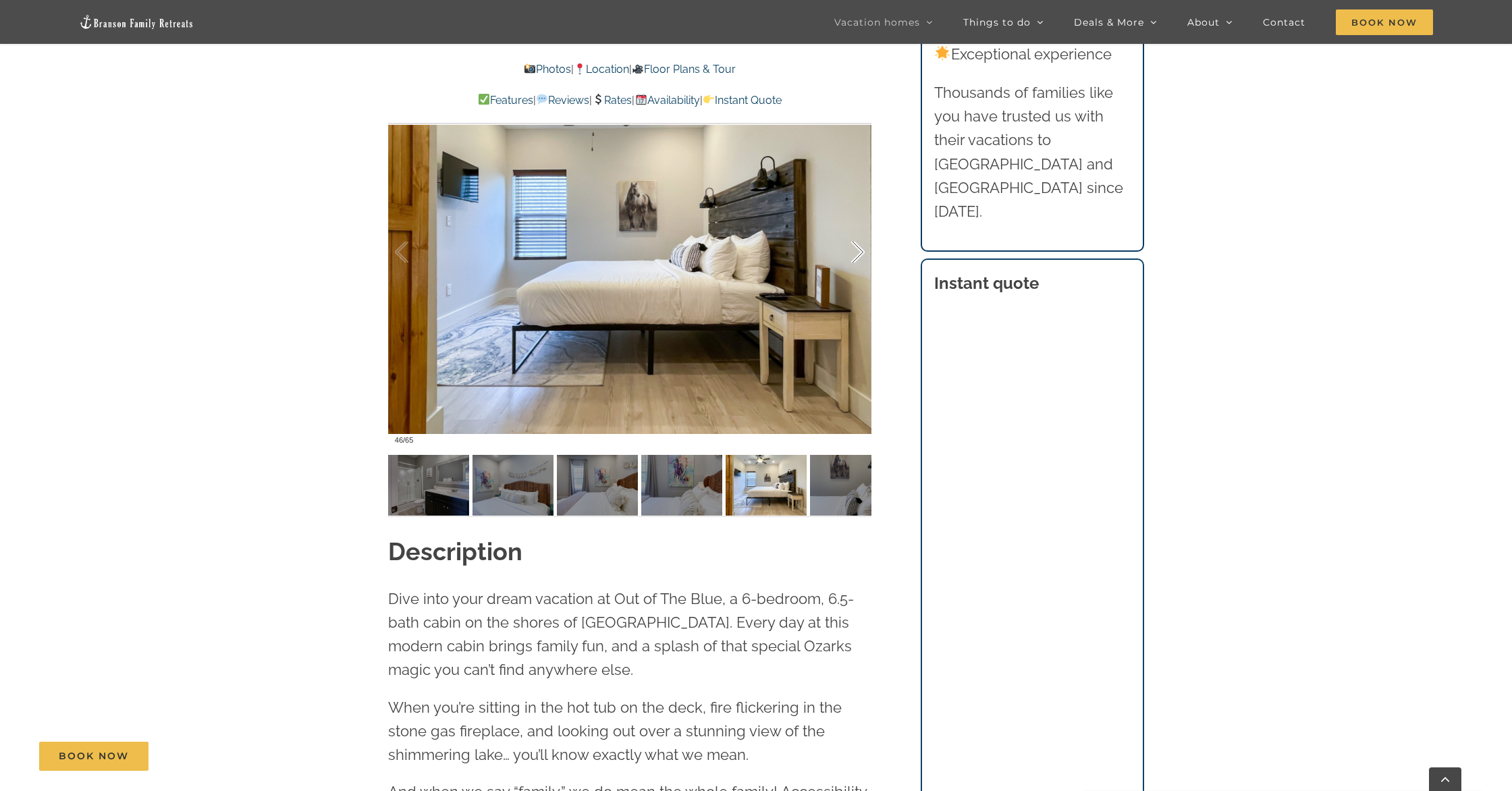
click at [857, 273] on div at bounding box center [844, 253] width 42 height 84
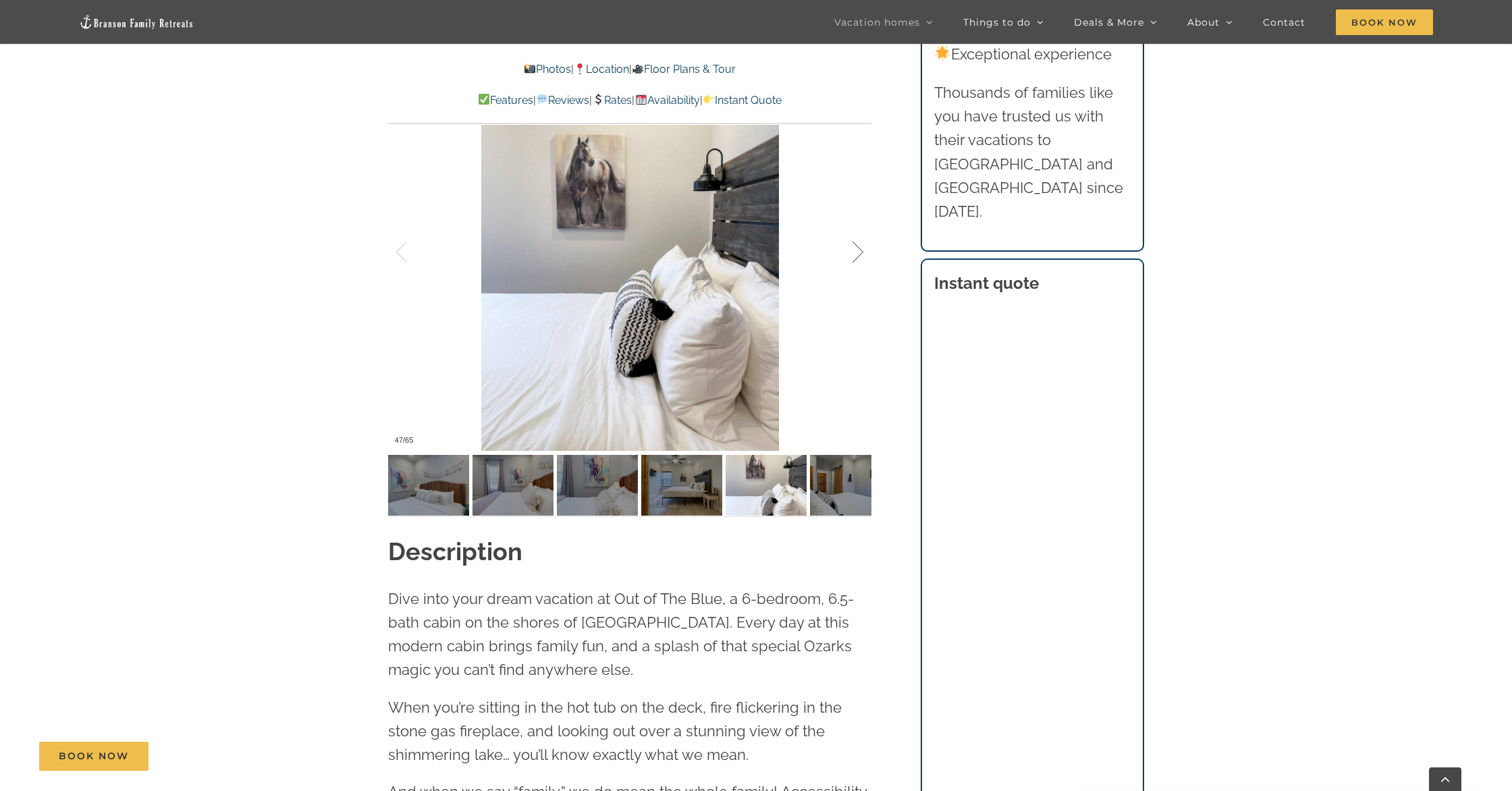
click at [857, 273] on div at bounding box center [844, 253] width 42 height 84
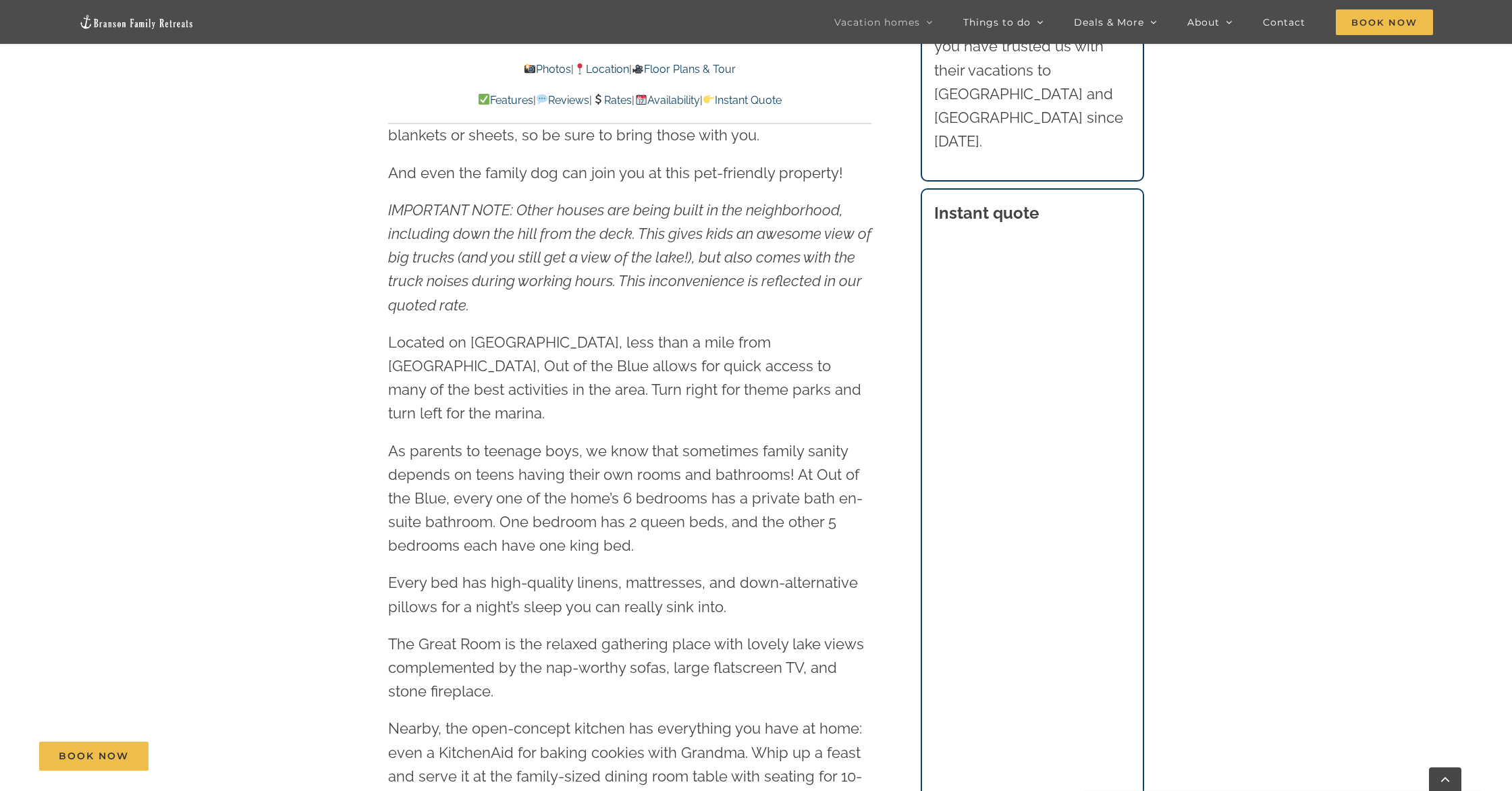
scroll to position [2039, 0]
